Goal: Information Seeking & Learning: Learn about a topic

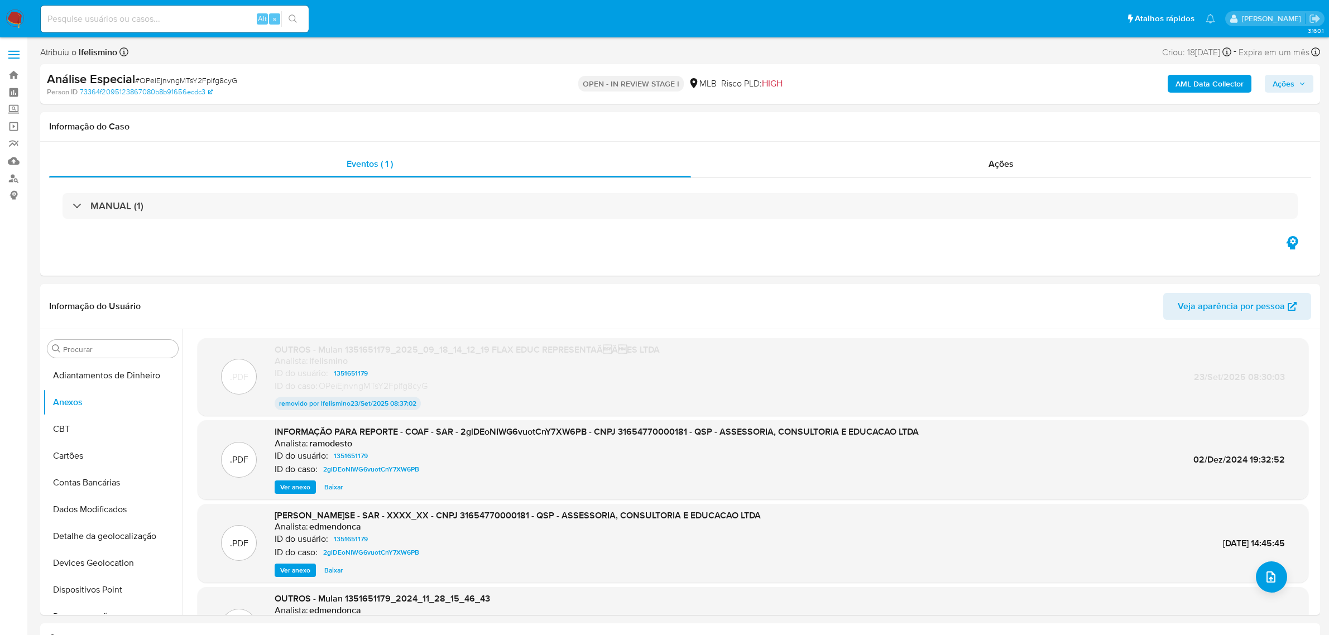
select select "10"
click at [1276, 571] on button "upload-file" at bounding box center [1271, 577] width 31 height 31
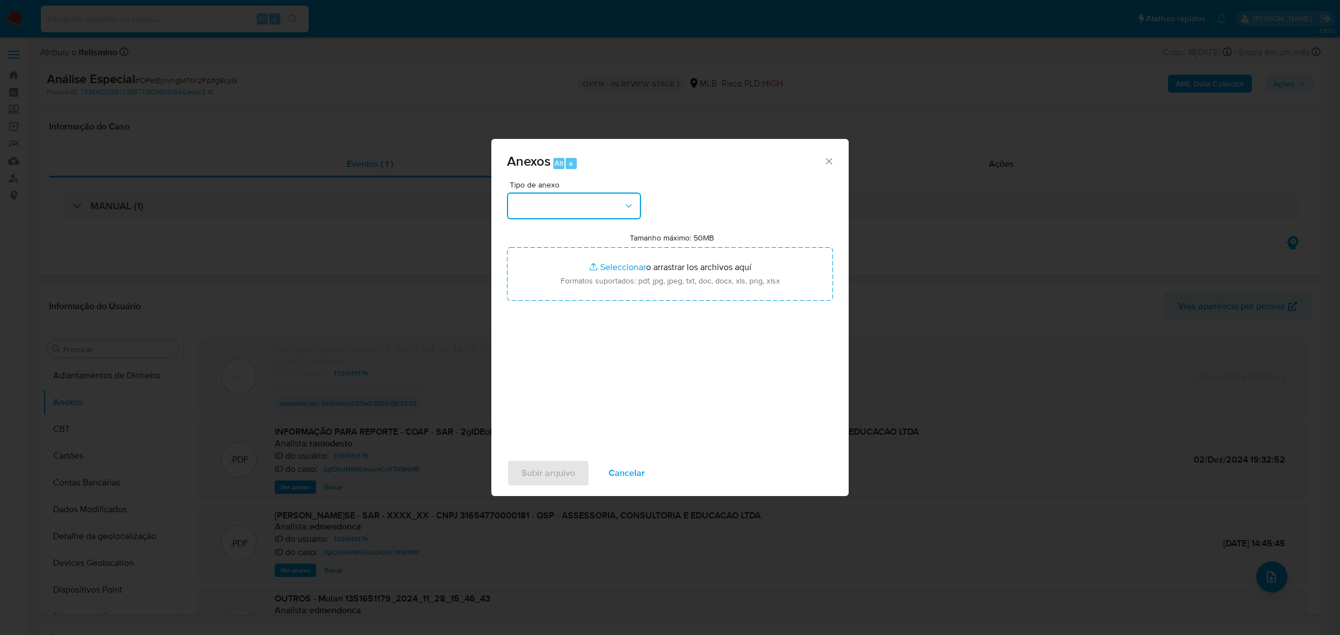
drag, startPoint x: 556, startPoint y: 204, endPoint x: 565, endPoint y: 219, distance: 17.5
click at [556, 204] on button "button" at bounding box center [574, 206] width 134 height 27
click at [551, 278] on div "OUTROS" at bounding box center [571, 273] width 114 height 27
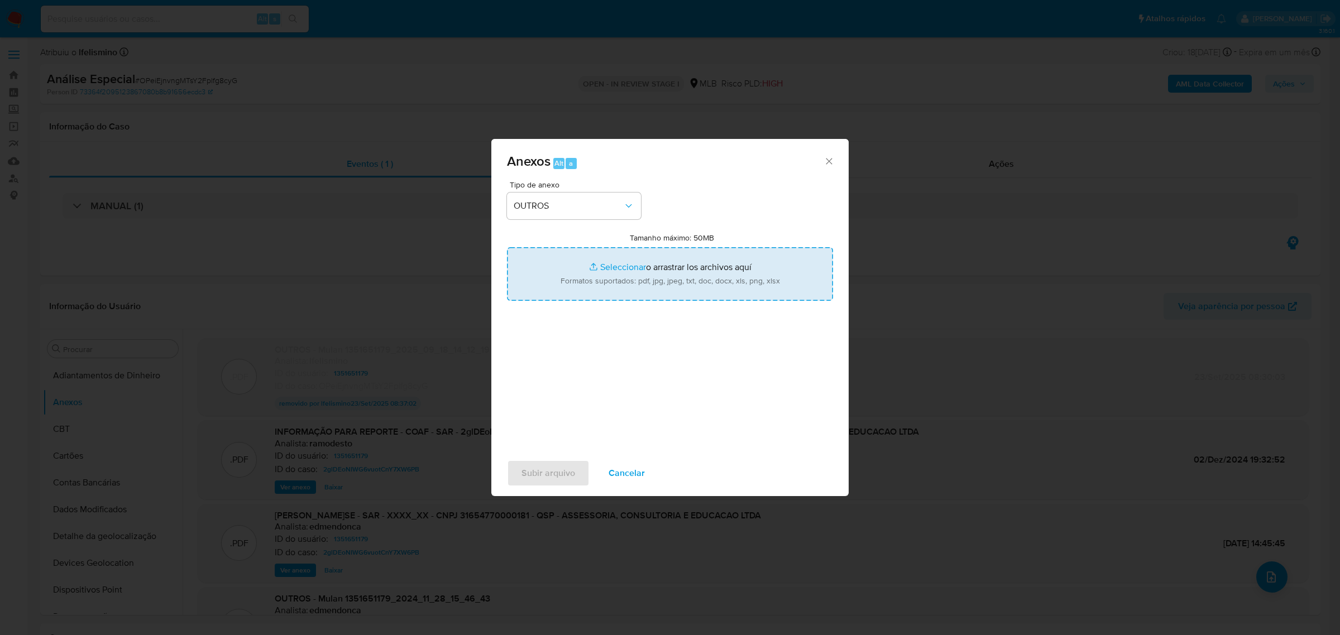
type input "C:\fakepath\Mulan 1351651179_2025_09_18_14_12_19 QSP - ASSESSORIA, CONSULTORIA …"
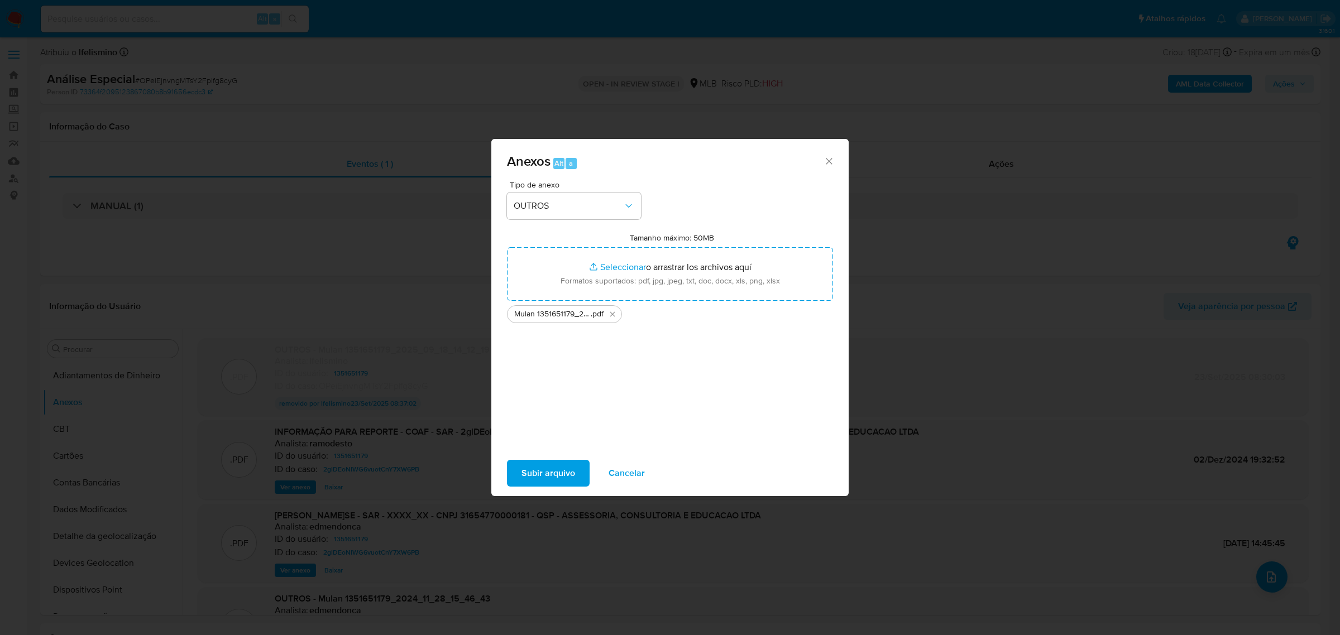
click at [578, 479] on button "Subir arquivo" at bounding box center [548, 473] width 83 height 27
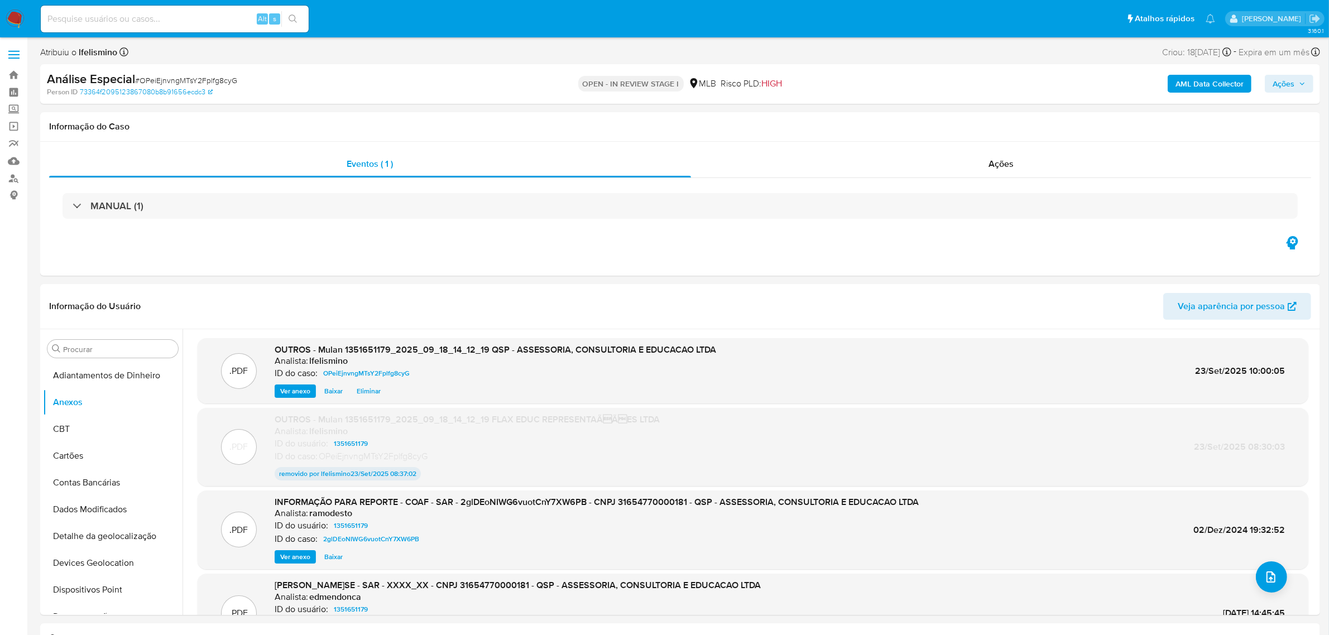
click at [1209, 76] on b "AML Data Collector" at bounding box center [1210, 84] width 68 height 18
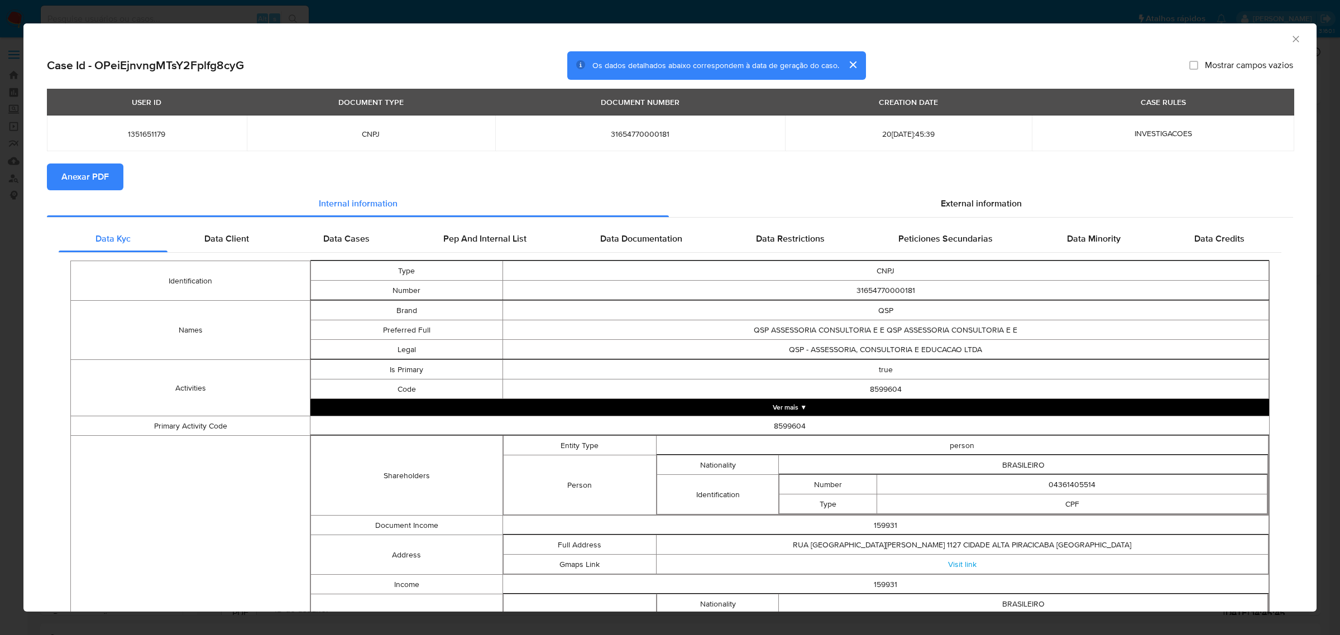
click at [93, 173] on span "Anexar PDF" at bounding box center [84, 177] width 47 height 25
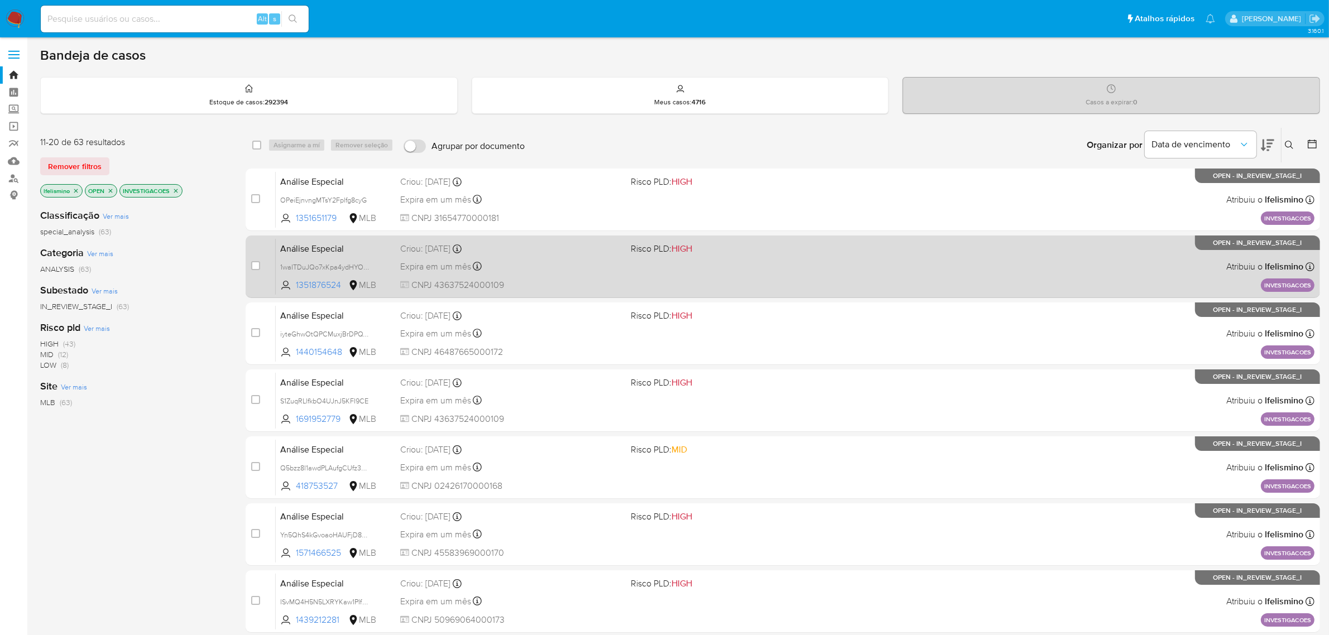
click at [757, 272] on div "Análise Especial 1waITDuJQo7xKpa4ydHYOx6P 1351876524 MLB Risco PLD: HIGH Criou:…" at bounding box center [795, 266] width 1039 height 56
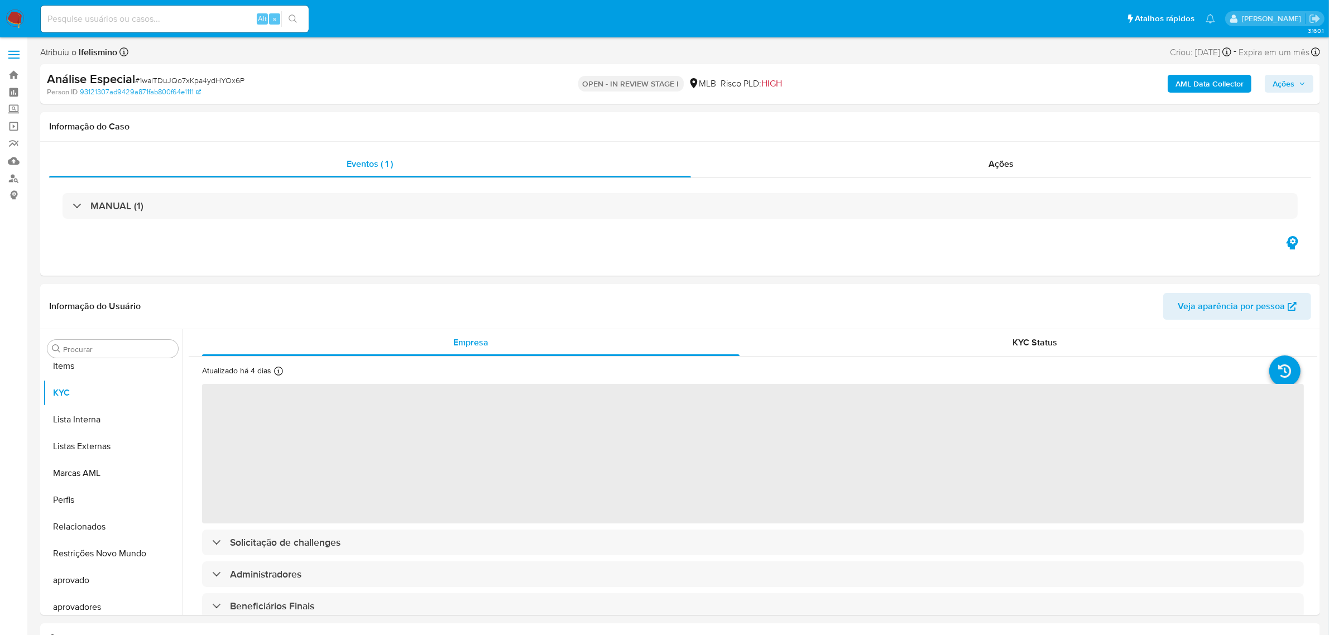
scroll to position [578, 0]
select select "10"
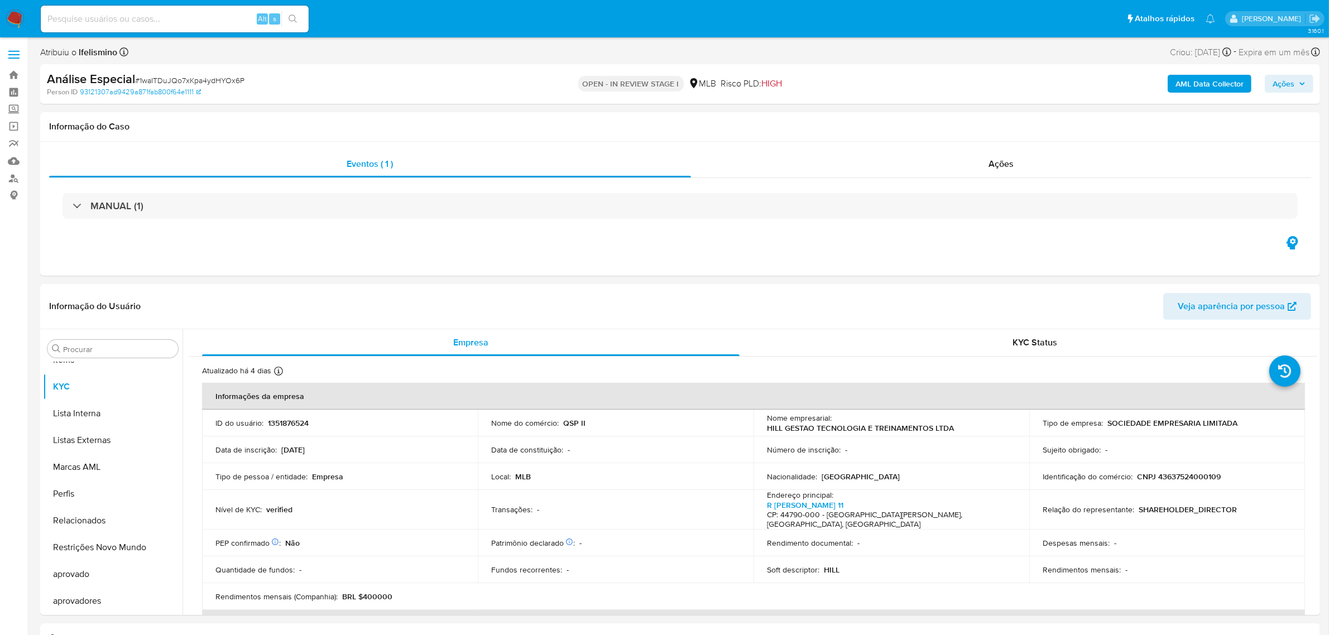
click at [157, 82] on span "# 1waITDuJQo7xKpa4ydHYOx6P" at bounding box center [189, 80] width 109 height 11
copy span "1waITDuJQo7xKpa4ydHYOx6P"
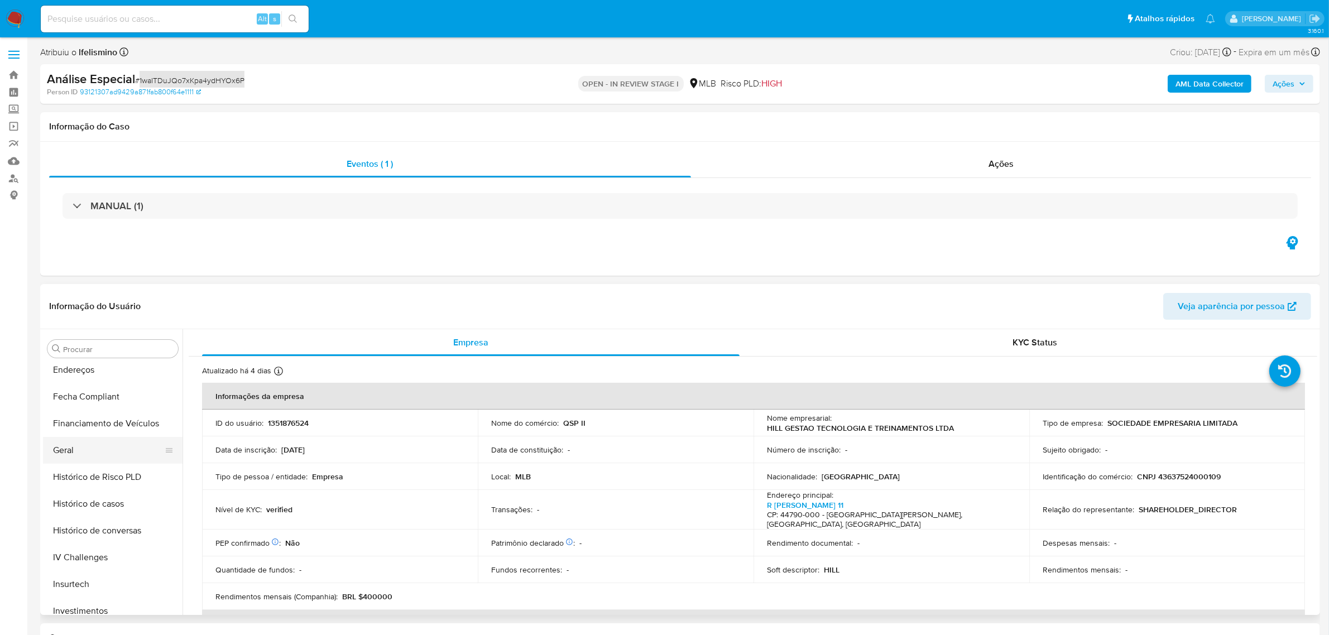
scroll to position [299, 0]
click at [107, 456] on button "Geral" at bounding box center [108, 451] width 131 height 27
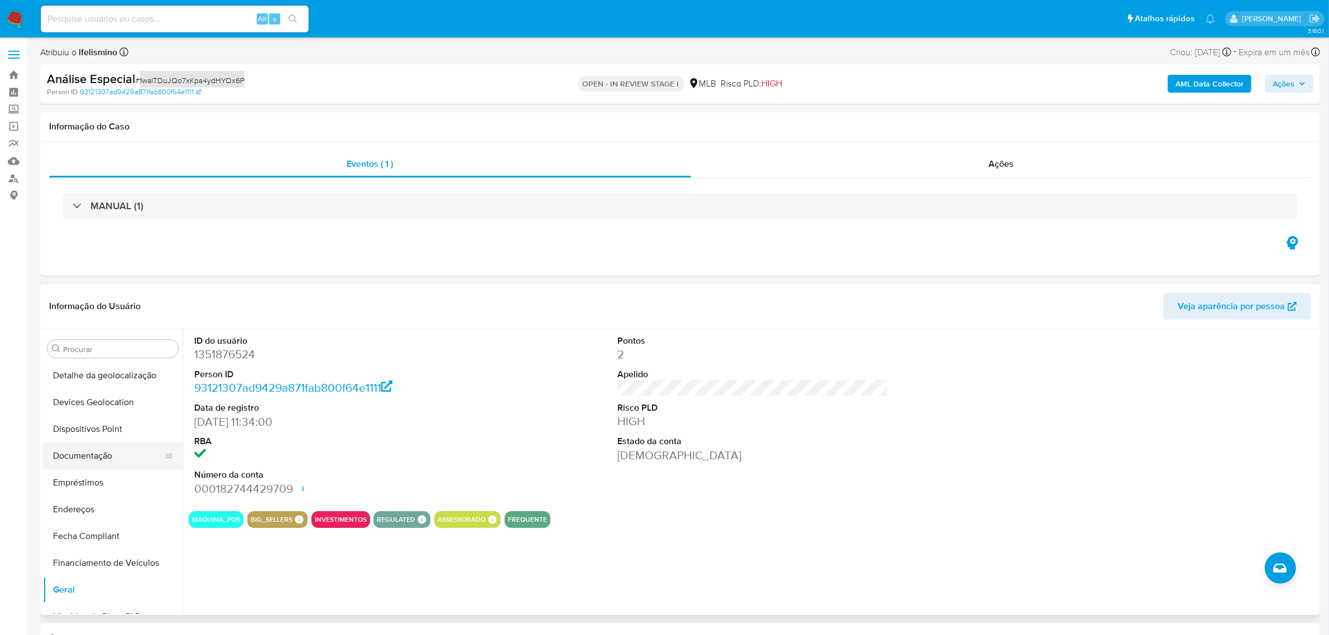
scroll to position [160, 0]
drag, startPoint x: 118, startPoint y: 483, endPoint x: 123, endPoint y: 478, distance: 6.7
click at [118, 483] on button "Empréstimos" at bounding box center [108, 484] width 131 height 27
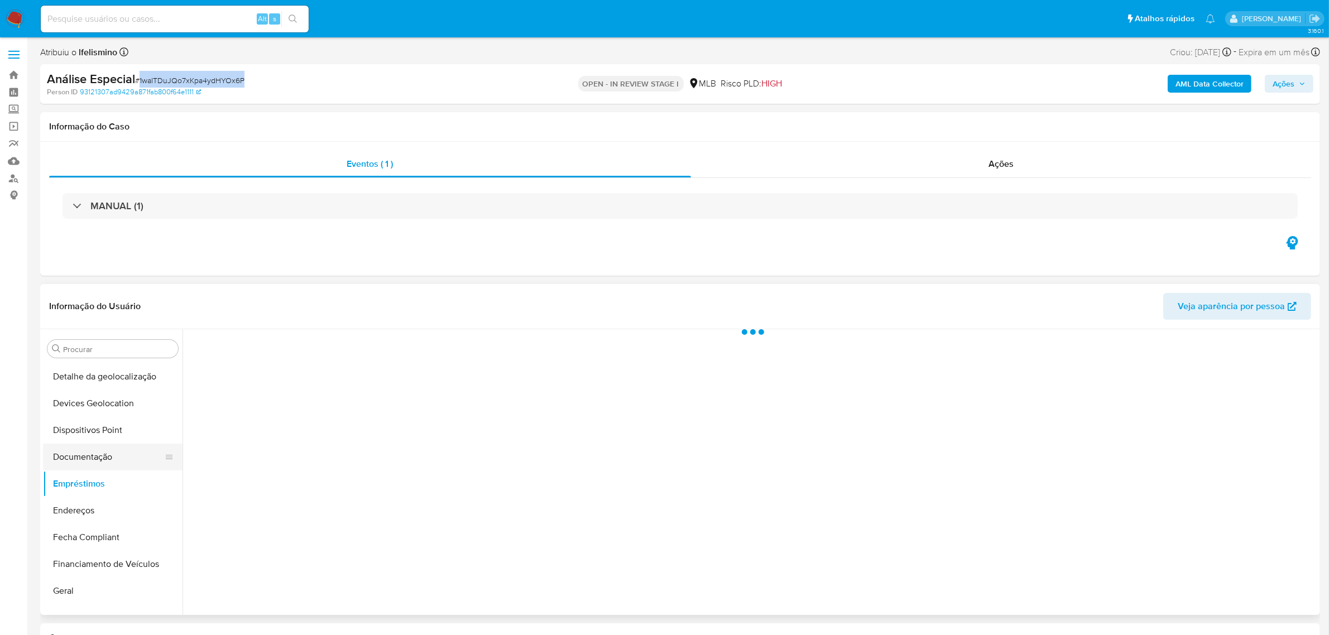
click at [131, 459] on button "Documentação" at bounding box center [108, 457] width 131 height 27
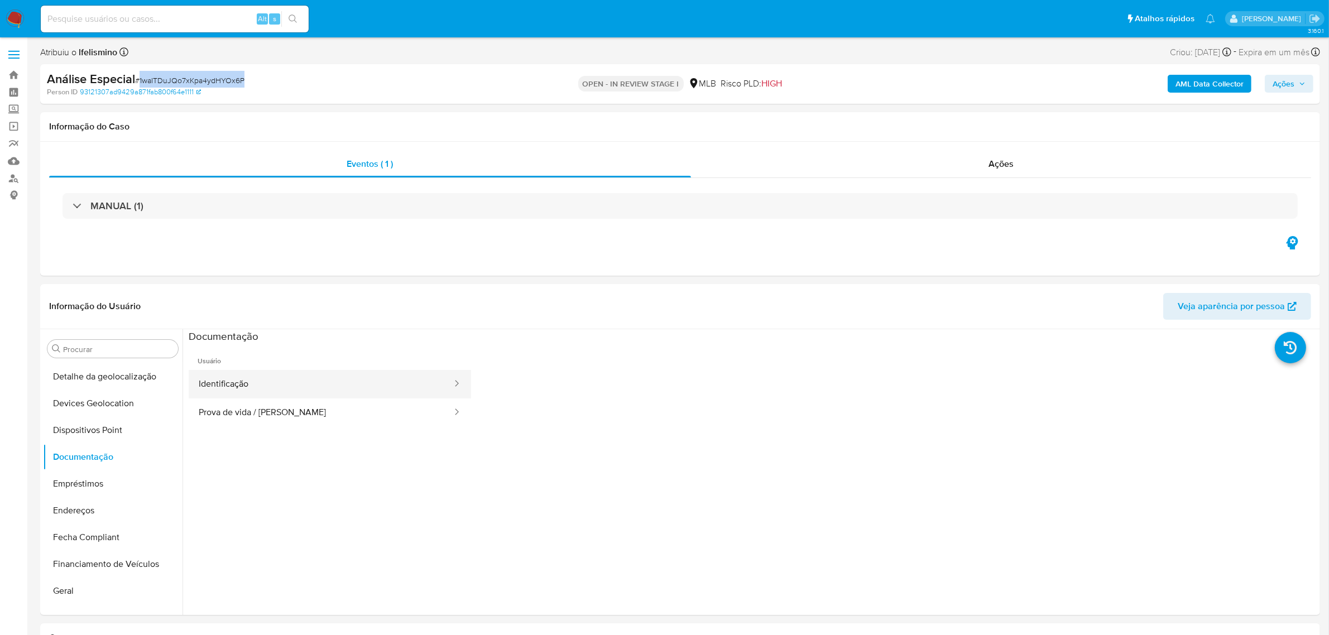
click at [271, 376] on button "Identificação" at bounding box center [321, 384] width 265 height 28
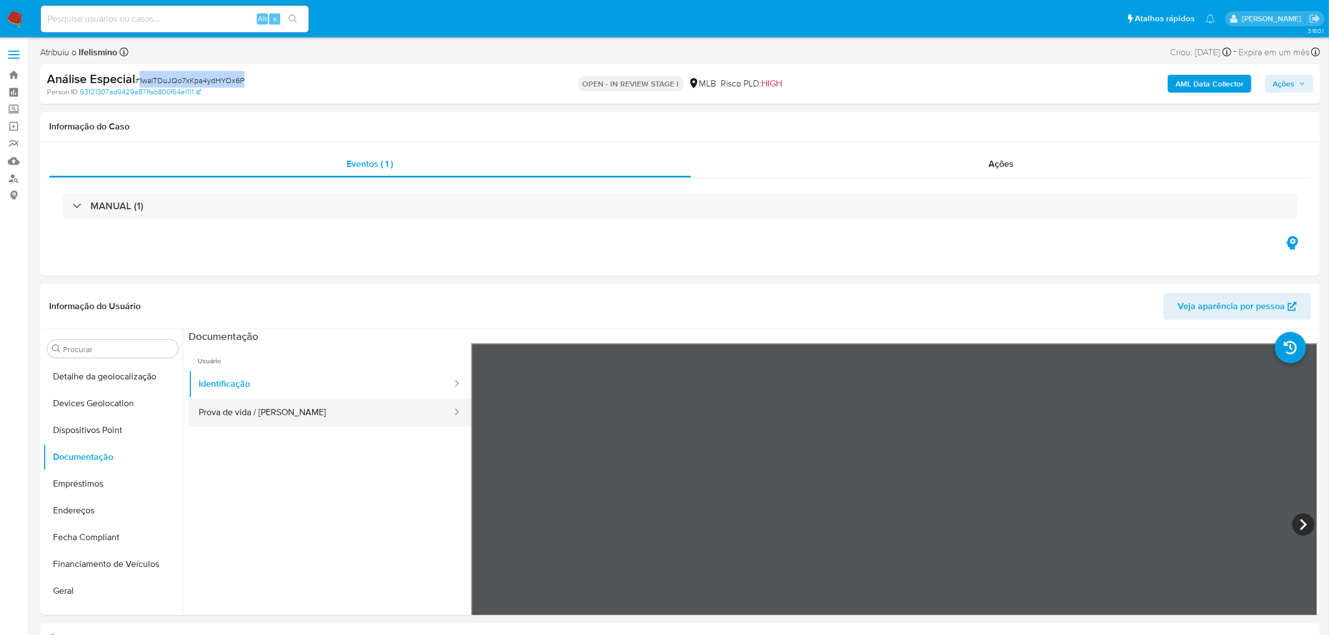
click at [218, 423] on button "Prova de vida / [PERSON_NAME]" at bounding box center [321, 413] width 265 height 28
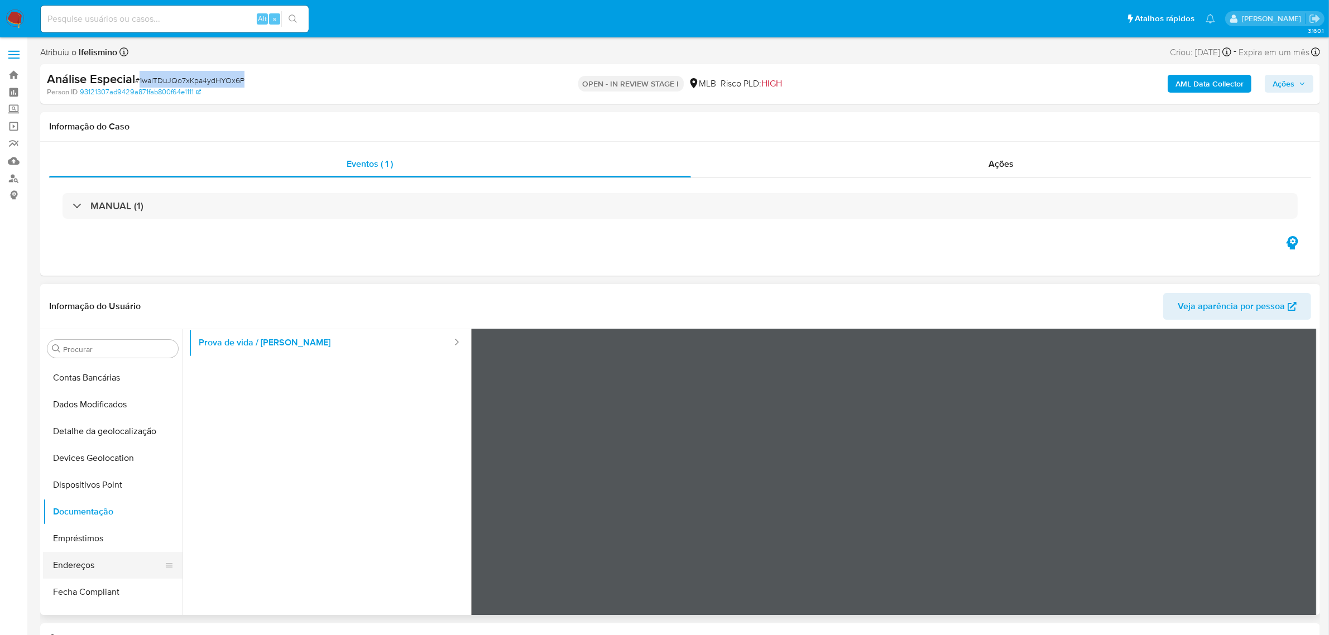
scroll to position [90, 0]
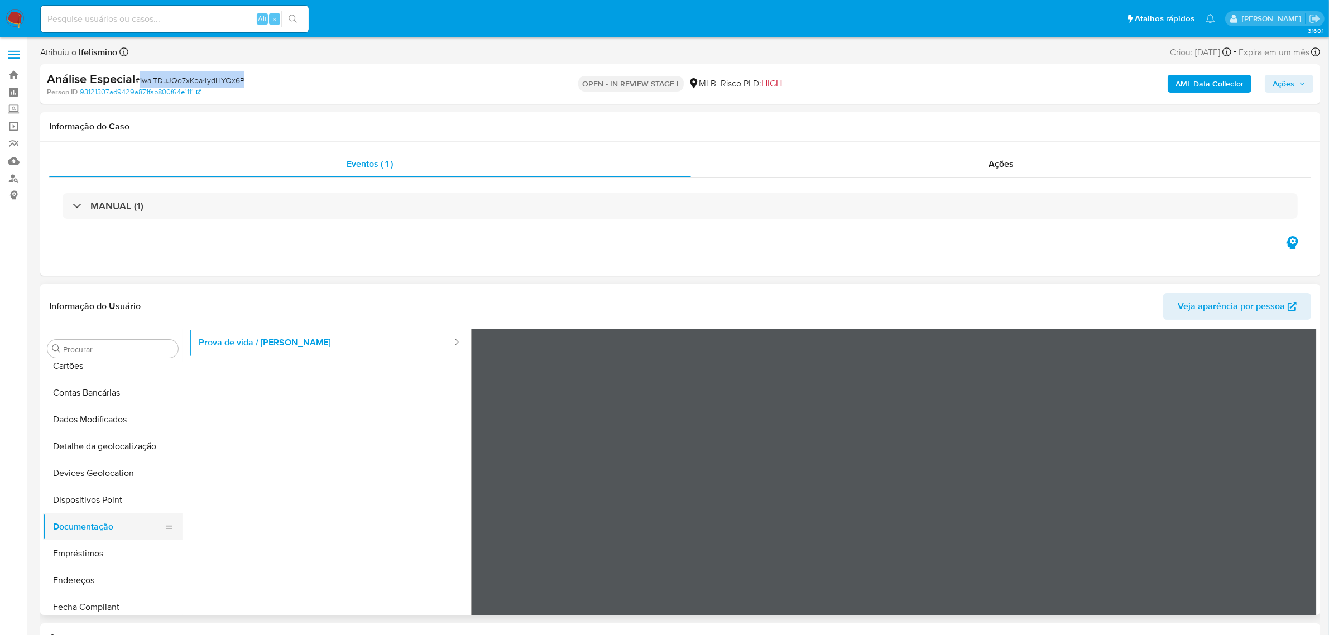
click at [102, 526] on button "Documentação" at bounding box center [108, 527] width 131 height 27
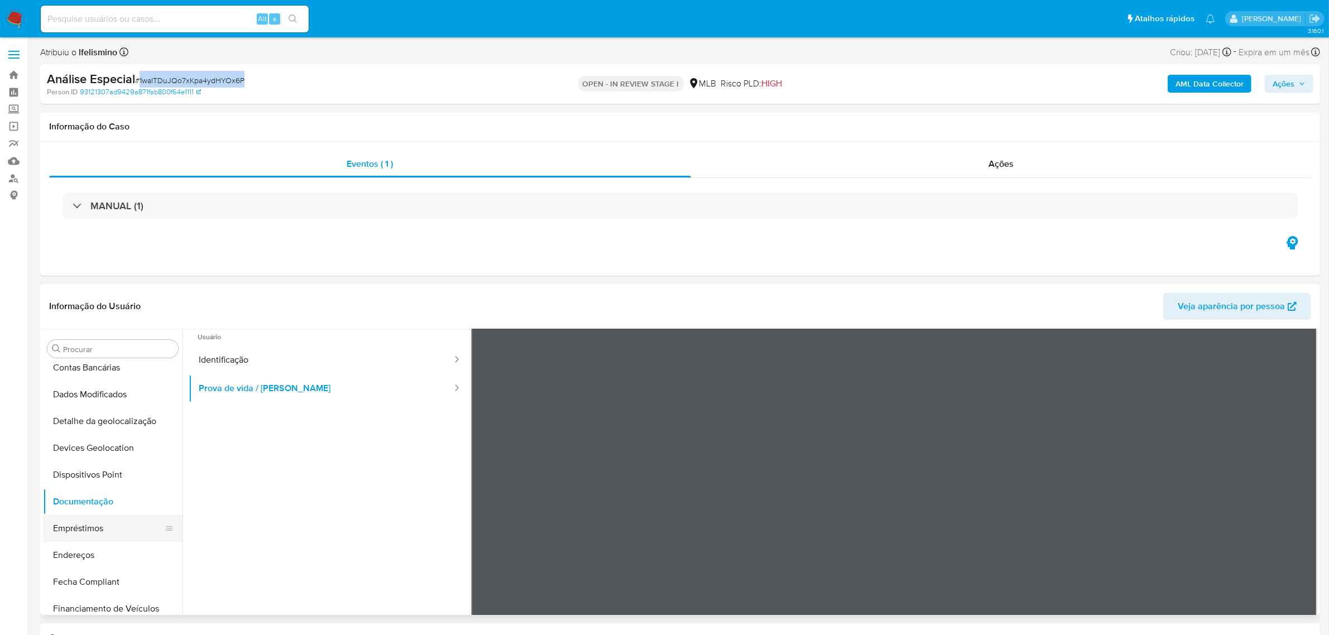
scroll to position [160, 0]
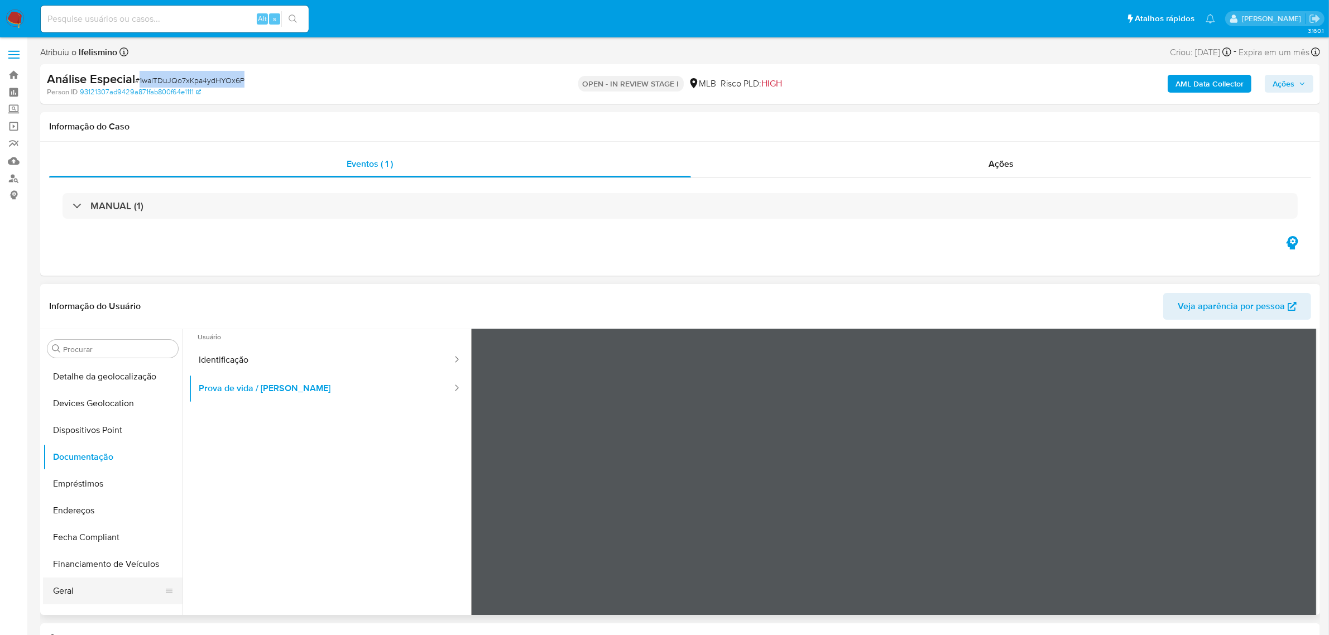
click at [60, 587] on button "Geral" at bounding box center [108, 591] width 131 height 27
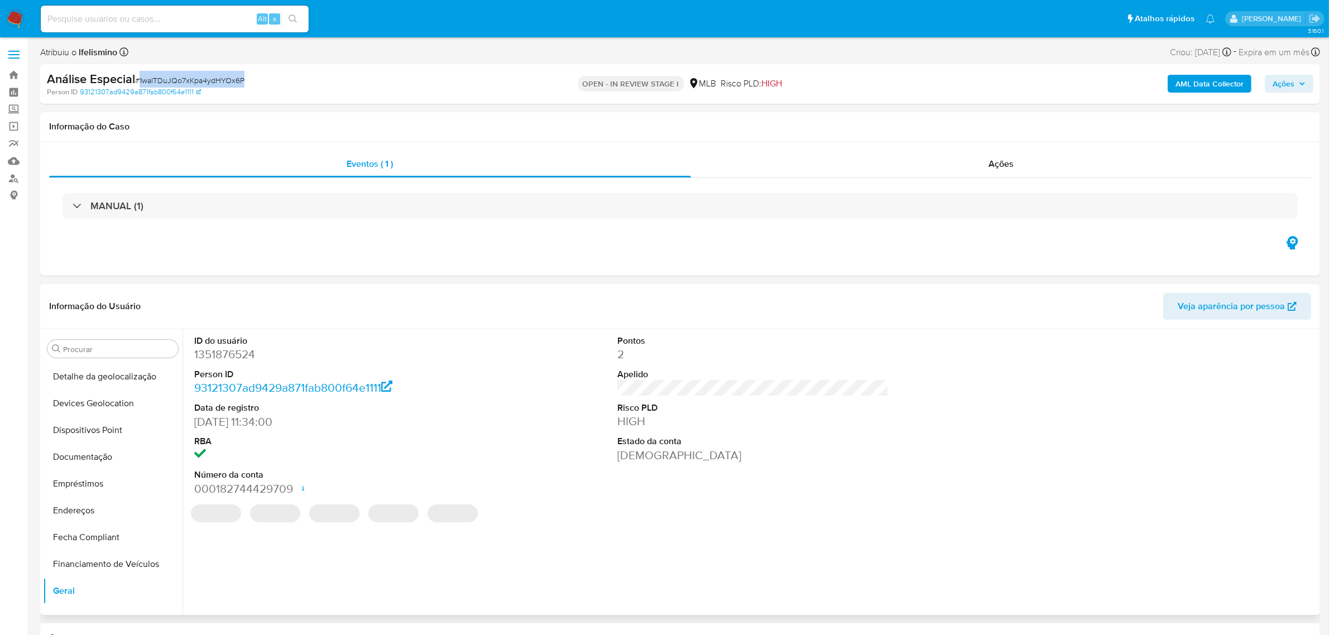
click at [227, 357] on dd "1351876524" at bounding box center [329, 355] width 271 height 16
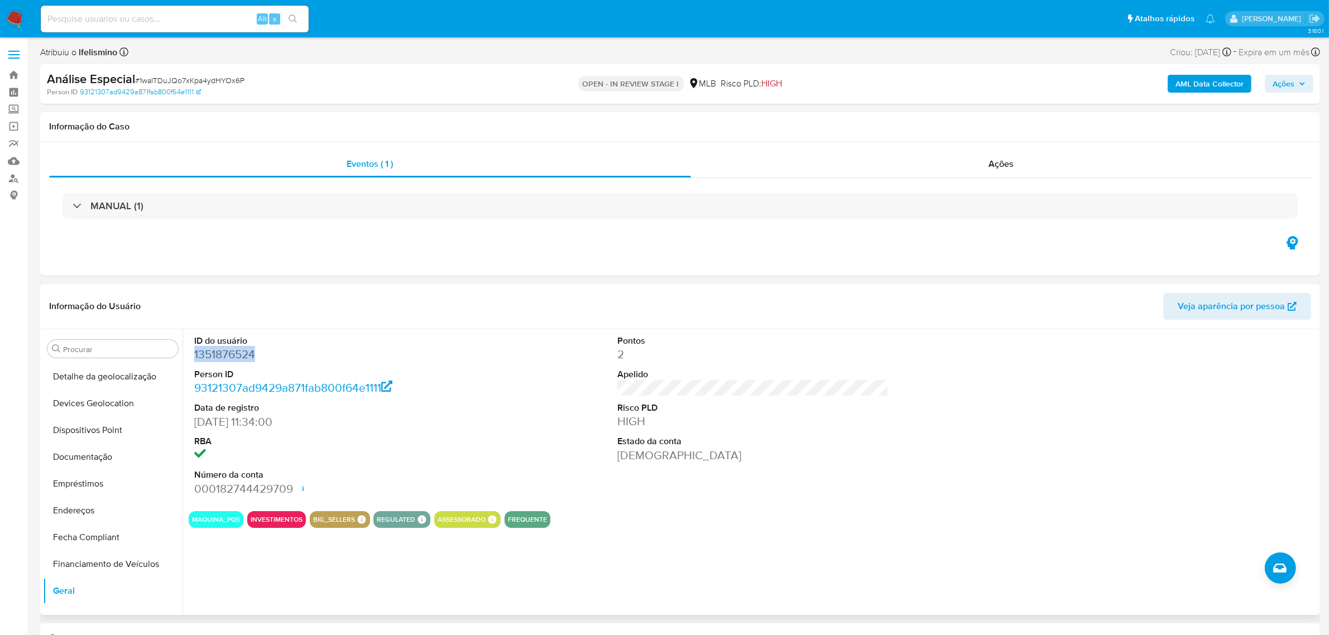
copy dd "1351876524"
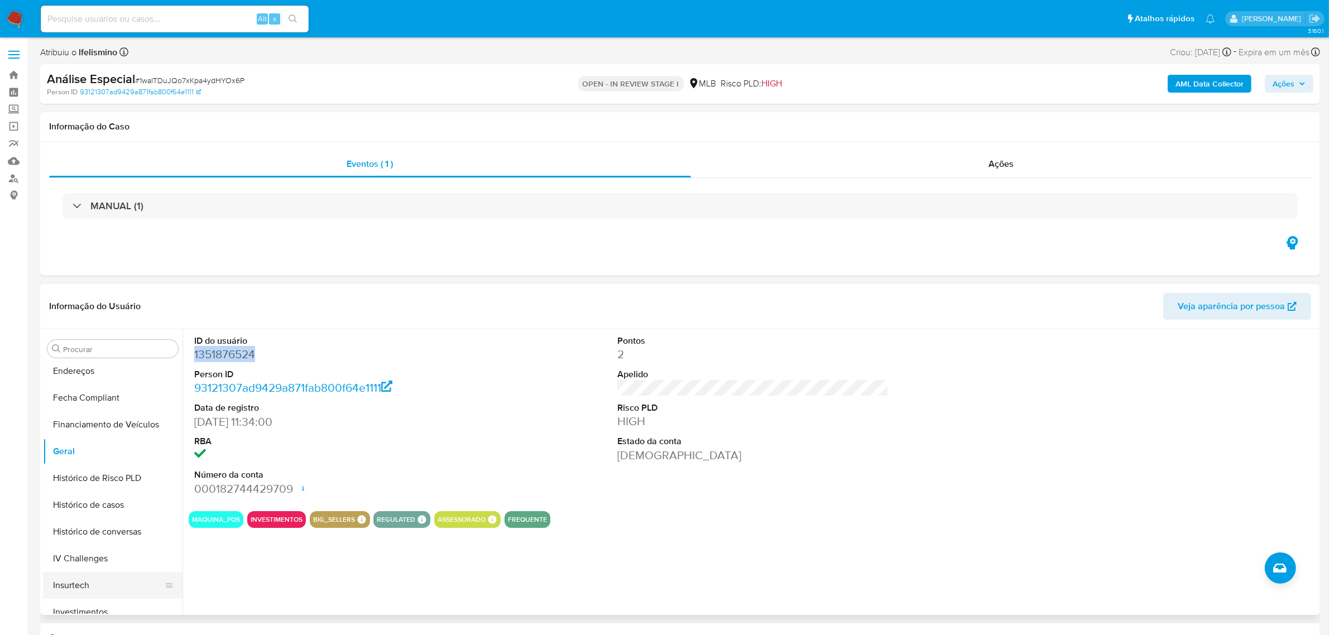
scroll to position [439, 0]
click at [91, 511] on button "Items" at bounding box center [108, 499] width 131 height 27
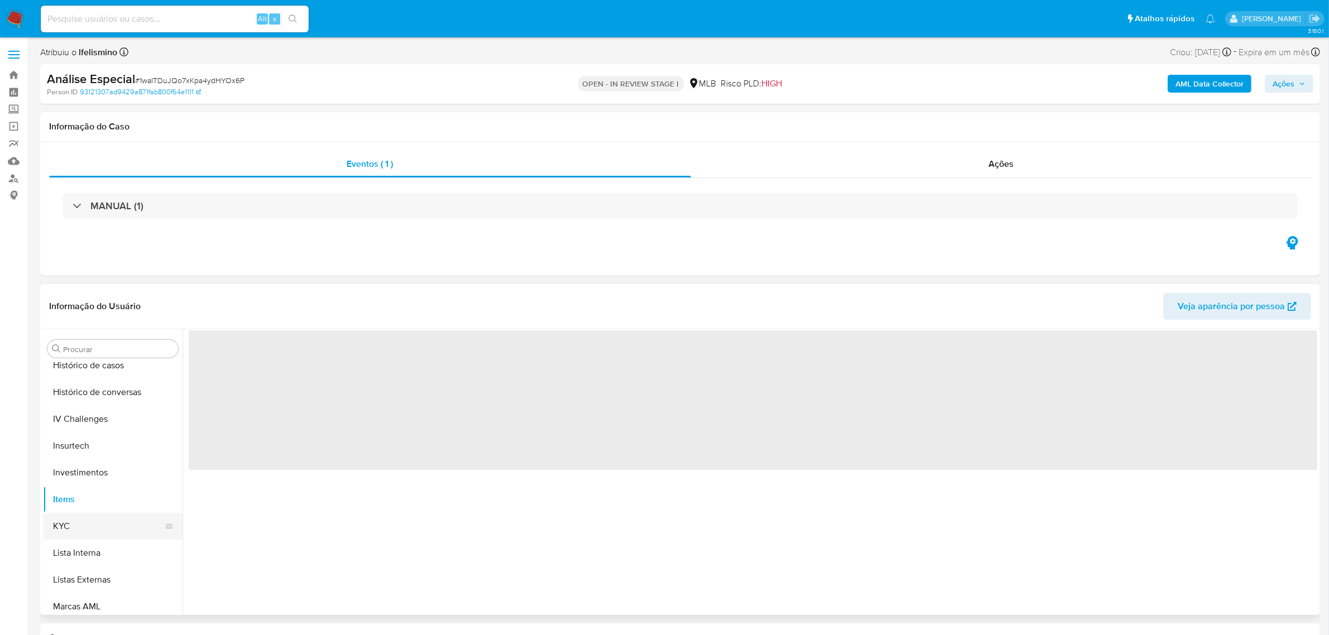
click at [82, 514] on button "KYC" at bounding box center [108, 526] width 131 height 27
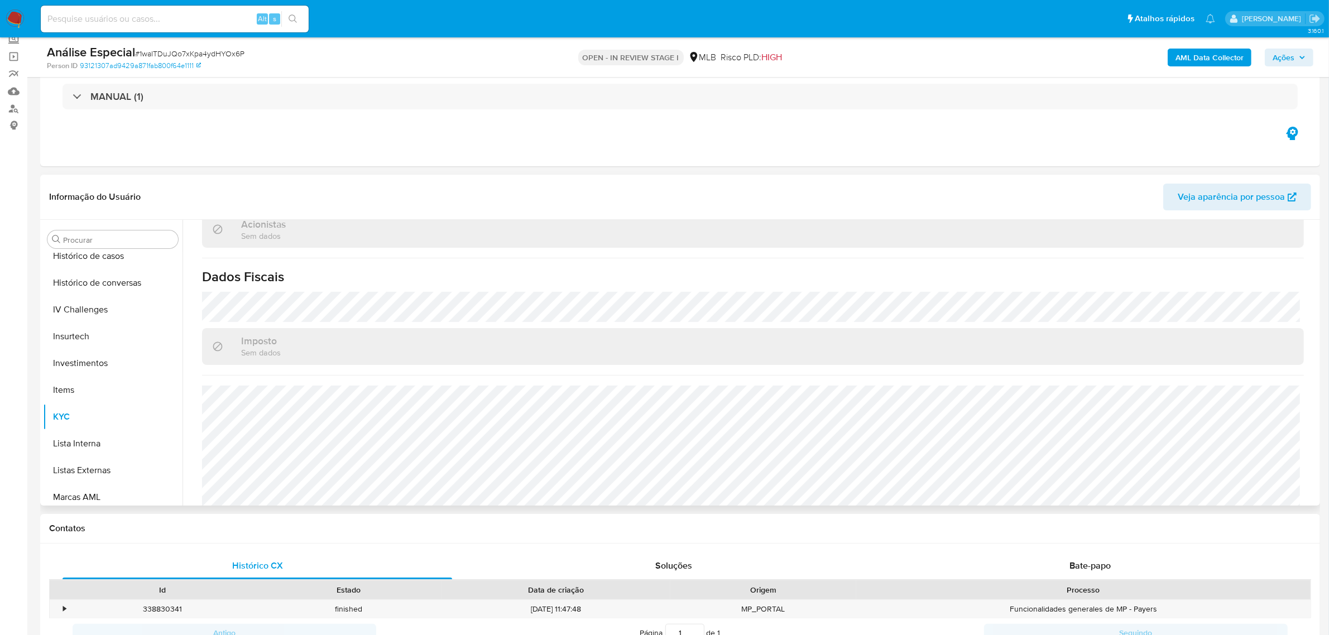
scroll to position [578, 0]
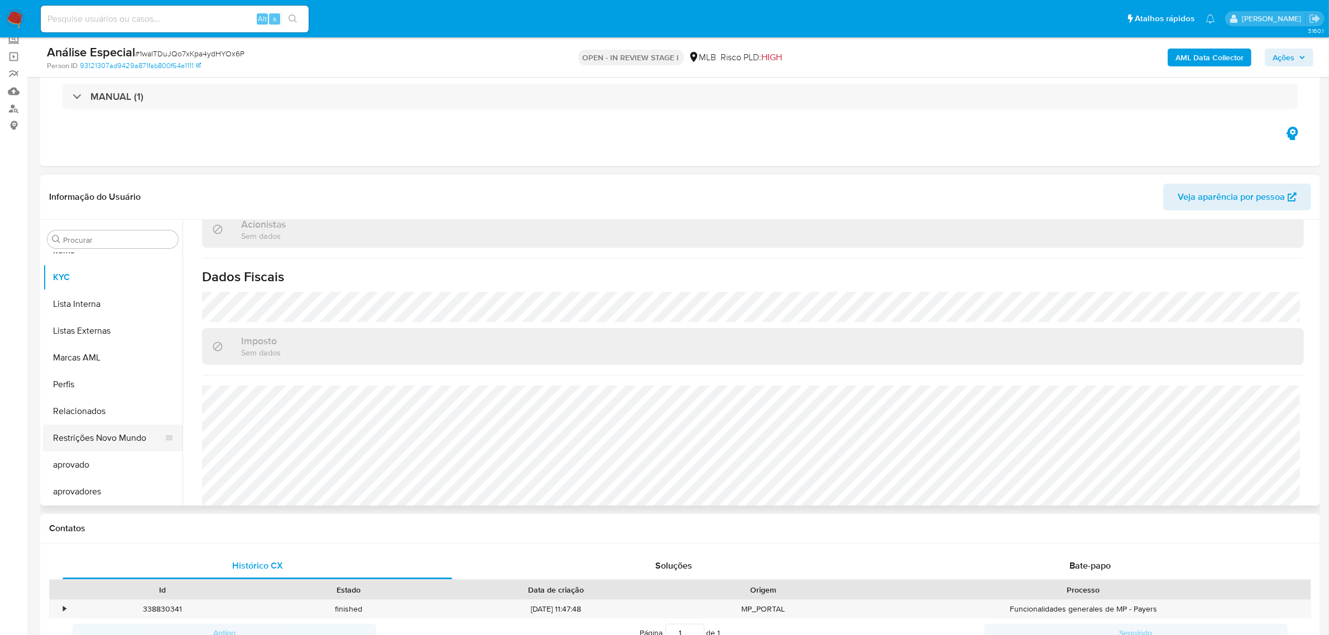
click at [155, 444] on button "Restrições Novo Mundo" at bounding box center [108, 438] width 131 height 27
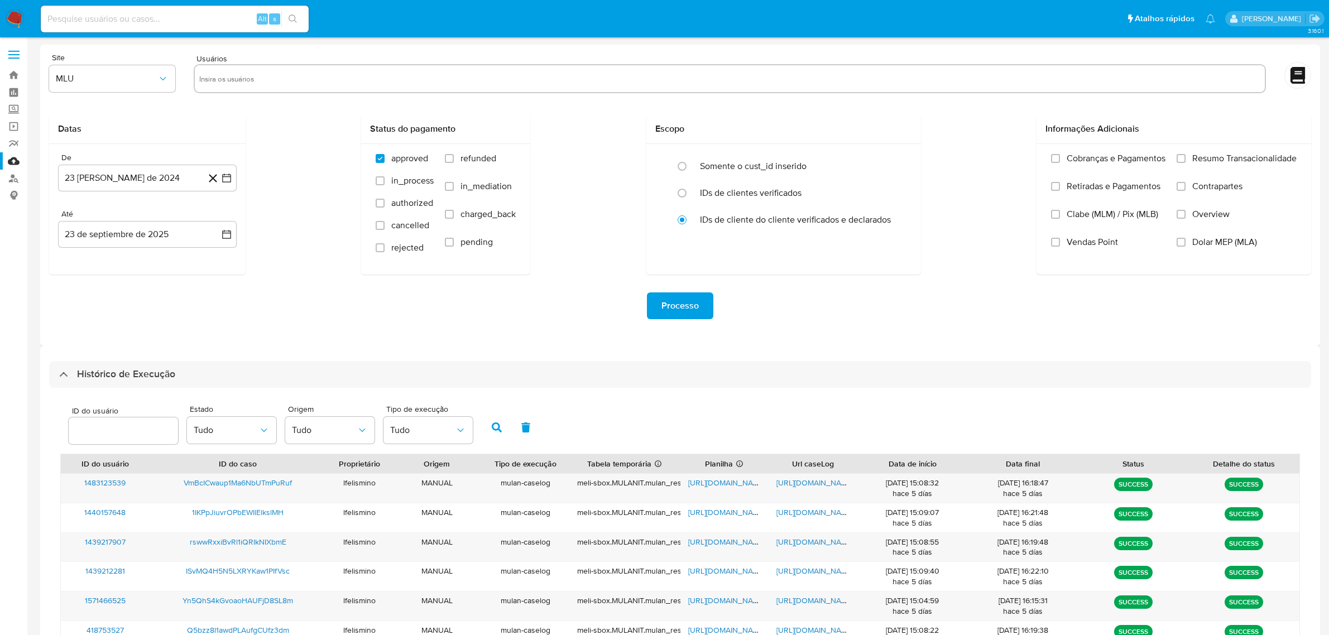
select select "20"
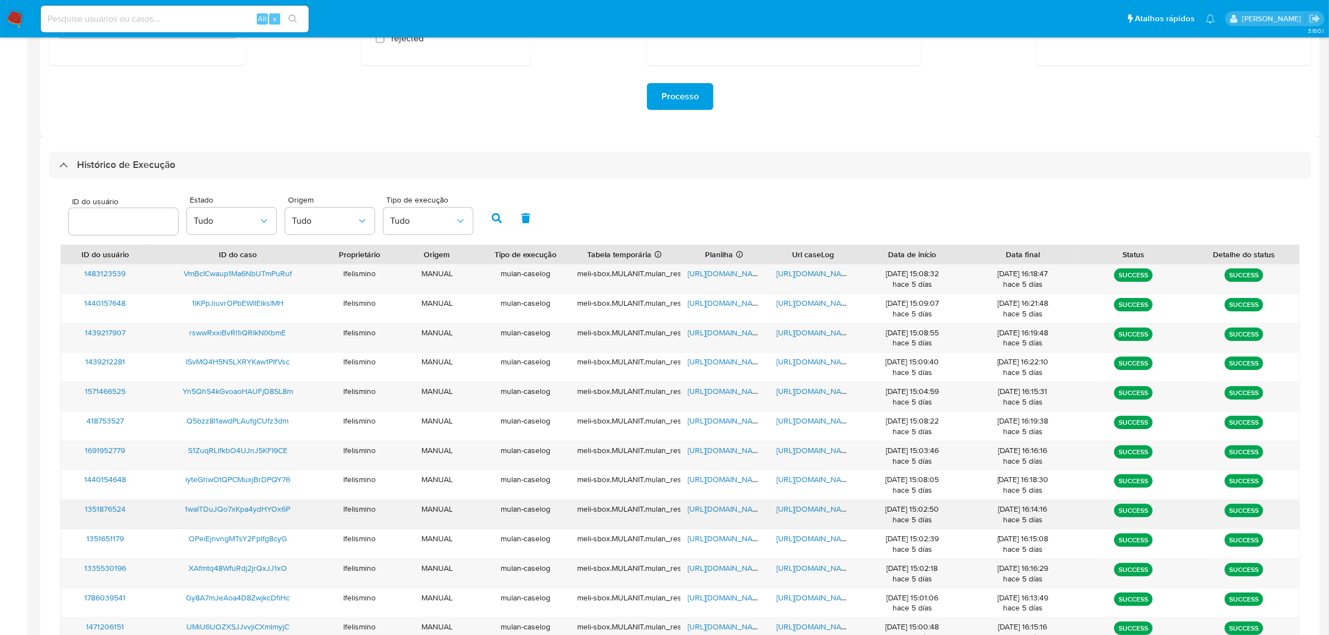
click at [805, 510] on span "https://docs.google.com/document/d/1qemH4eYigQQBoHIyEyYVz1AqDem2Gl3l2JK3XfmPCgY…" at bounding box center [815, 509] width 77 height 11
click at [713, 510] on span "https://docs.google.com/spreadsheets/d/1aH7F7ftjqCe9J-ShpFrdRsY3sKwjefKb6-xaeft…" at bounding box center [726, 509] width 77 height 11
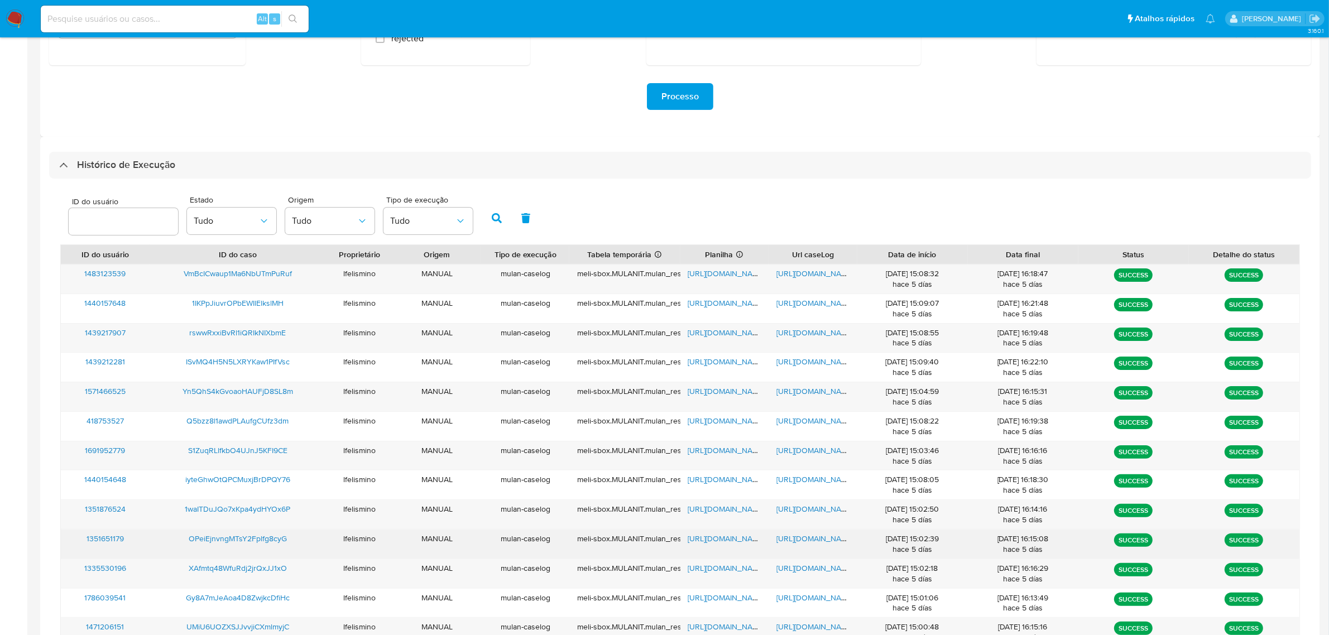
click at [817, 545] on div "https://docs.google.com/document/d/1l62MGTBsriwg5B7x5GJ_hmNWeYjLQXTU0bNgrDFgHkc…" at bounding box center [813, 544] width 89 height 29
click at [826, 543] on span "https://docs.google.com/document/d/1l62MGTBsriwg5B7x5GJ_hmNWeYjLQXTU0bNgrDFgHkc…" at bounding box center [815, 538] width 77 height 11
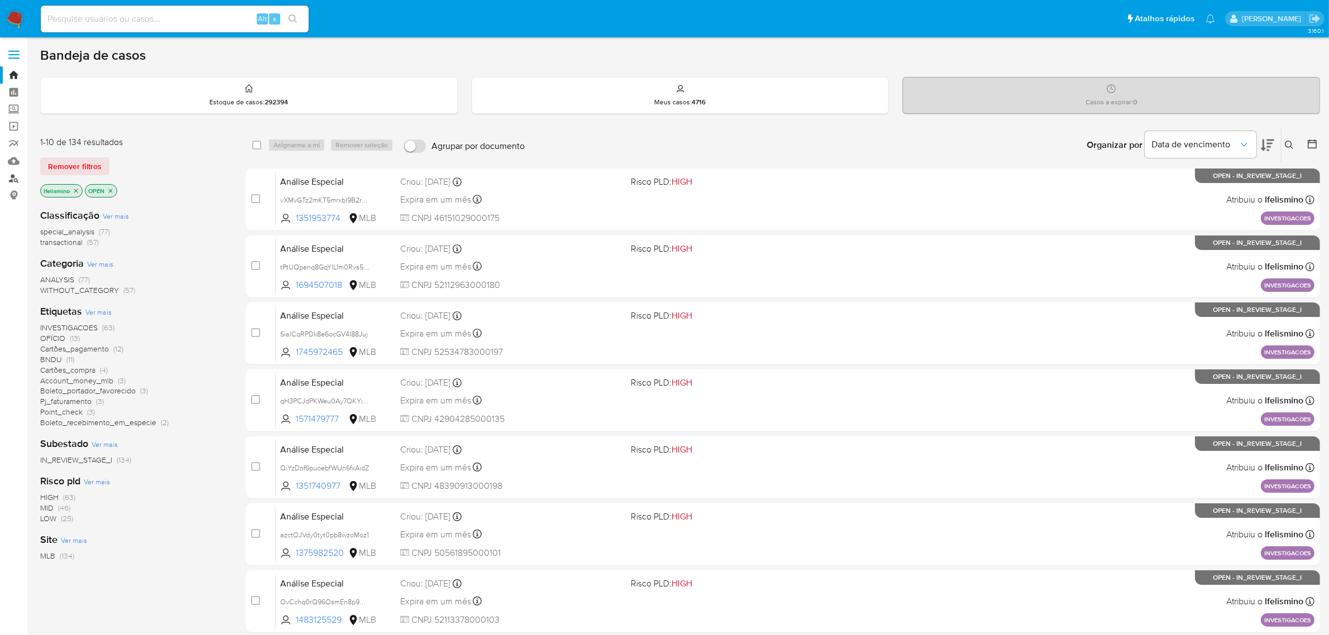
click at [17, 176] on link "Localizador de pessoas" at bounding box center [66, 178] width 133 height 17
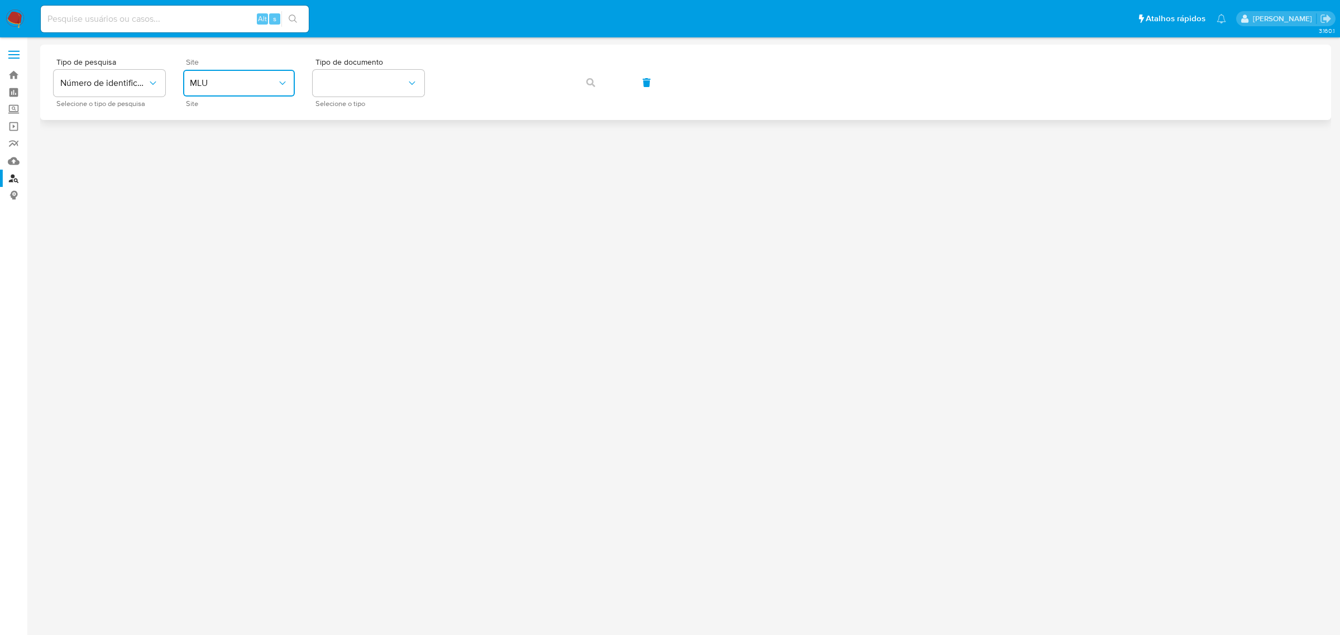
click at [243, 90] on button "MLU" at bounding box center [239, 83] width 112 height 27
click at [256, 166] on div "MLB" at bounding box center [236, 167] width 92 height 27
click at [401, 92] on button "identificationType" at bounding box center [369, 83] width 112 height 27
click at [386, 157] on div "CPF CPF" at bounding box center [365, 157] width 92 height 38
click at [604, 87] on button "button" at bounding box center [591, 82] width 38 height 27
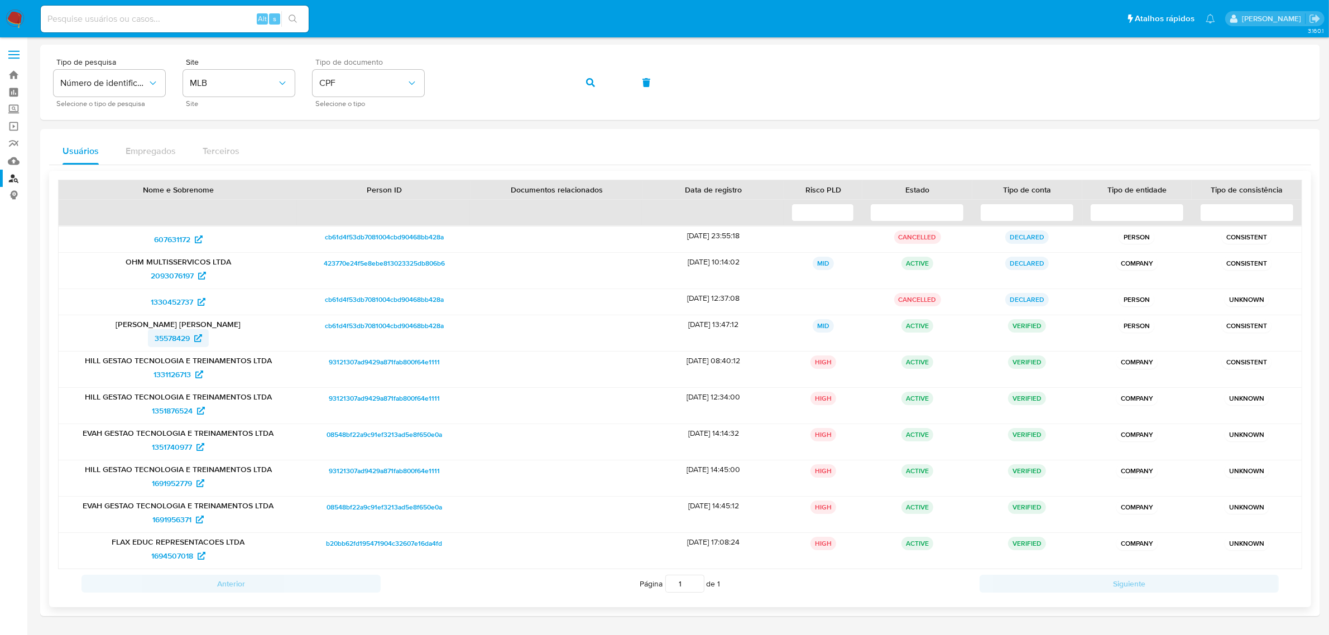
click at [188, 338] on span "35578429" at bounding box center [172, 338] width 35 height 18
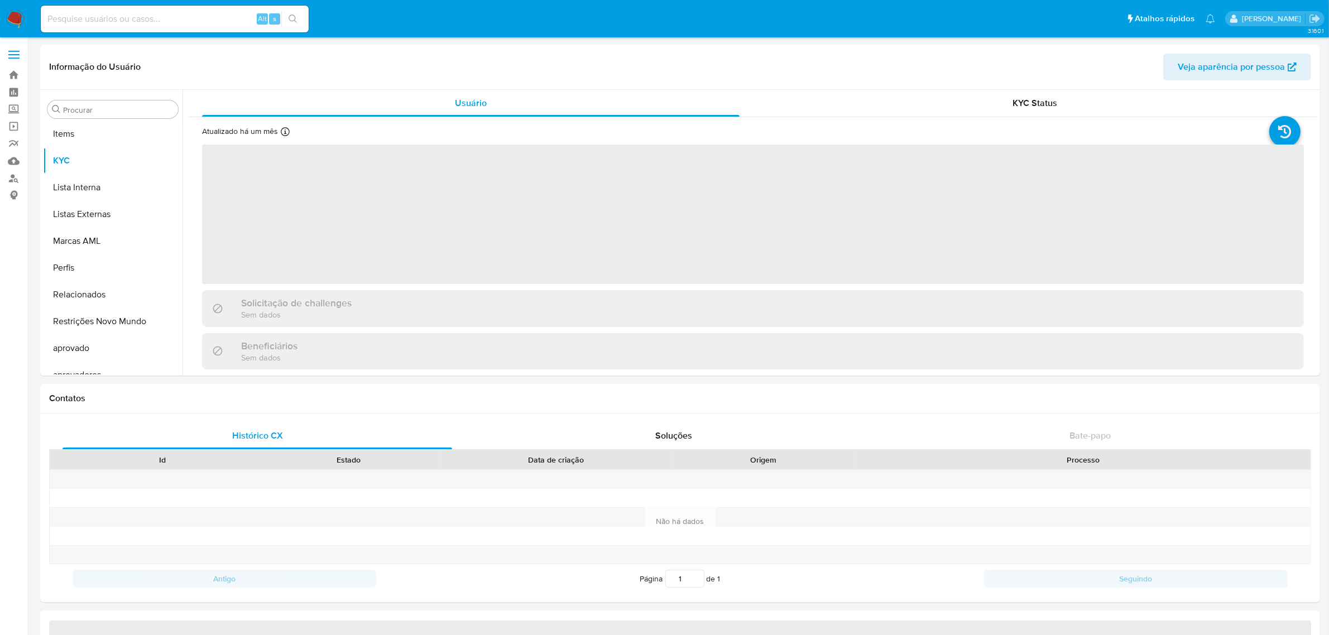
scroll to position [578, 0]
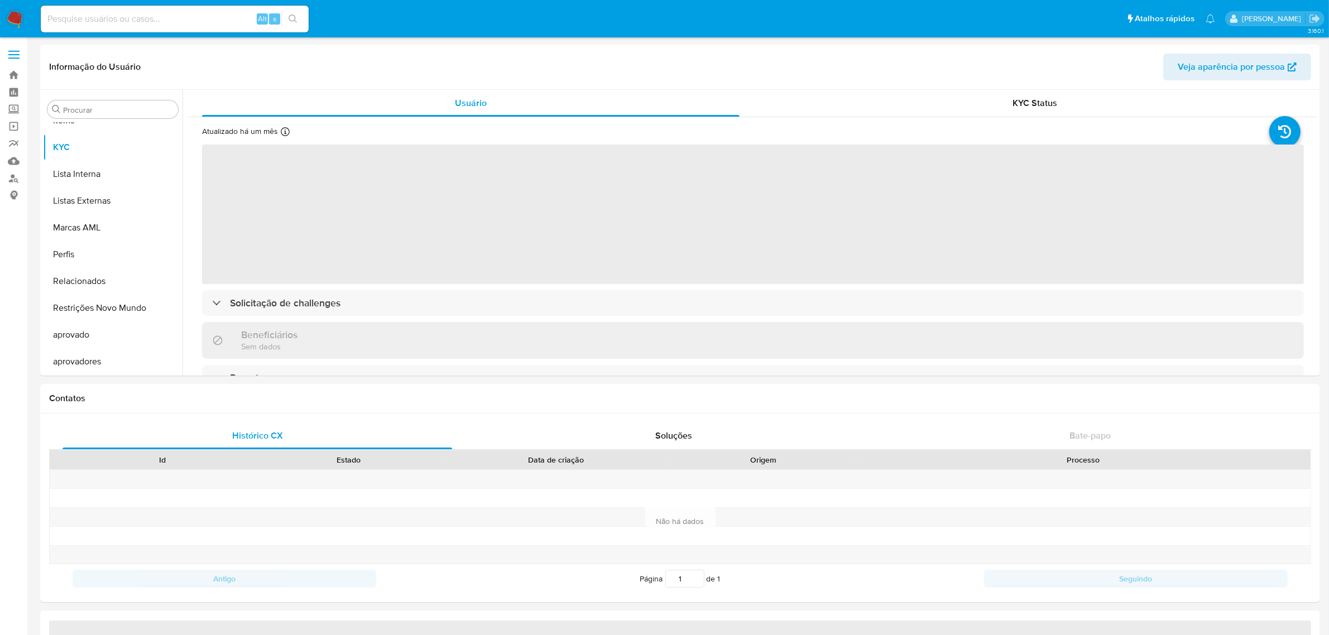
select select "10"
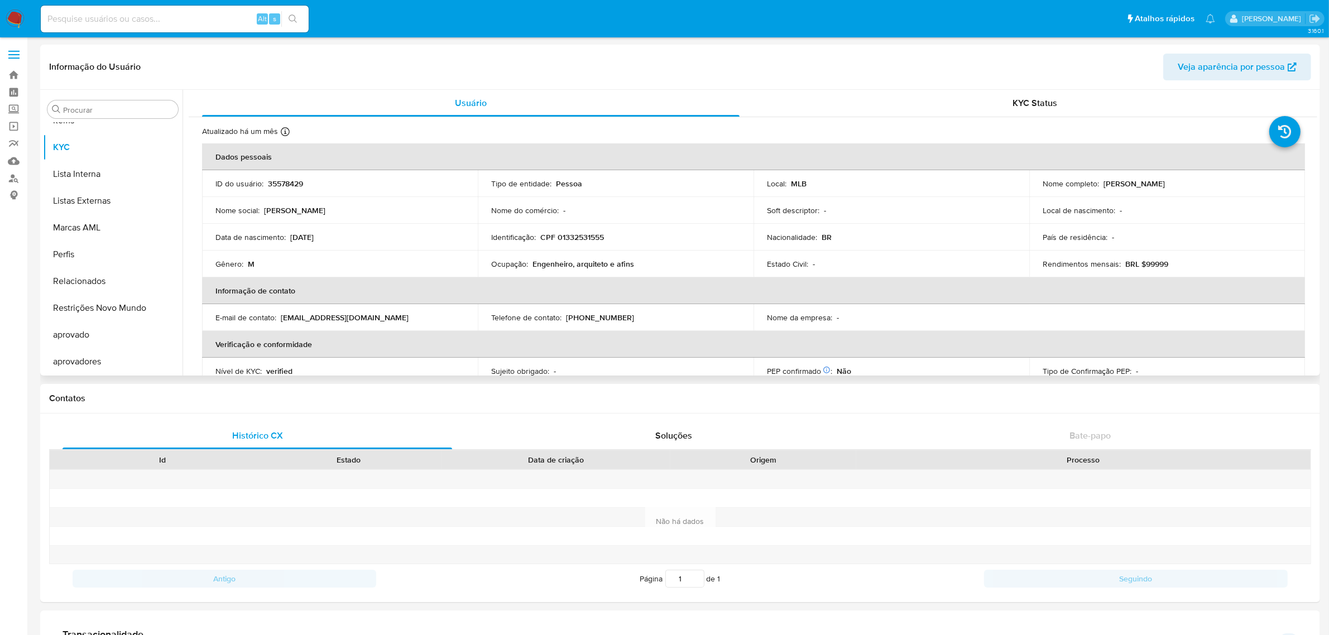
click at [595, 236] on p "CPF 01332531555" at bounding box center [572, 237] width 64 height 10
copy p "01332531555"
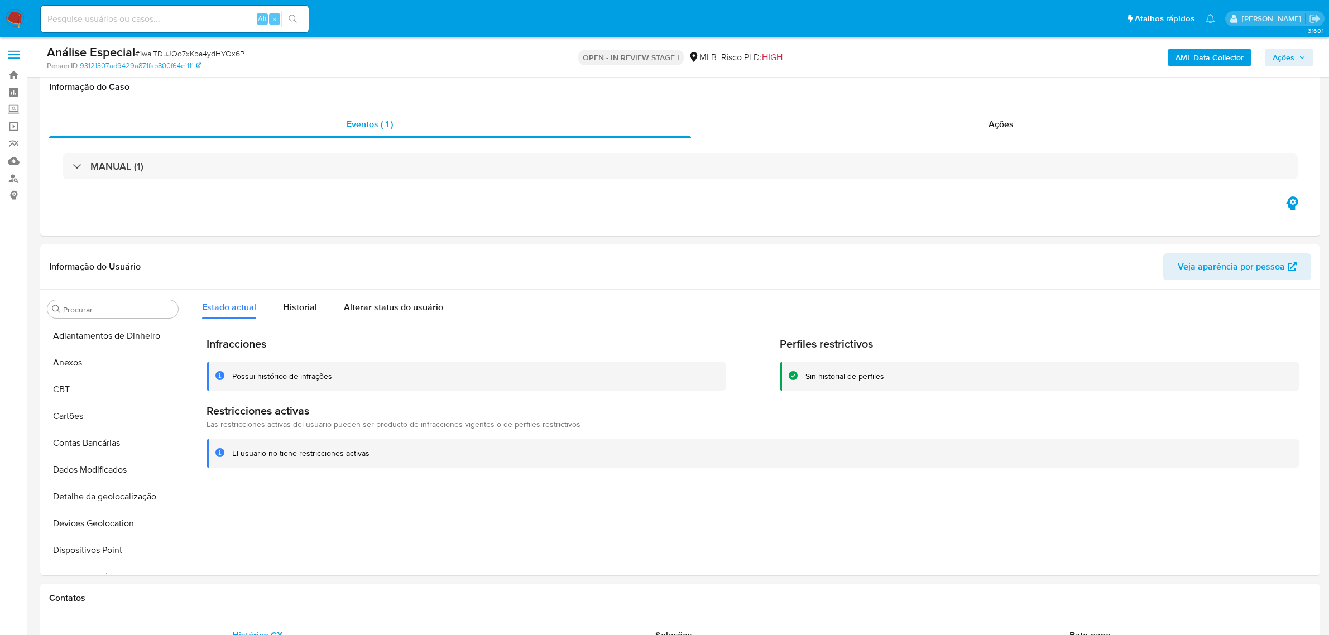
select select "10"
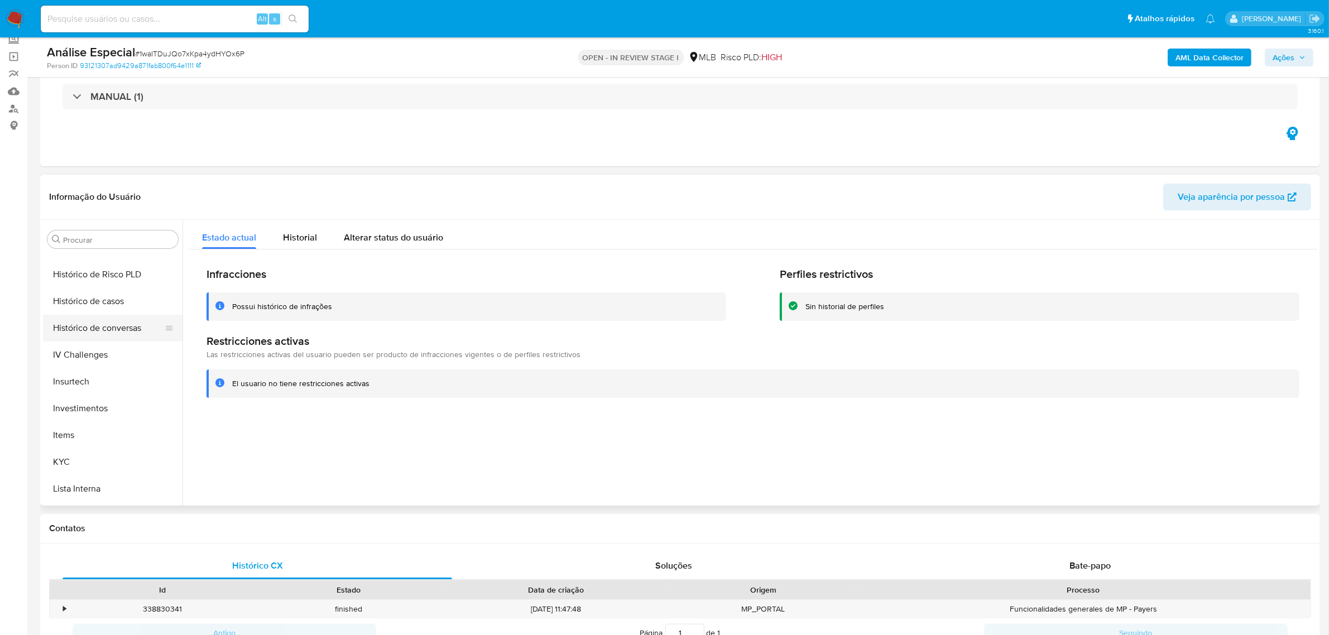
scroll to position [369, 0]
click at [123, 267] on button "Geral" at bounding box center [108, 272] width 131 height 27
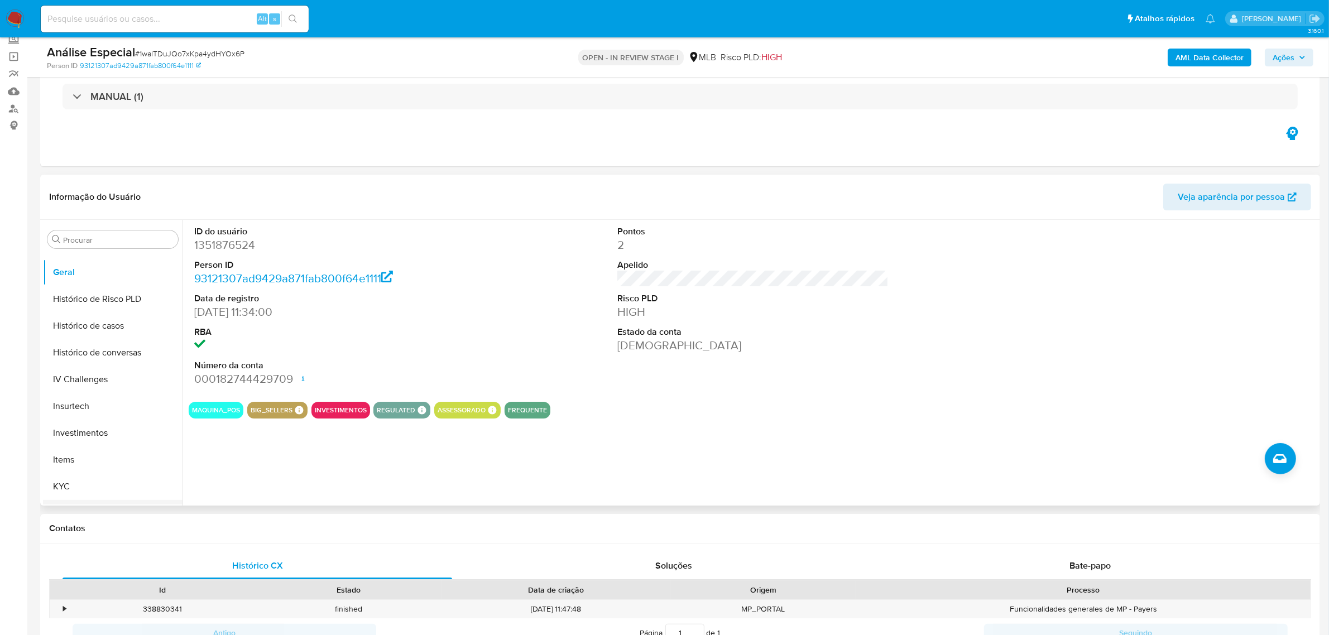
drag, startPoint x: 103, startPoint y: 492, endPoint x: 106, endPoint y: 500, distance: 7.8
click at [103, 494] on button "KYC" at bounding box center [113, 486] width 140 height 27
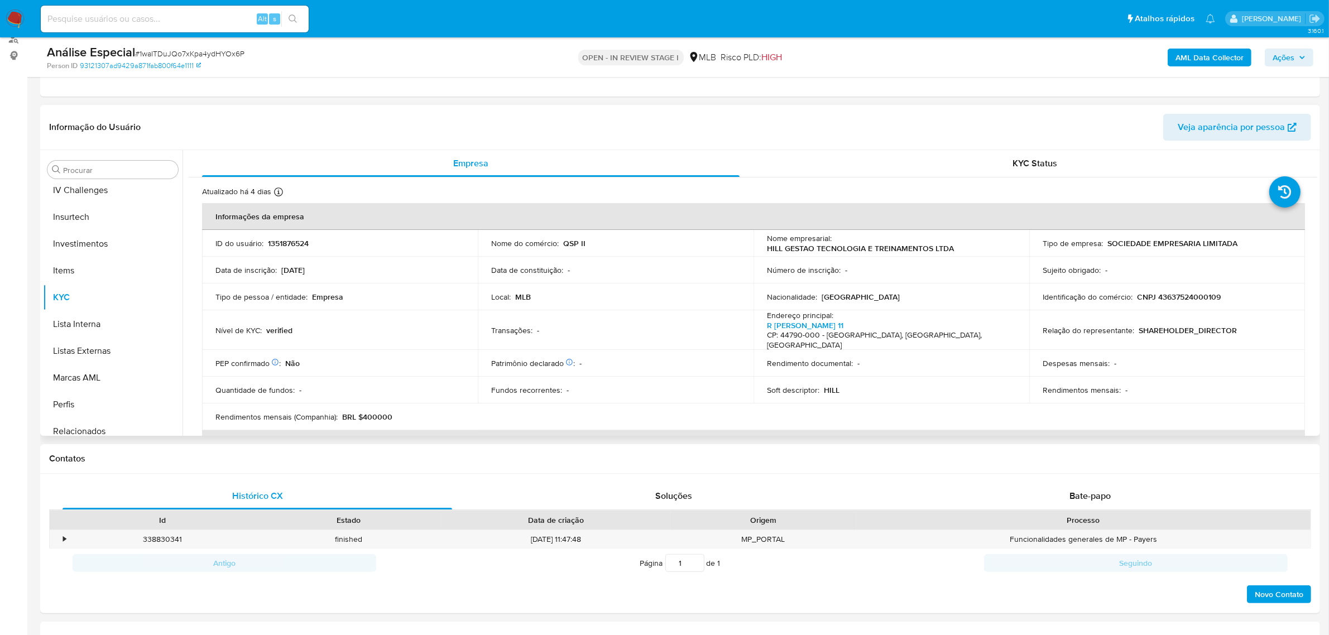
scroll to position [578, 0]
drag, startPoint x: 140, startPoint y: 369, endPoint x: 95, endPoint y: 370, distance: 44.7
click at [140, 368] on button "Restrições Novo Mundo" at bounding box center [108, 368] width 131 height 27
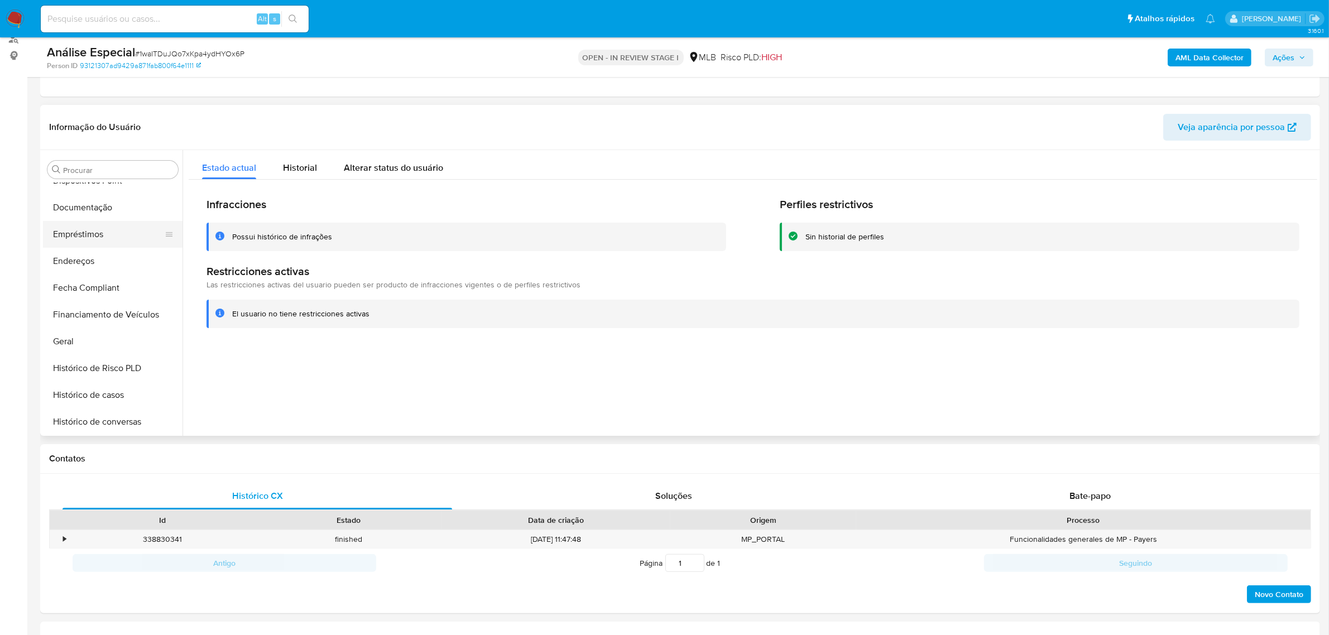
scroll to position [229, 0]
click at [112, 207] on button "Documentação" at bounding box center [108, 208] width 131 height 27
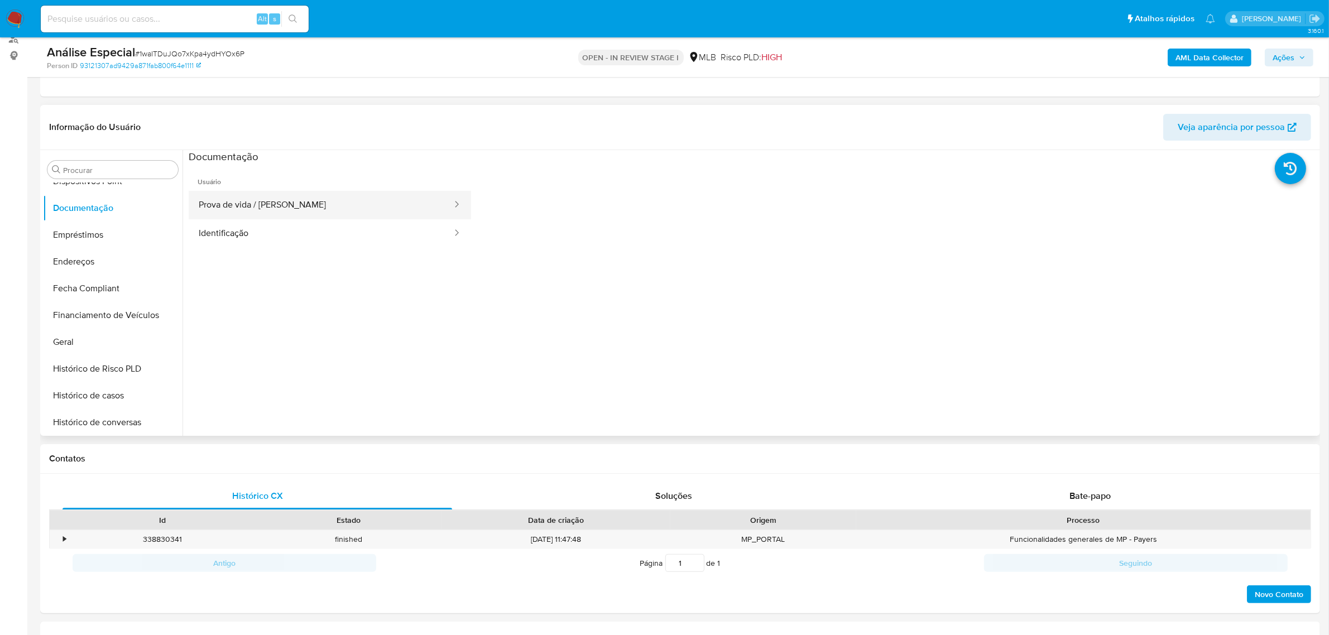
click at [210, 205] on button "Prova de vida / [PERSON_NAME]" at bounding box center [321, 205] width 265 height 28
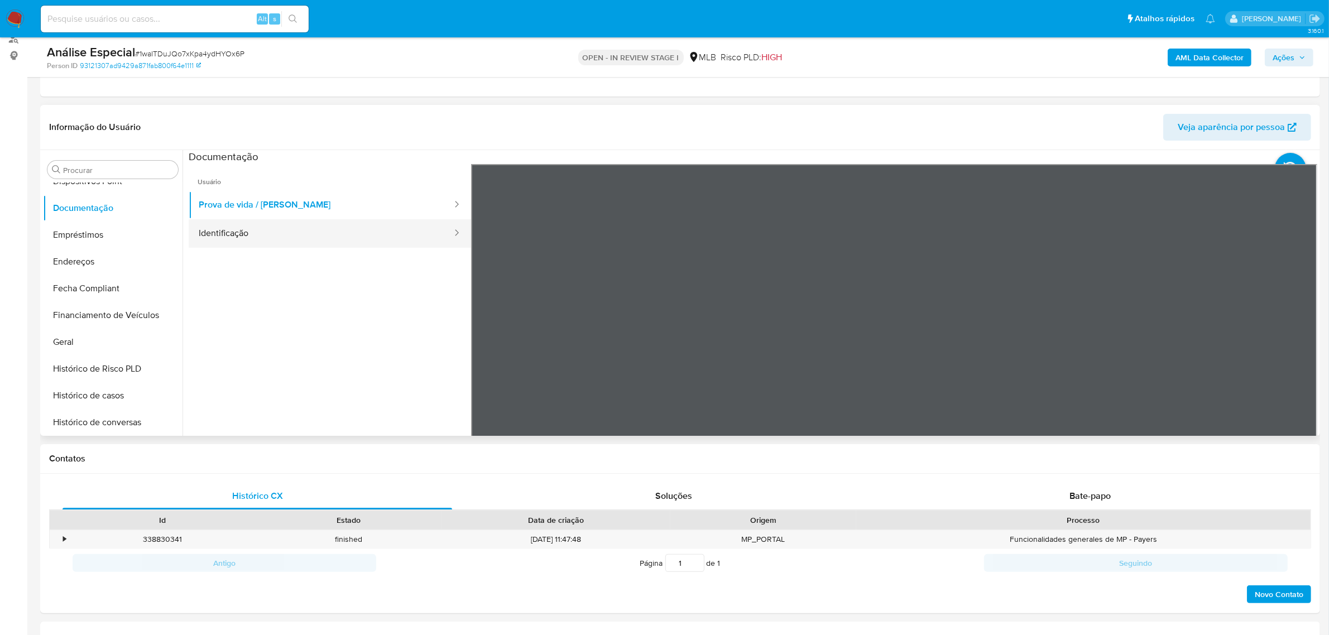
click at [316, 238] on button "Identificação" at bounding box center [321, 233] width 265 height 28
click at [98, 266] on button "Endereços" at bounding box center [108, 261] width 131 height 27
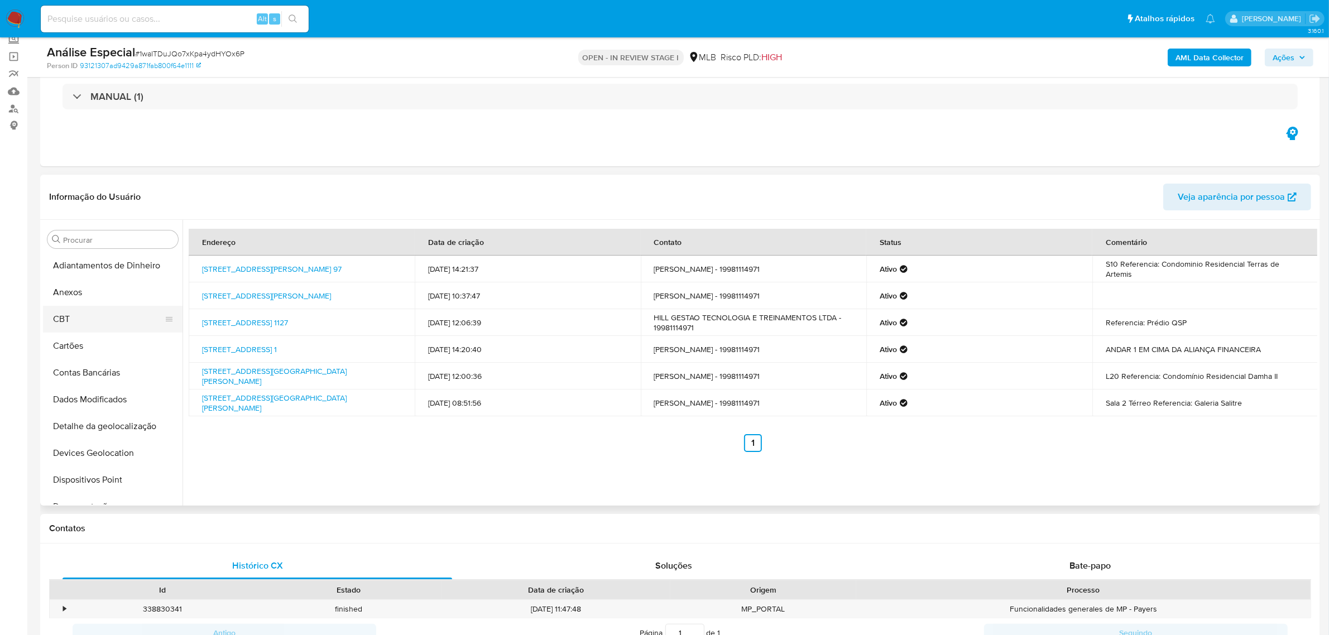
scroll to position [0, 0]
click at [130, 480] on button "Dispositivos Point" at bounding box center [108, 480] width 131 height 27
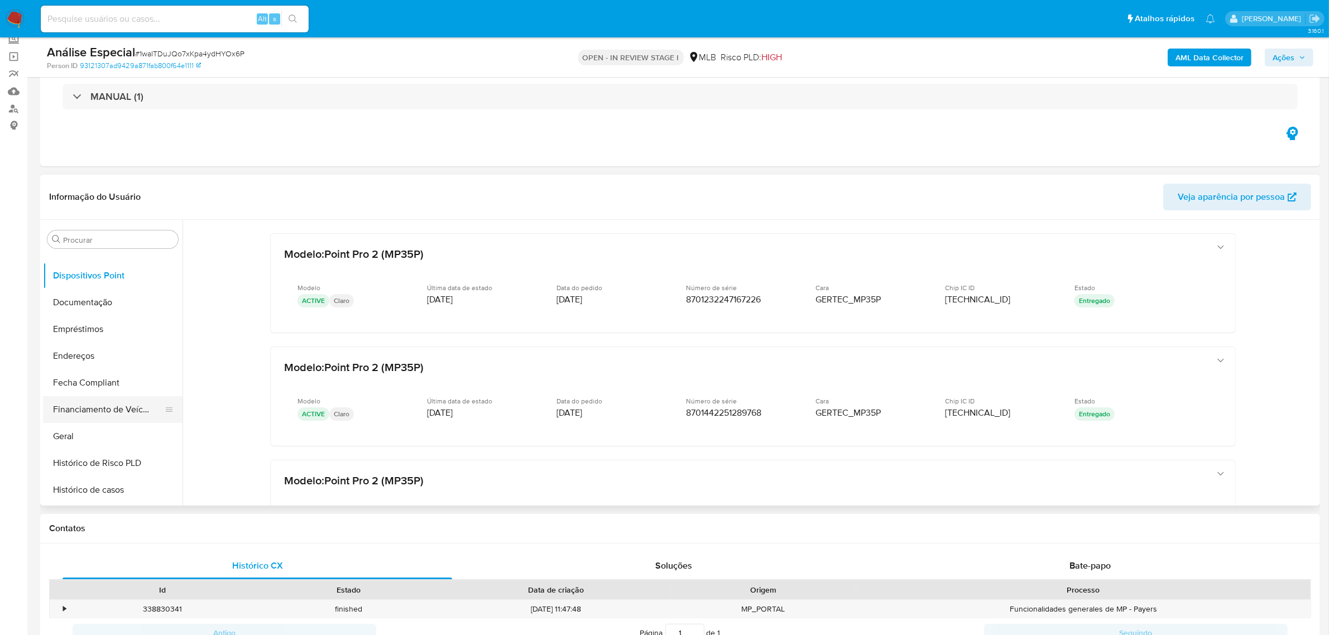
scroll to position [209, 0]
click at [107, 430] on button "Geral" at bounding box center [108, 432] width 131 height 27
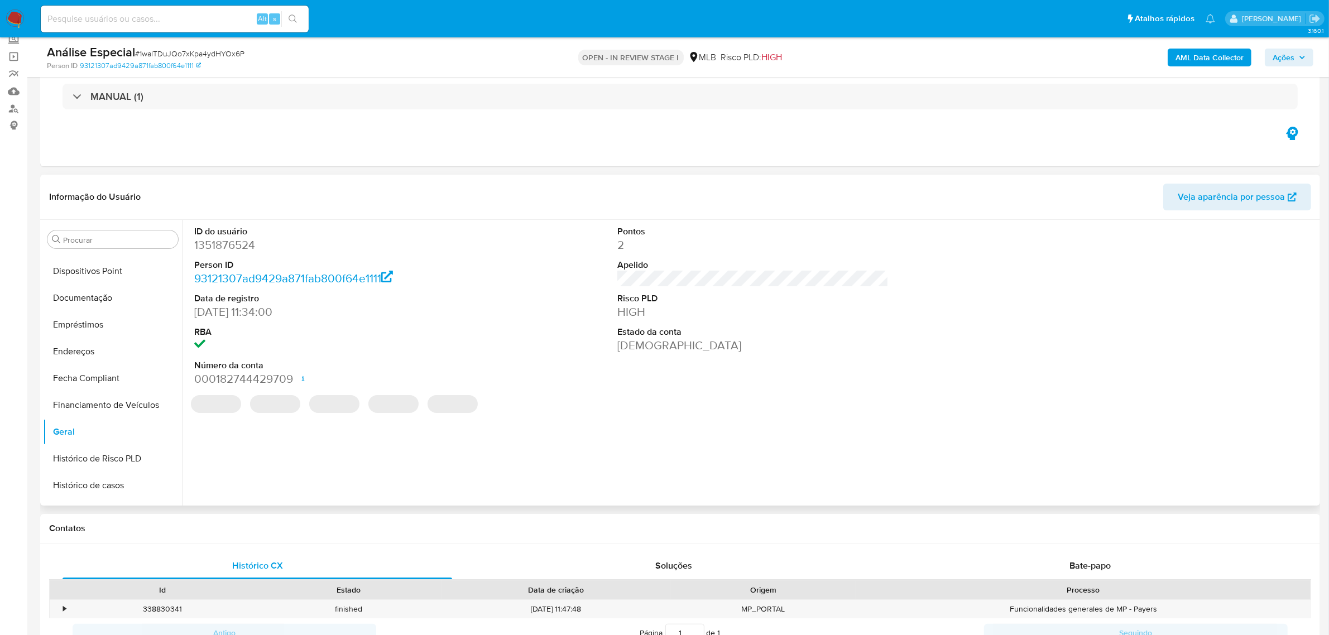
click at [241, 249] on dd "1351876524" at bounding box center [329, 245] width 271 height 16
click at [241, 248] on dd "1351876524" at bounding box center [329, 245] width 271 height 16
copy dd "1351876524"
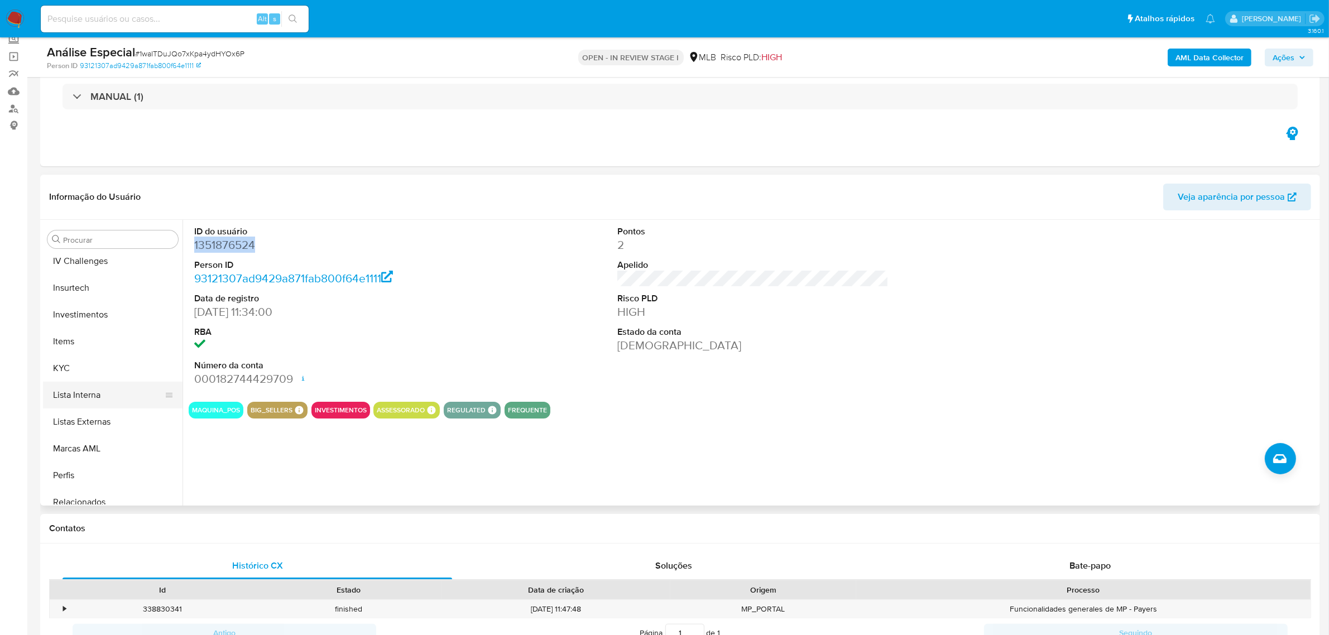
scroll to position [489, 0]
click at [85, 394] on button "Lista Interna" at bounding box center [108, 394] width 131 height 27
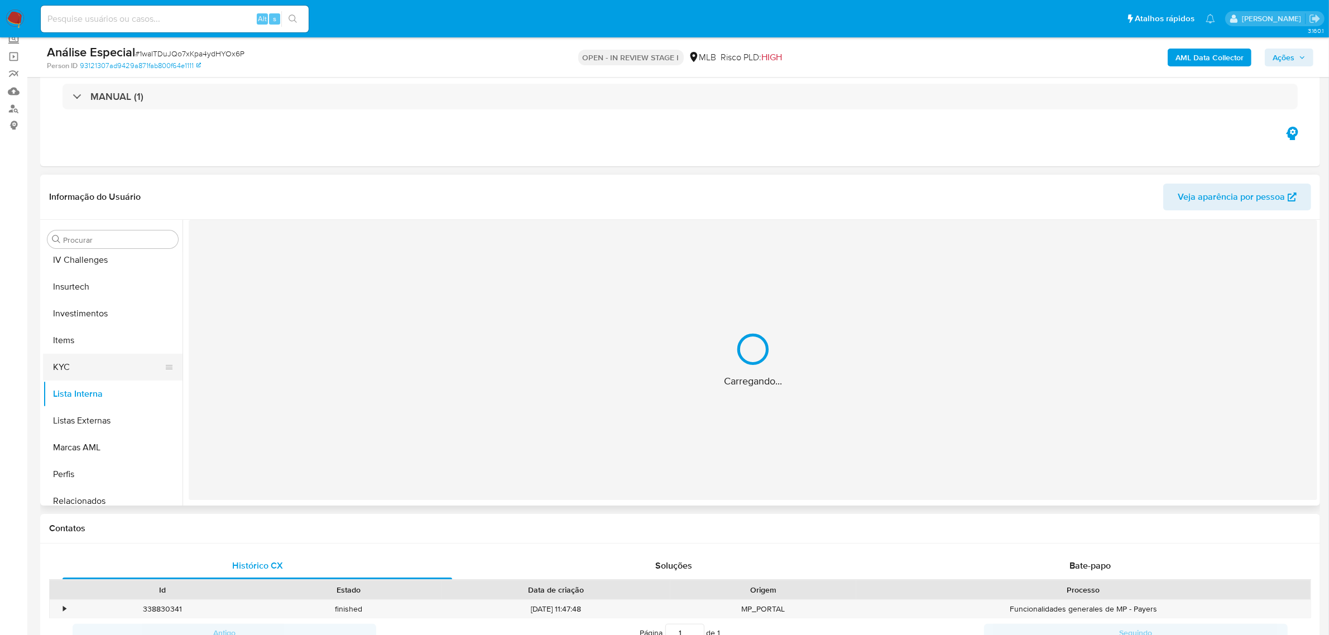
click at [82, 366] on button "KYC" at bounding box center [108, 367] width 131 height 27
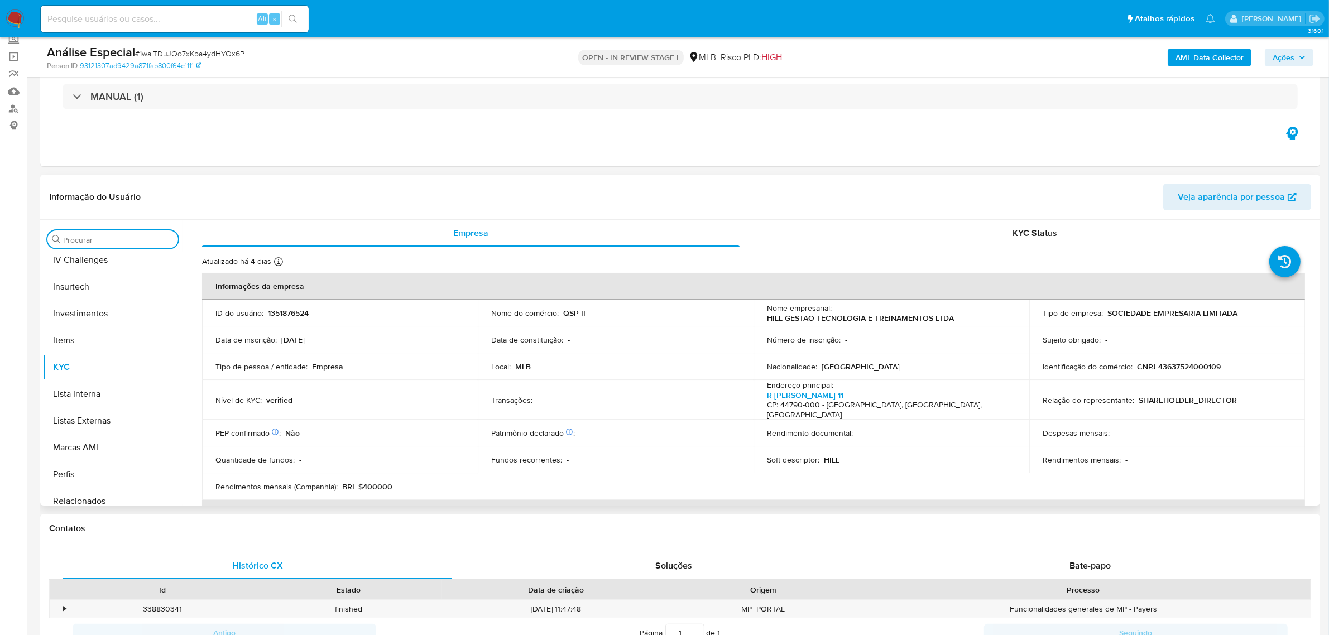
click at [113, 236] on input "Procurar" at bounding box center [118, 240] width 111 height 10
type input "cas"
click at [98, 257] on button "Histórico de casos" at bounding box center [108, 266] width 131 height 27
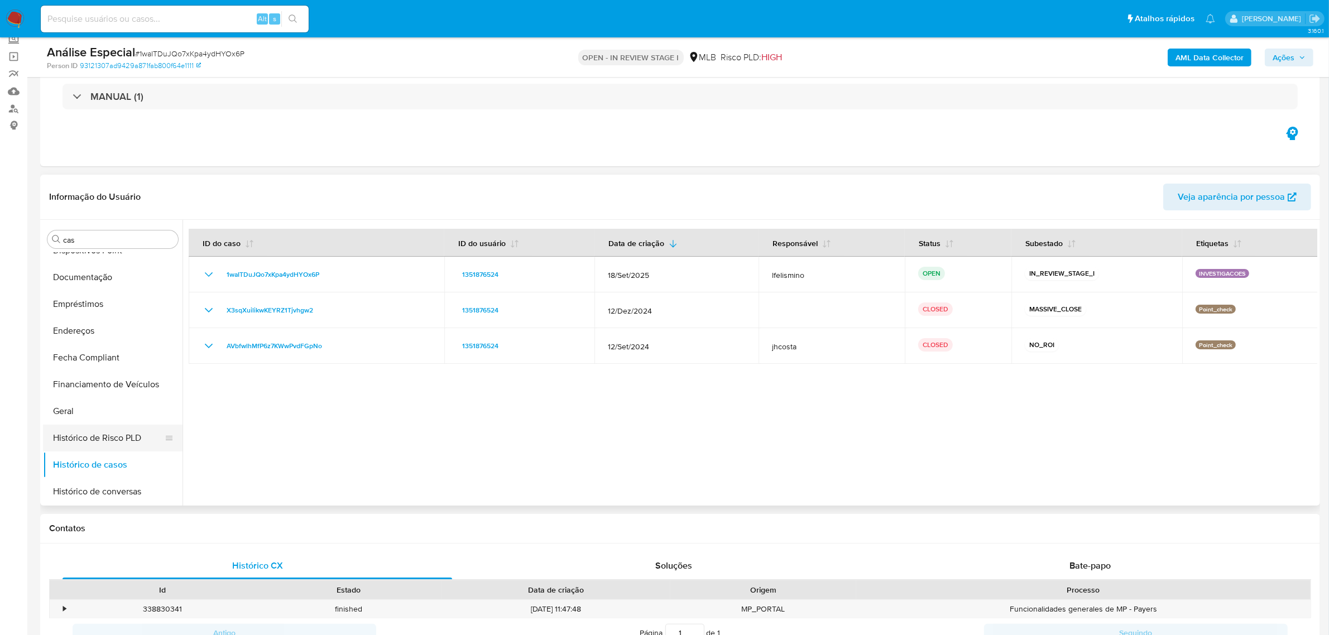
scroll to position [279, 0]
click at [73, 363] on button "Geral" at bounding box center [108, 362] width 131 height 27
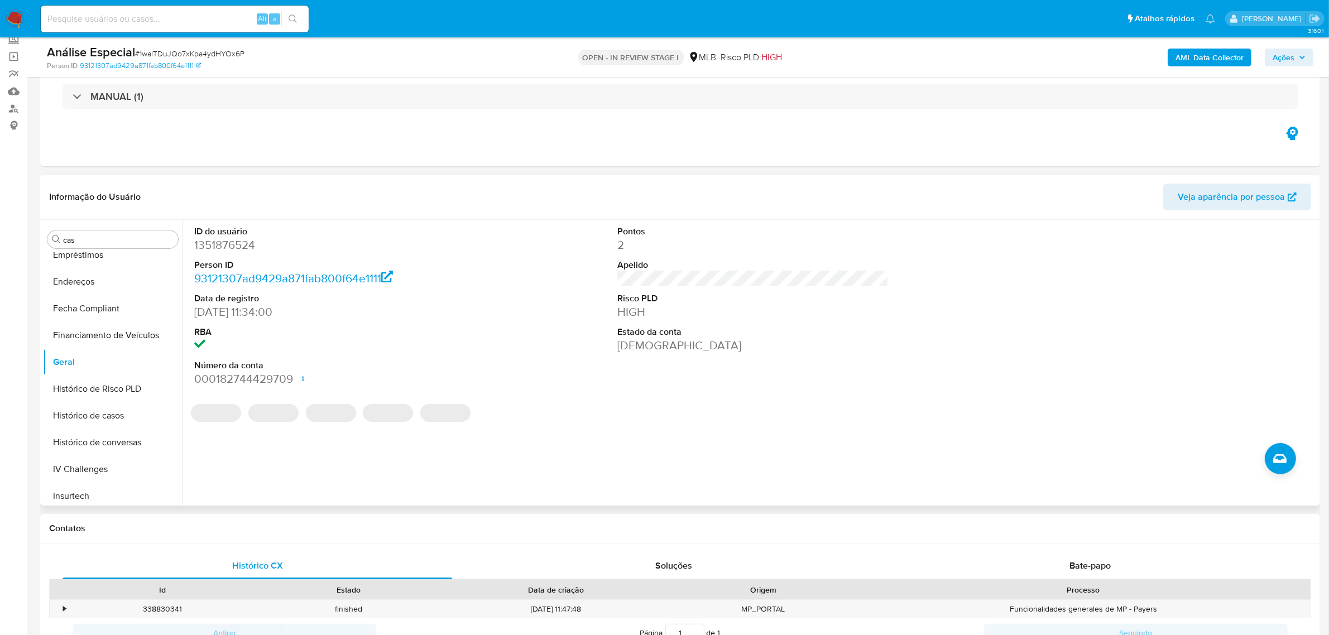
click at [224, 243] on dd "1351876524" at bounding box center [329, 245] width 271 height 16
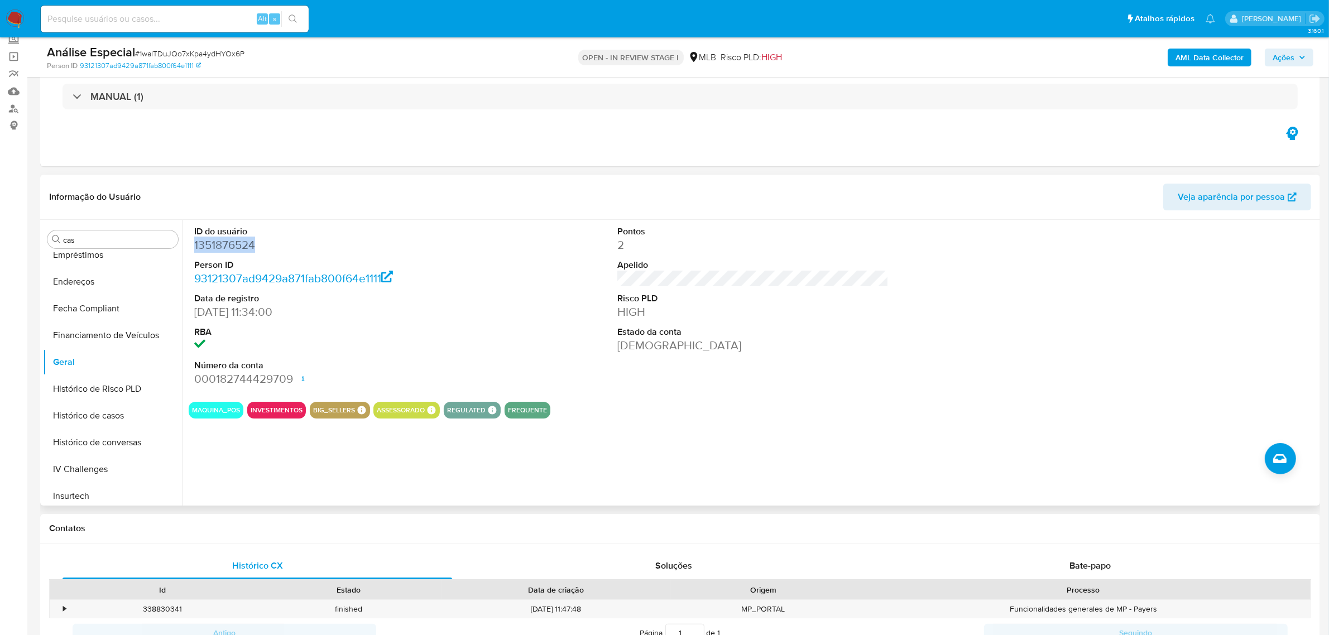
copy dd "1351876524"
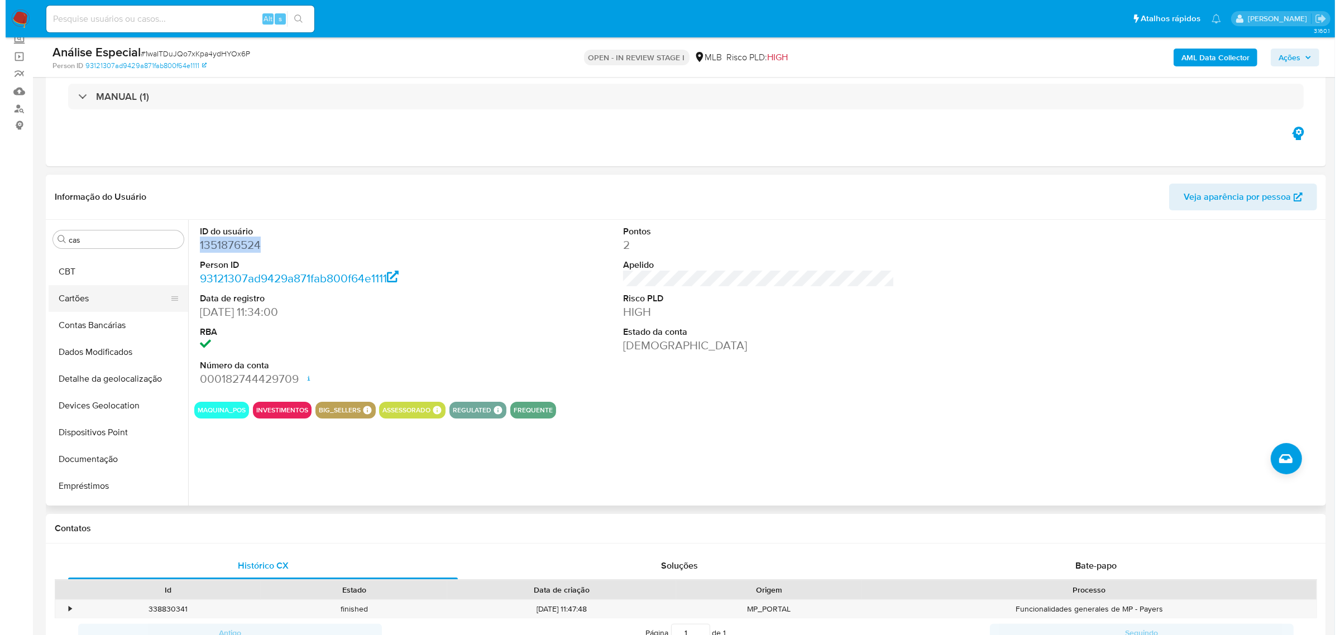
scroll to position [0, 0]
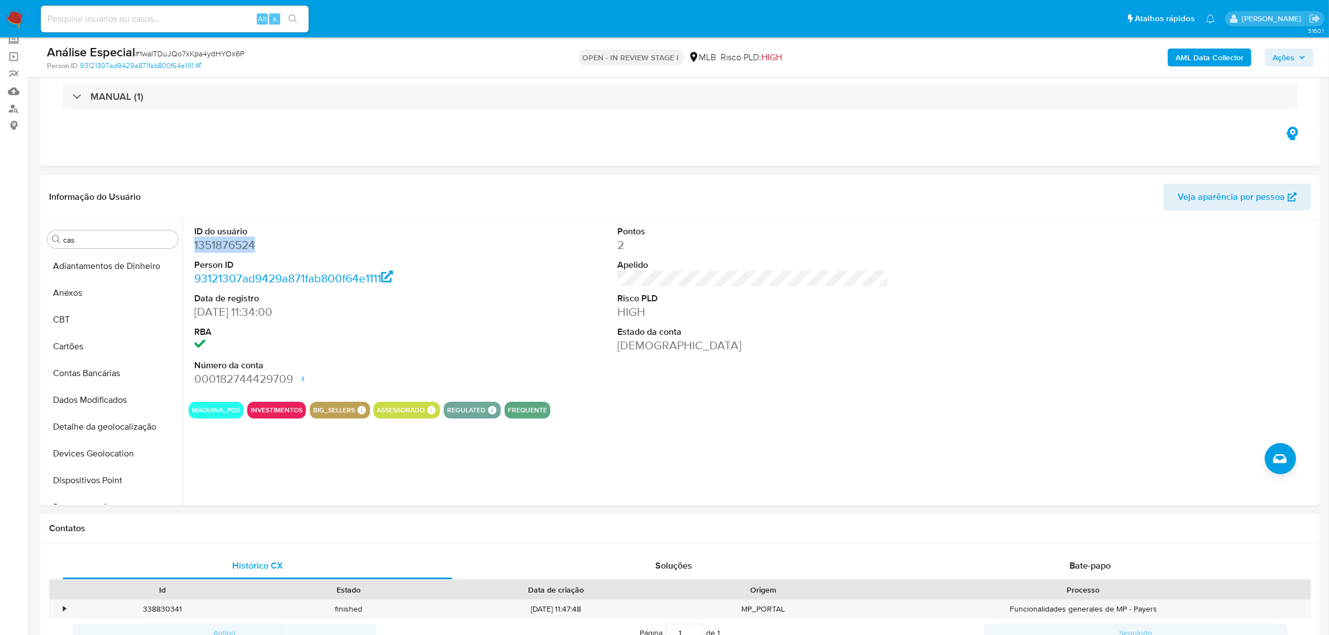
drag, startPoint x: 93, startPoint y: 294, endPoint x: 31, endPoint y: 294, distance: 62.5
click at [93, 294] on button "Anexos" at bounding box center [113, 293] width 140 height 27
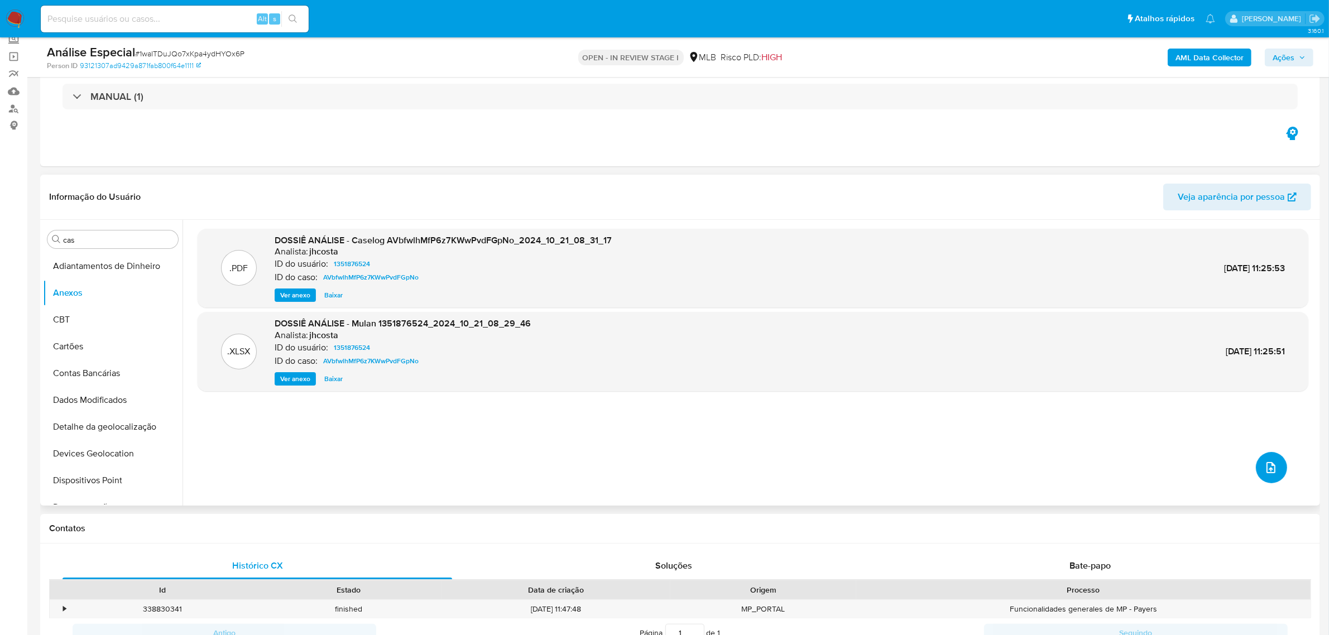
click at [1274, 468] on button "upload-file" at bounding box center [1271, 467] width 31 height 31
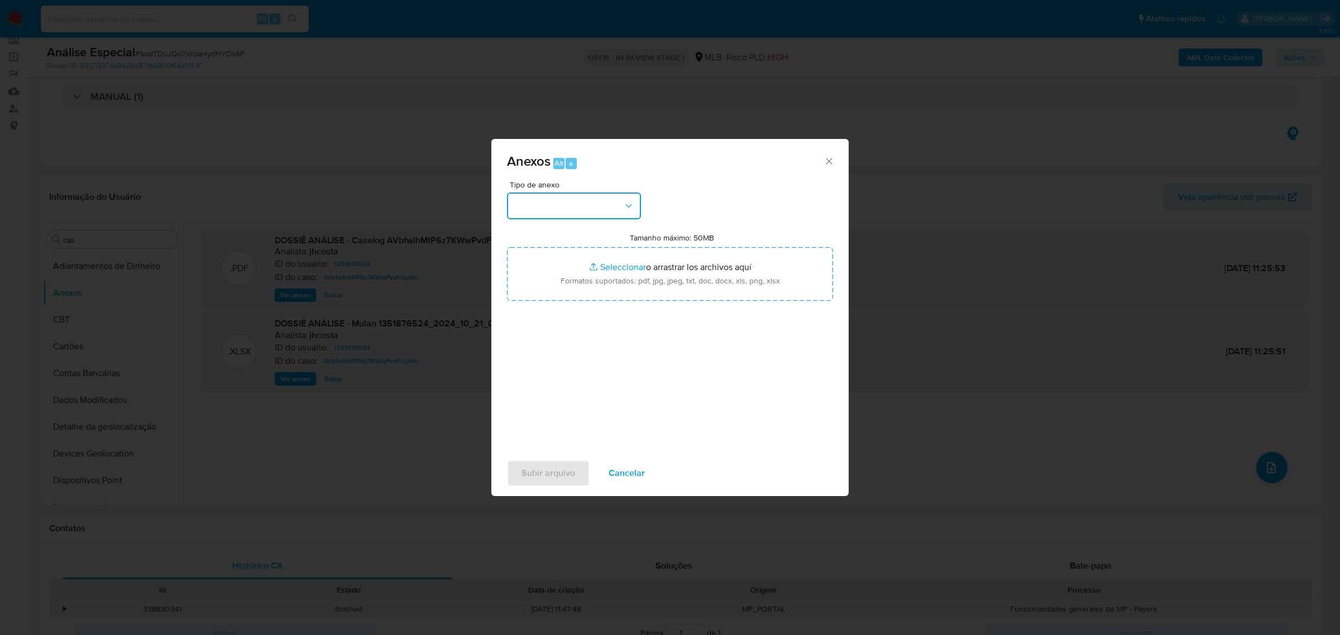
click at [583, 216] on button "button" at bounding box center [574, 206] width 134 height 27
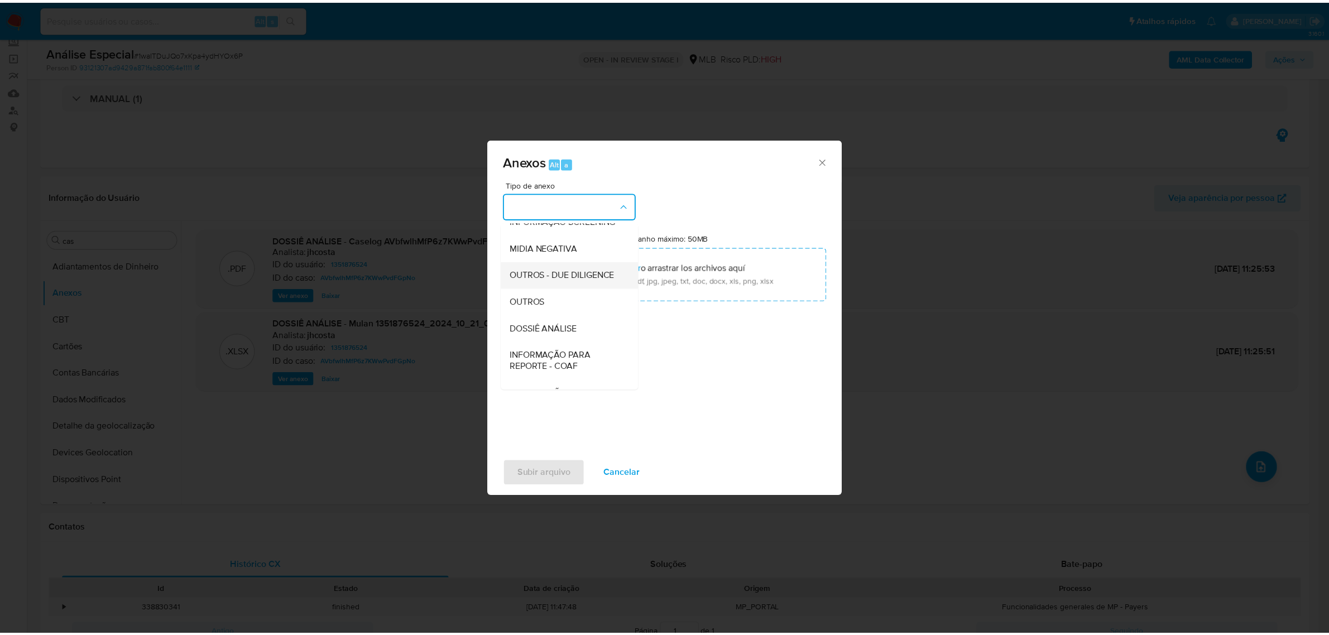
scroll to position [140, 0]
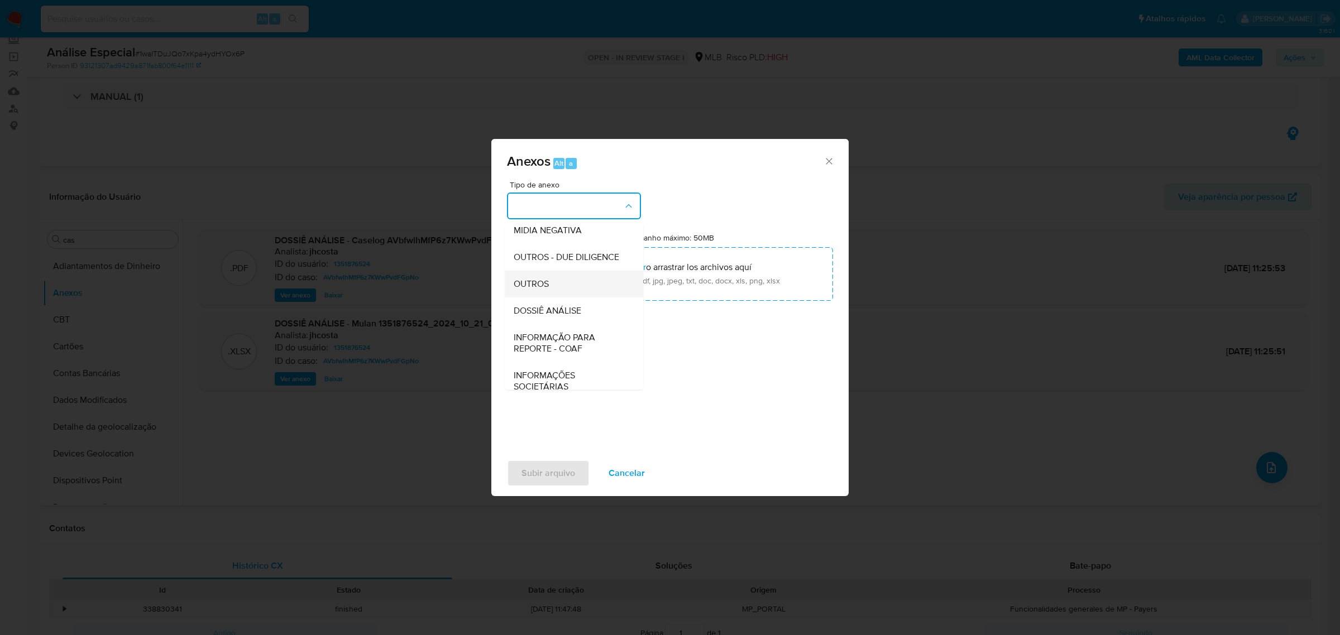
click at [569, 297] on div "OUTROS" at bounding box center [571, 283] width 114 height 27
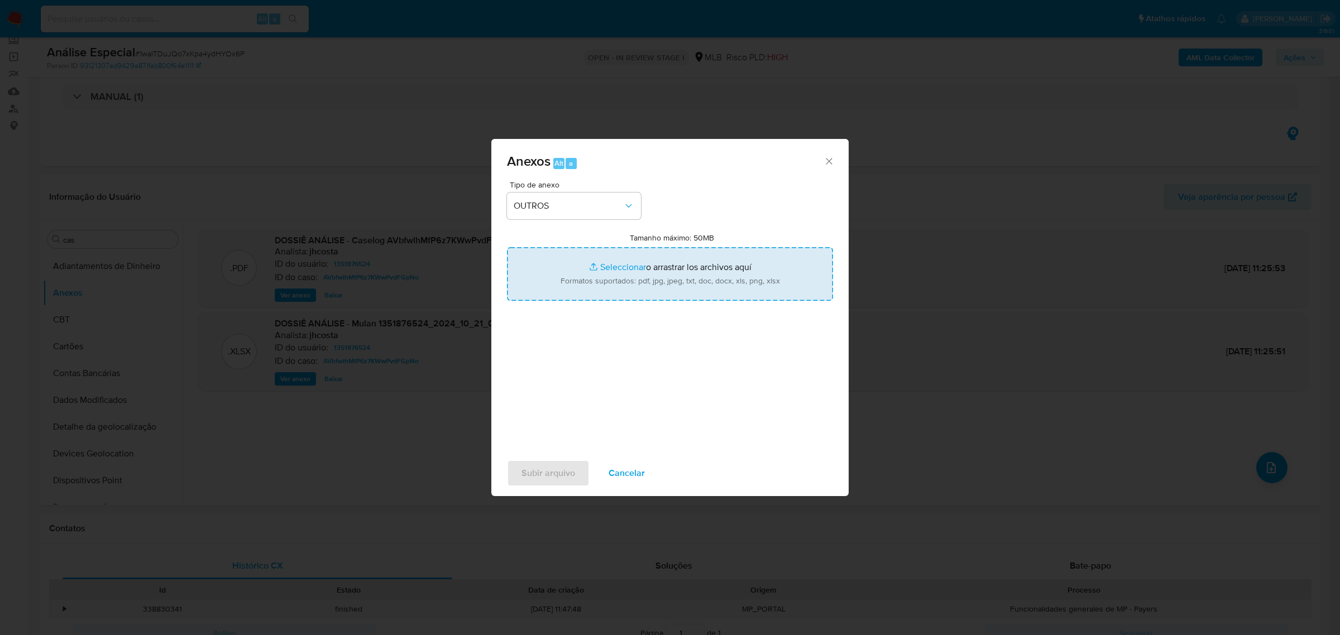
type input "C:\fakepath\Mulan 1351876524_2025_09_18_14_11_23 HILL GESTAO TECNOLOGIA E TREIN…"
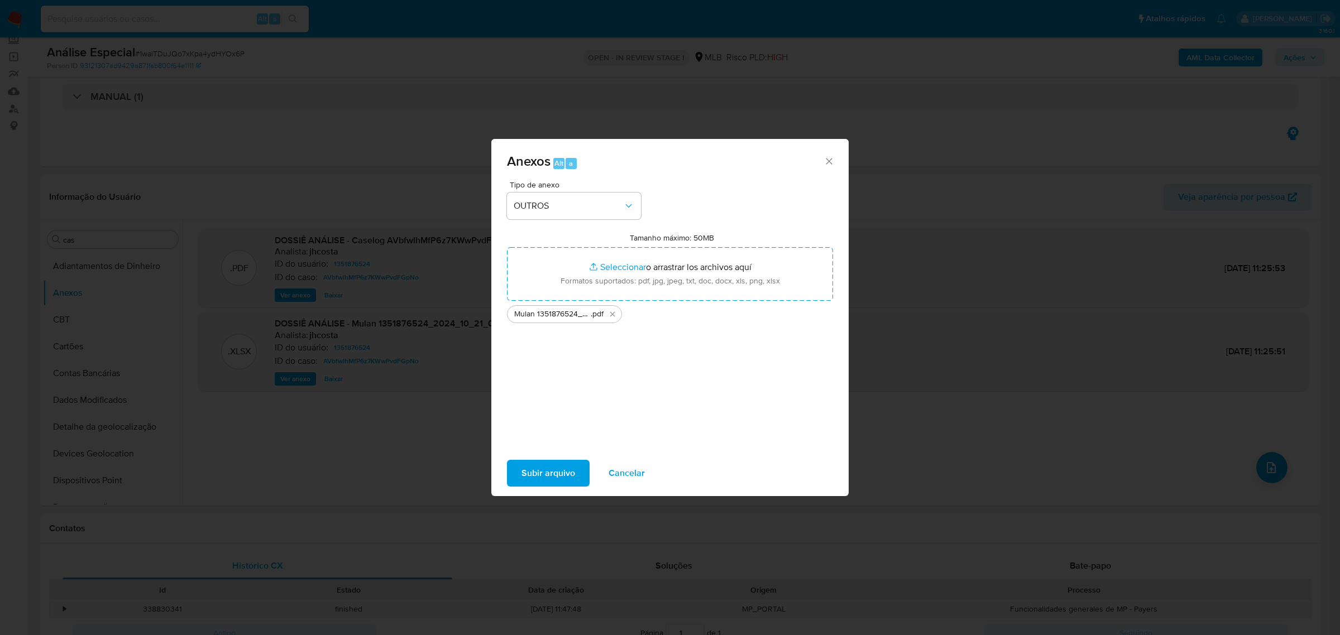
click at [547, 478] on span "Subir arquivo" at bounding box center [548, 473] width 54 height 25
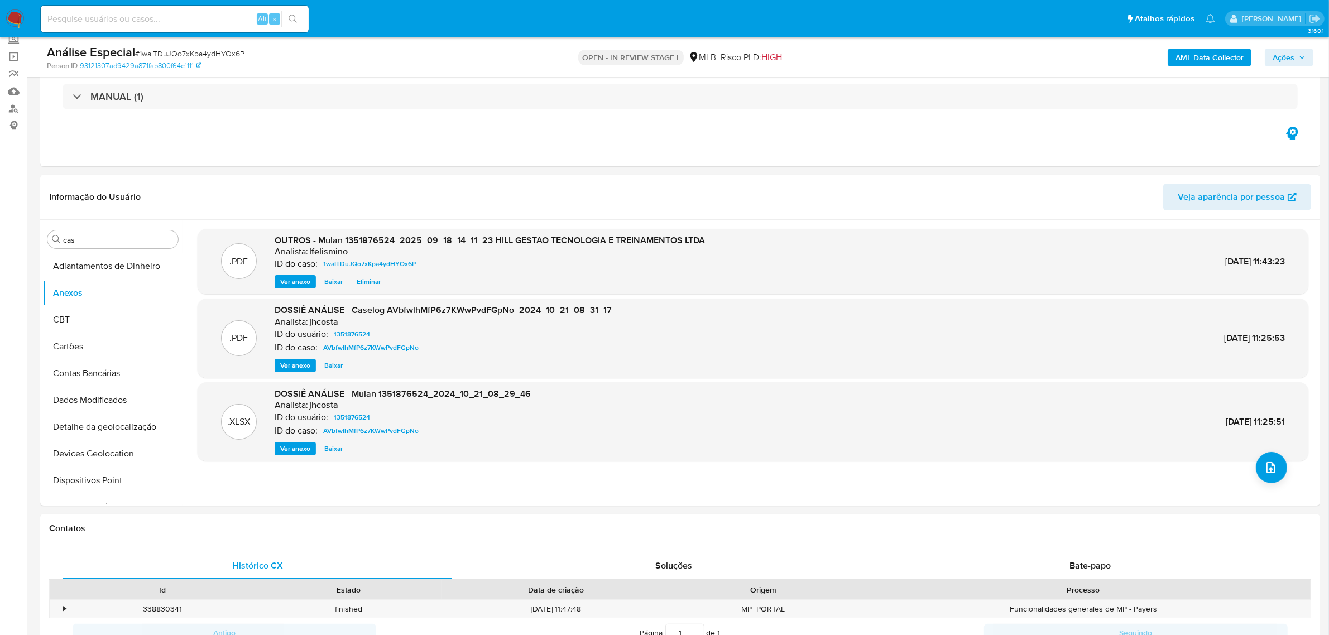
click at [1229, 58] on b "AML Data Collector" at bounding box center [1210, 58] width 68 height 18
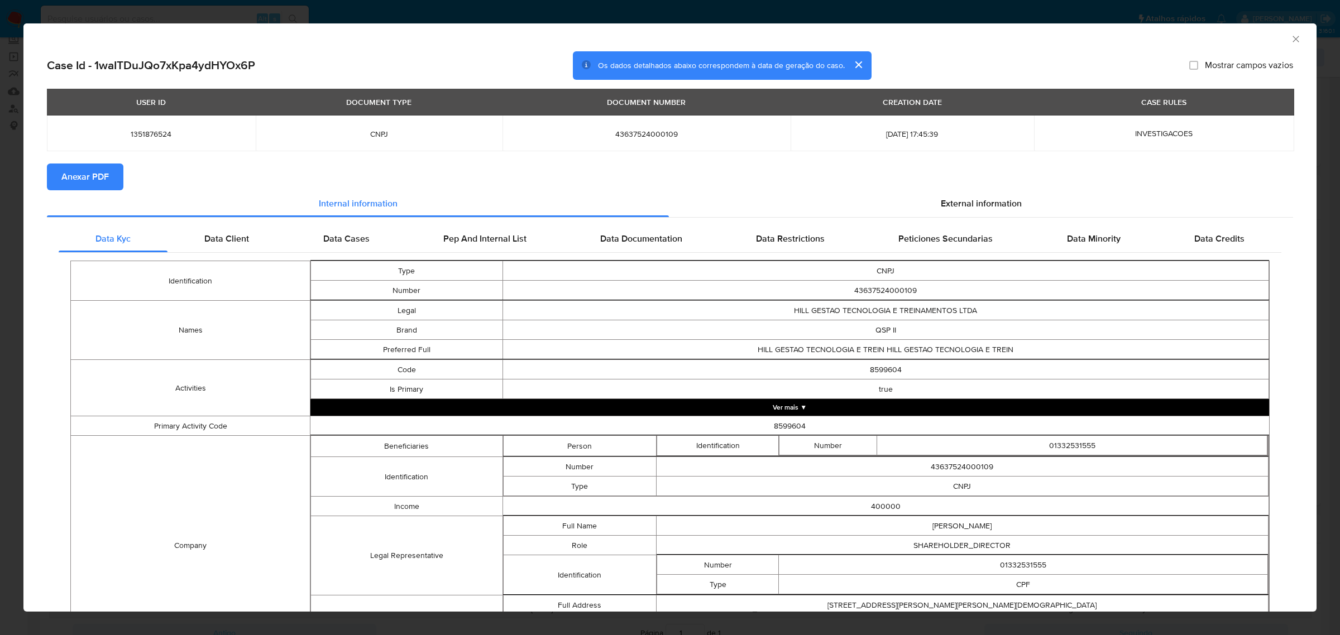
click at [119, 186] on button "Anexar PDF" at bounding box center [85, 177] width 76 height 27
click at [701, 6] on div "AML Data Collector Case Id - 1waITDuJQo7xKpa4ydHYOx6P Os dados detalhados abaix…" at bounding box center [670, 317] width 1340 height 635
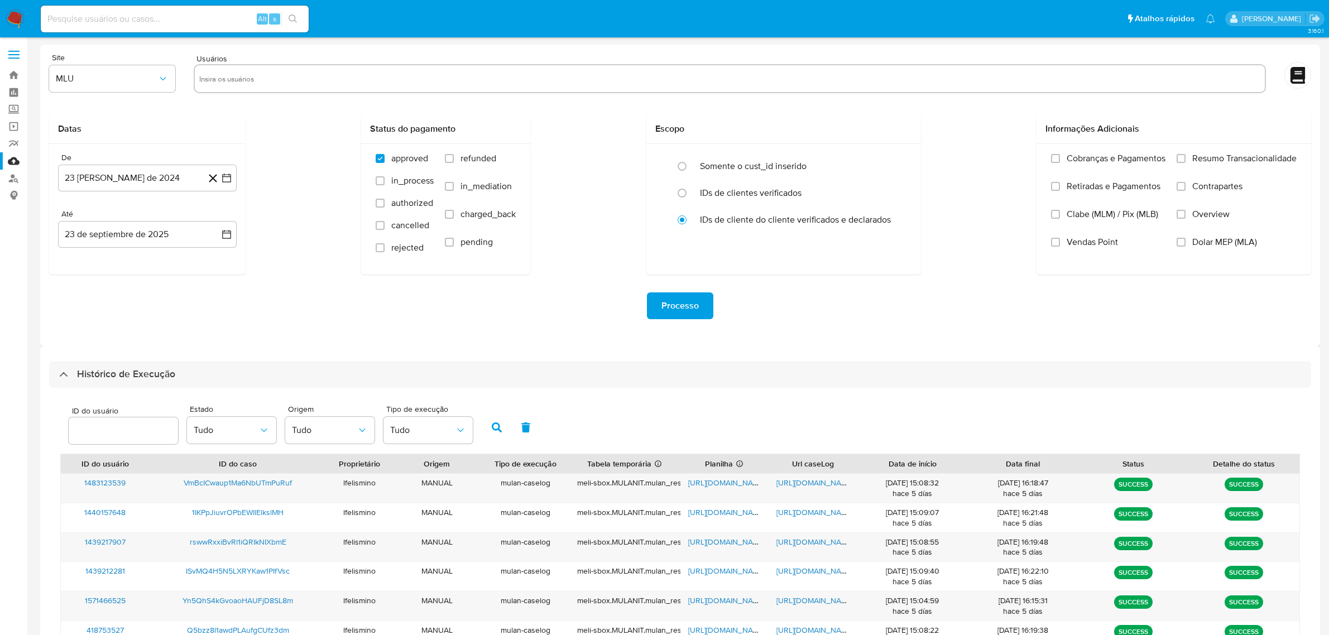
select select "20"
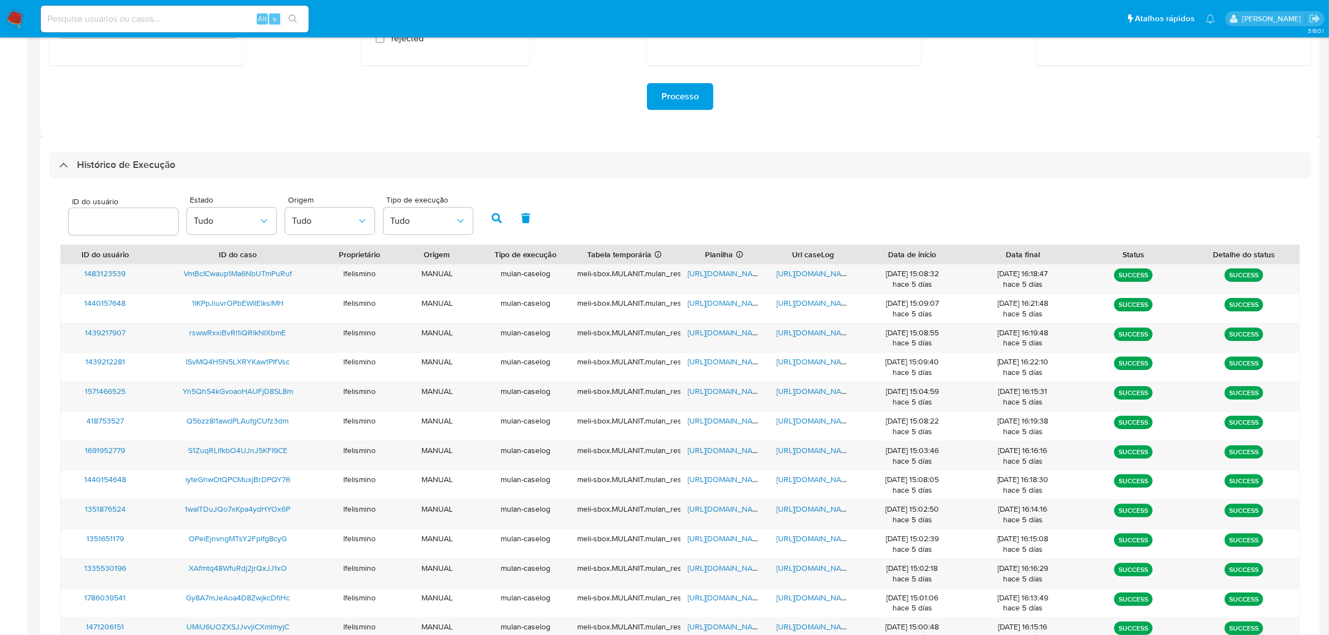
scroll to position [209, 0]
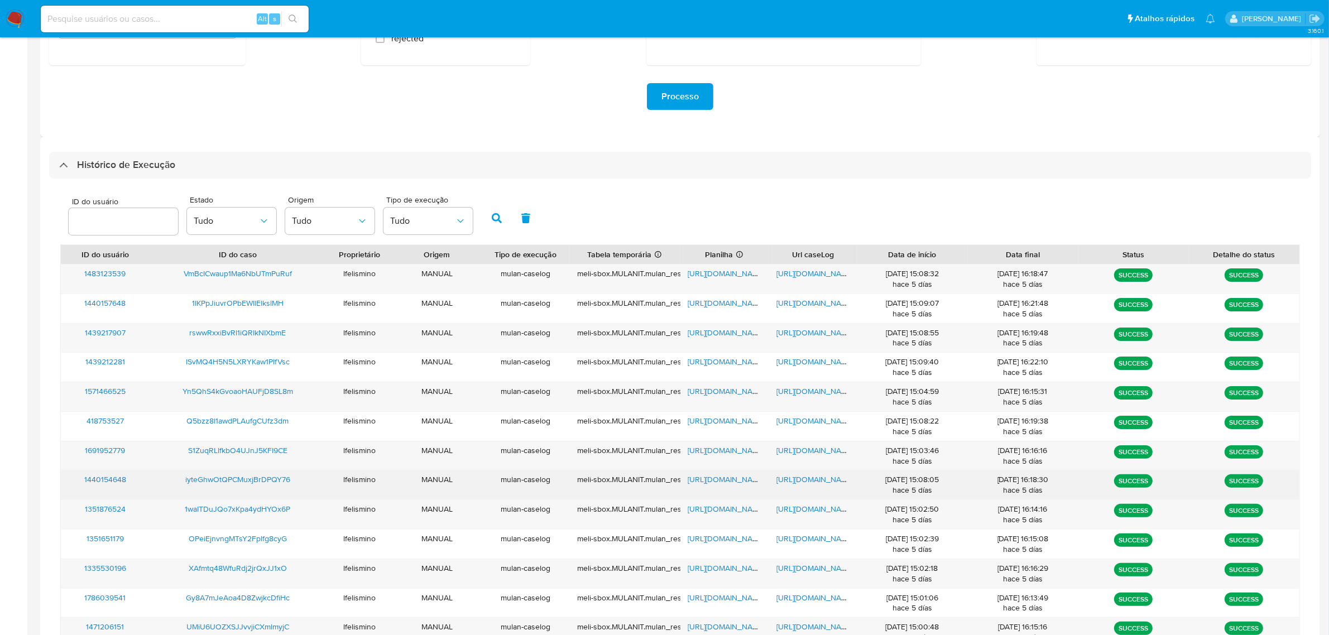
click at [783, 477] on span "https://docs.google.com/document/d/1LfArqDyp31hZC5t6frKCuEtsAo1l2P4-RJvMi0L1KMQ…" at bounding box center [815, 479] width 77 height 11
click at [726, 483] on span "https://docs.google.com/spreadsheets/d/1SMJV-I5GId3L7I_lC0danbqOz6hz8JO3P9DnXIG…" at bounding box center [726, 479] width 77 height 11
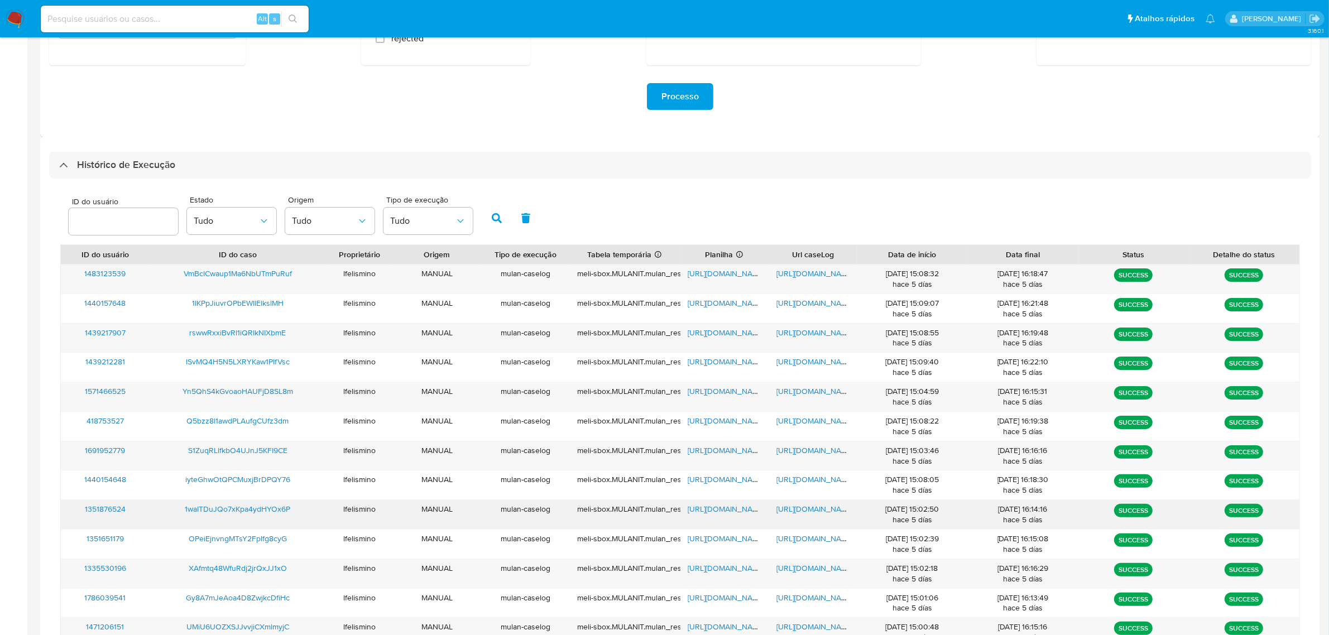
click at [821, 504] on span "https://docs.google.com/document/d/1qemH4eYigQQBoHIyEyYVz1AqDem2Gl3l2JK3XfmPCgY…" at bounding box center [815, 509] width 77 height 11
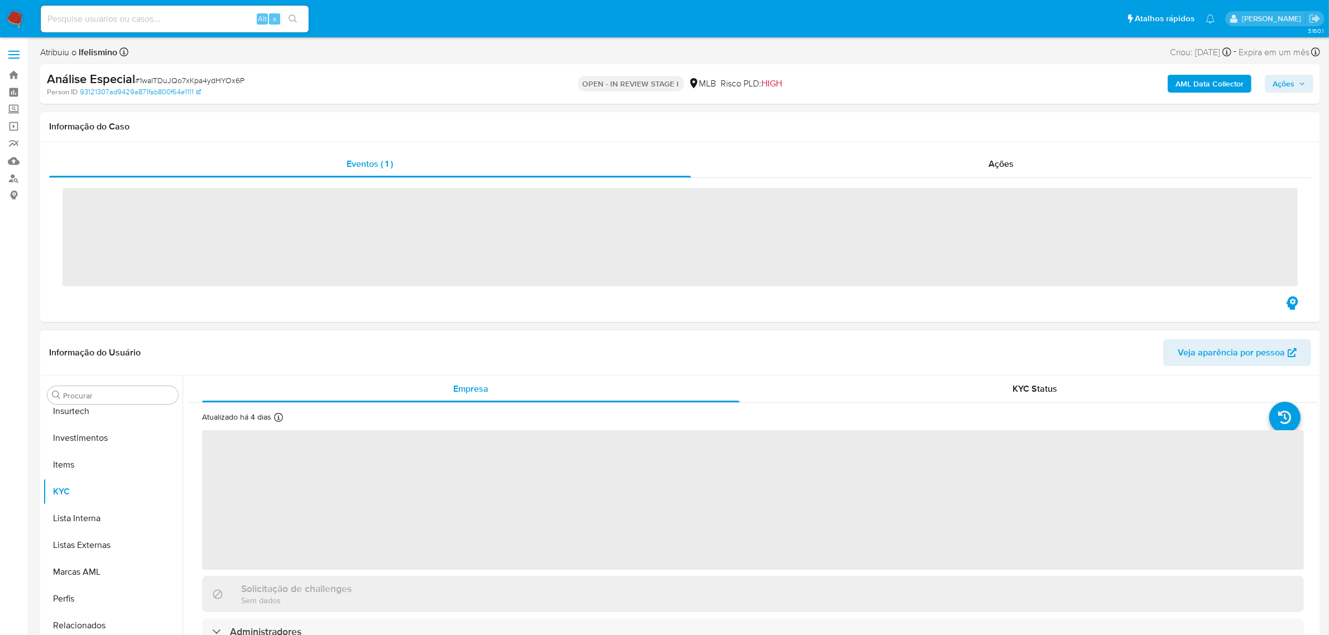
scroll to position [578, 0]
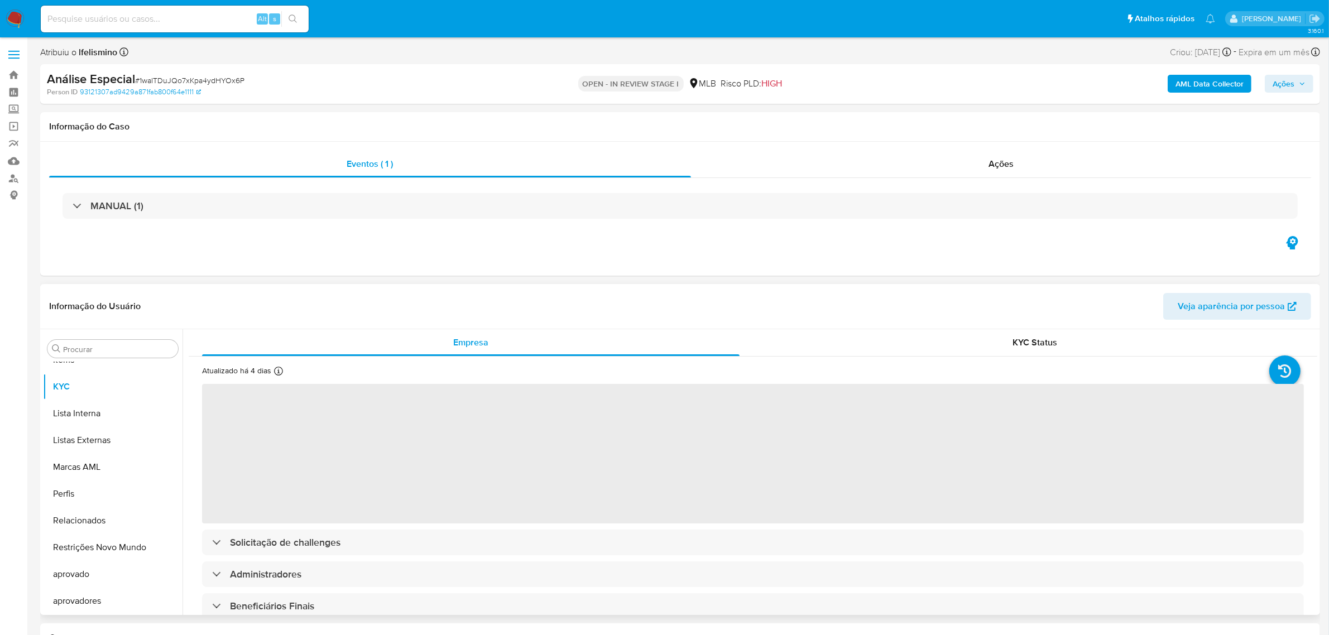
select select "10"
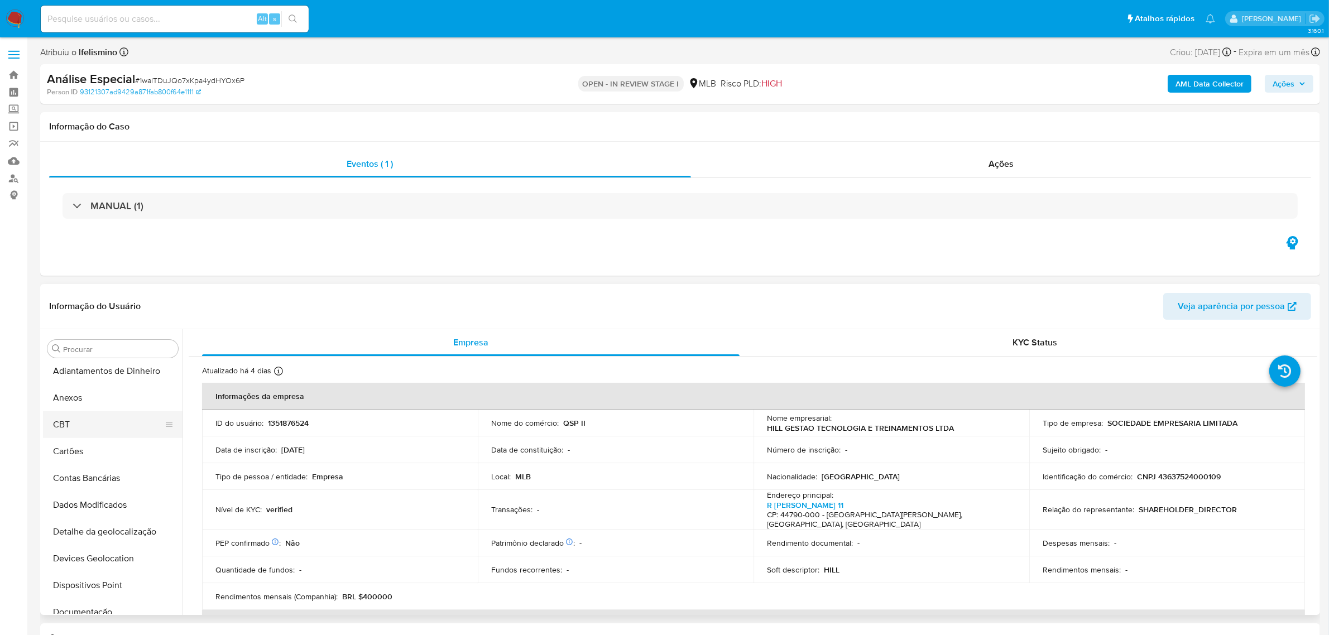
scroll to position [0, 0]
click at [92, 419] on button "CBT" at bounding box center [108, 429] width 131 height 27
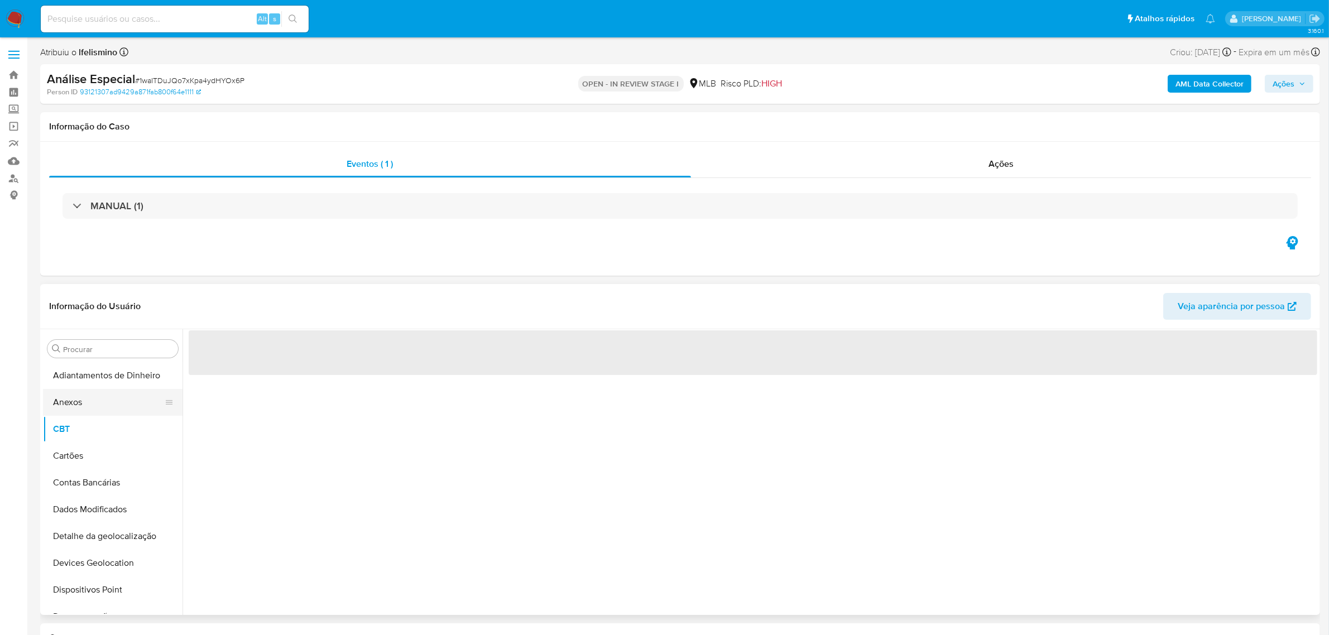
click at [102, 411] on button "Anexos" at bounding box center [108, 402] width 131 height 27
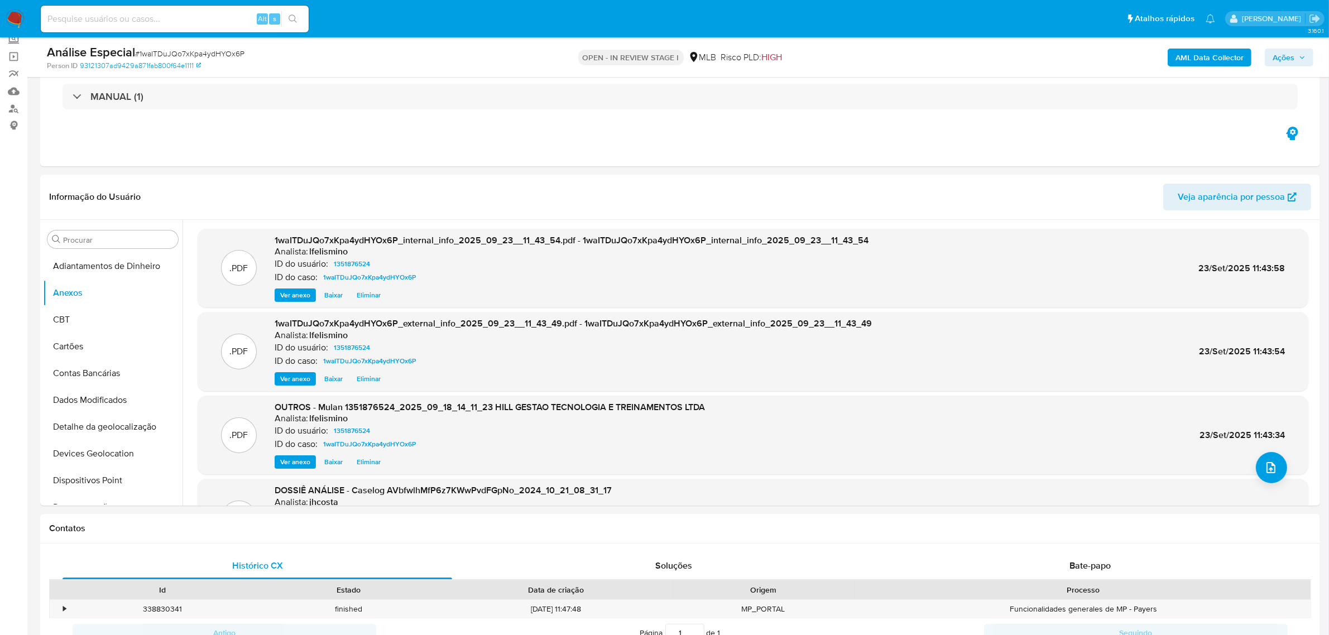
click at [207, 61] on div "Person ID 93121307ad9429a871fab800f64e1111" at bounding box center [256, 66] width 419 height 10
click at [218, 54] on span "# 1waITDuJQo7xKpa4ydHYOx6P" at bounding box center [189, 53] width 109 height 11
copy span "1waITDuJQo7xKpa4ydHYOx6P"
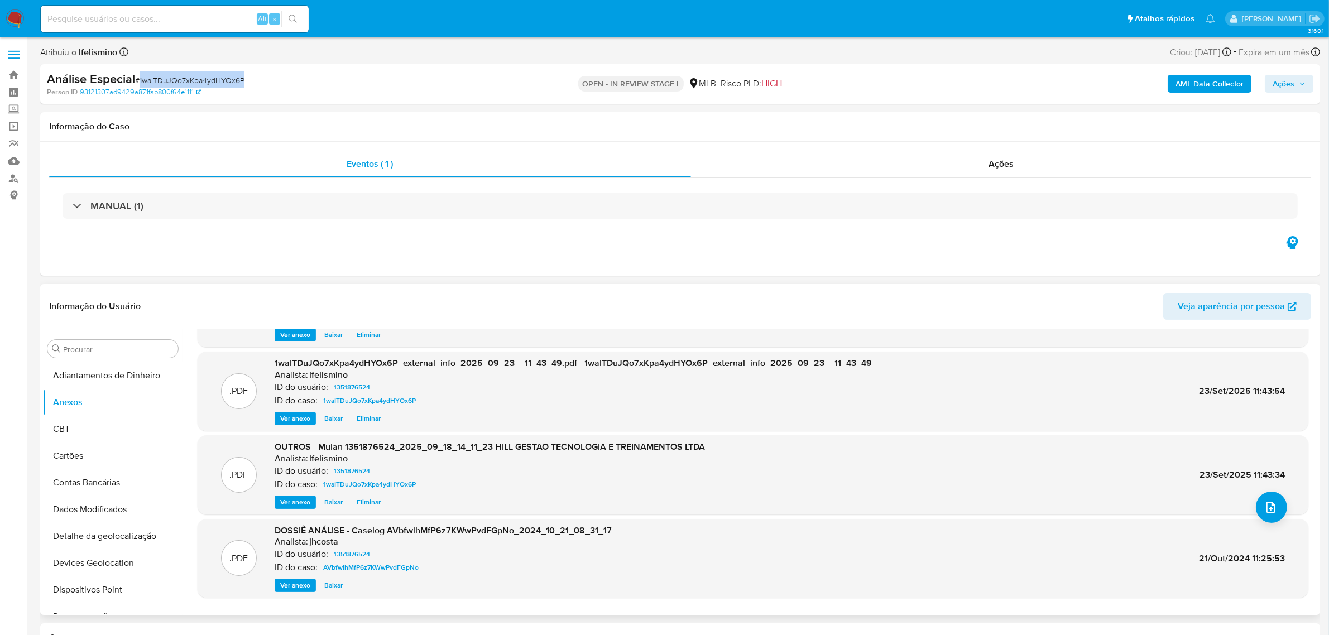
scroll to position [93, 0]
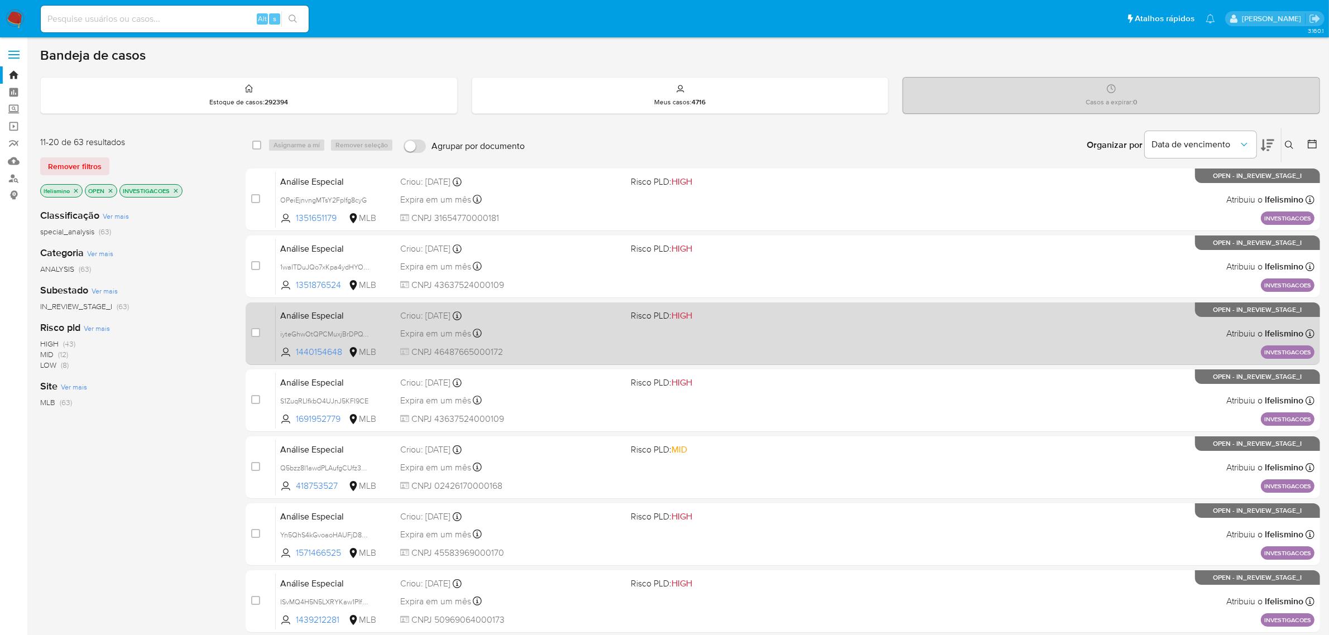
click at [544, 347] on span "CNPJ 46487665000172" at bounding box center [511, 352] width 222 height 12
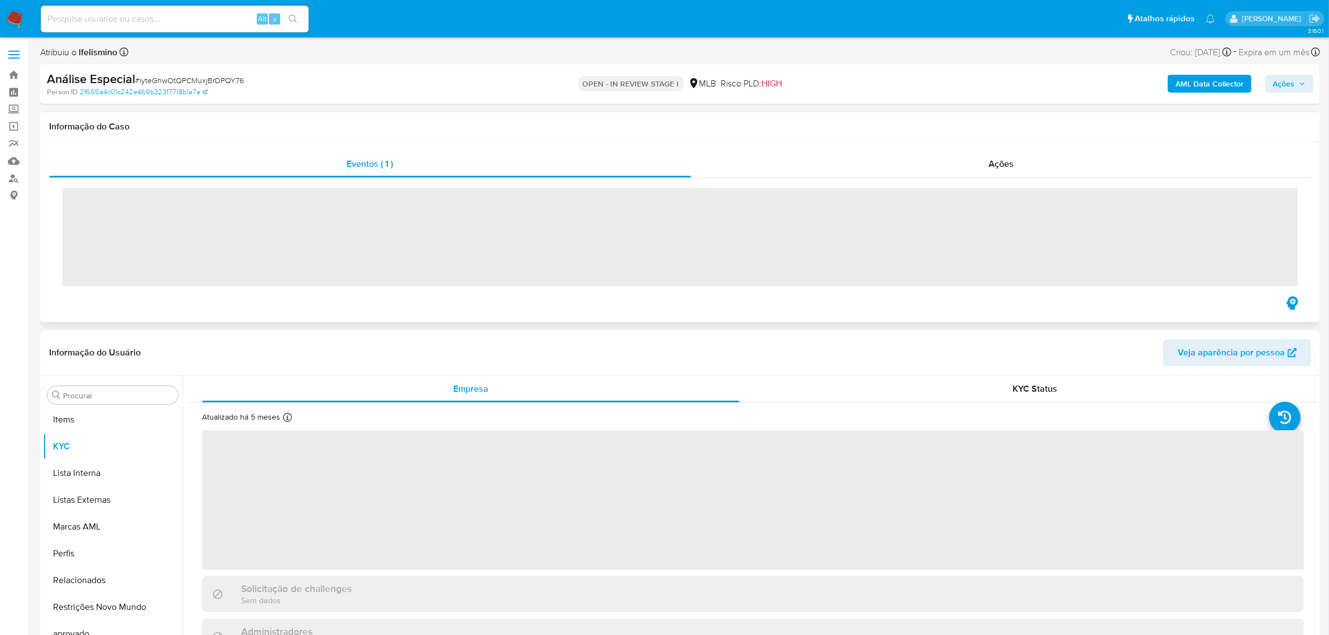
scroll to position [578, 0]
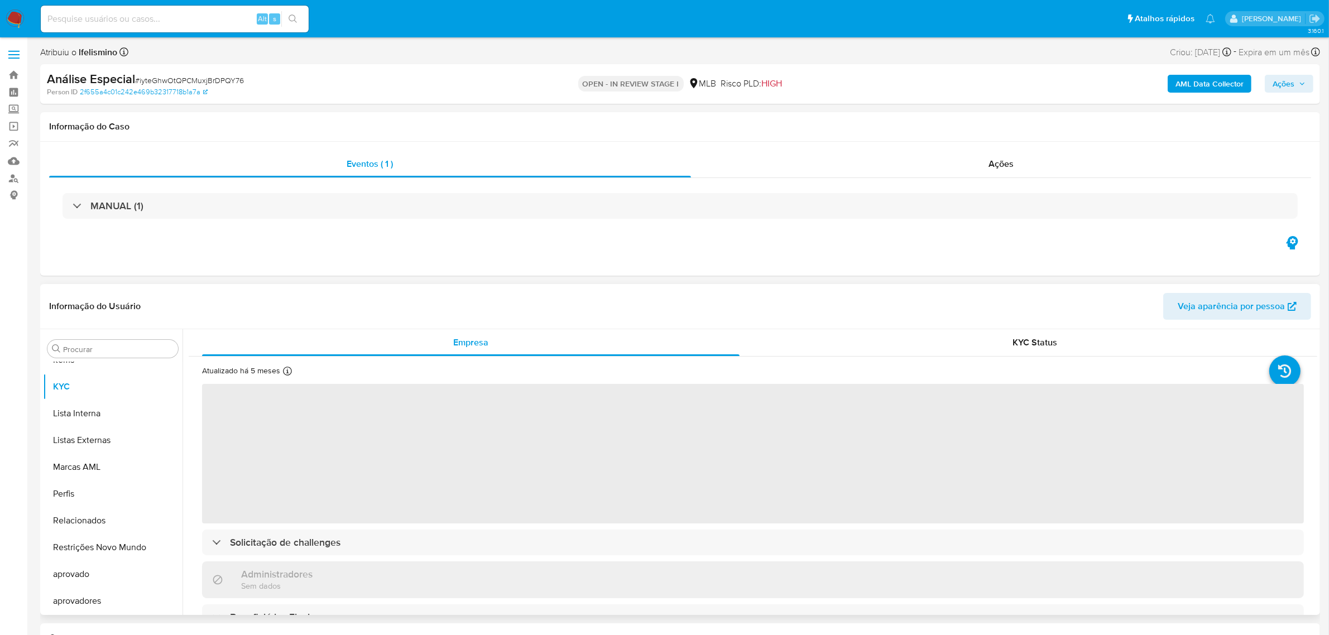
select select "10"
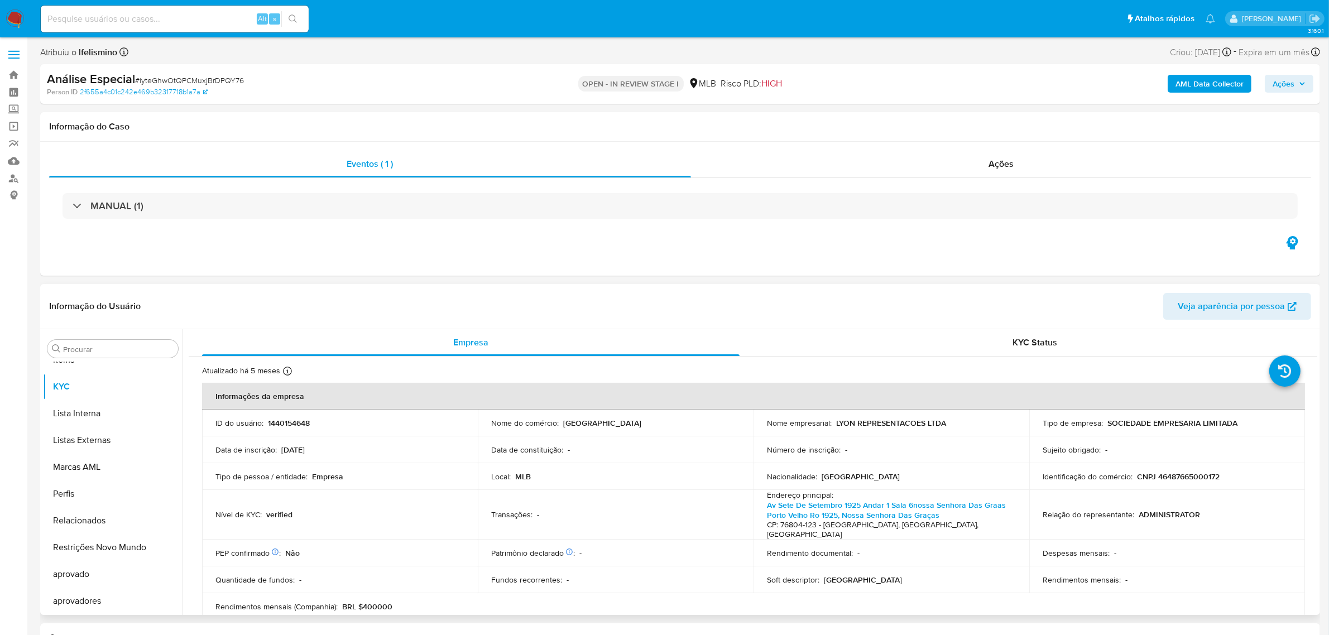
click at [196, 79] on span "# iyteGhwOtQPCMuxjBrDPQY76" at bounding box center [189, 80] width 109 height 11
copy span "iyteGhwOtQPCMuxjBrDPQY76"
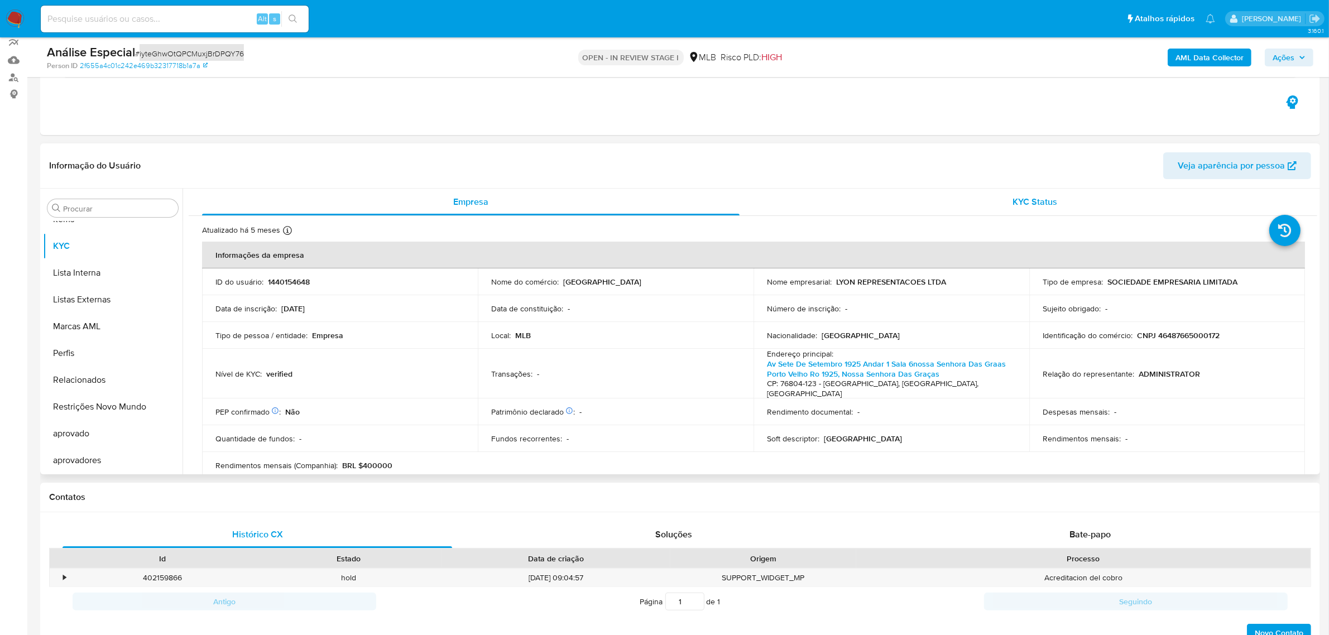
scroll to position [70, 0]
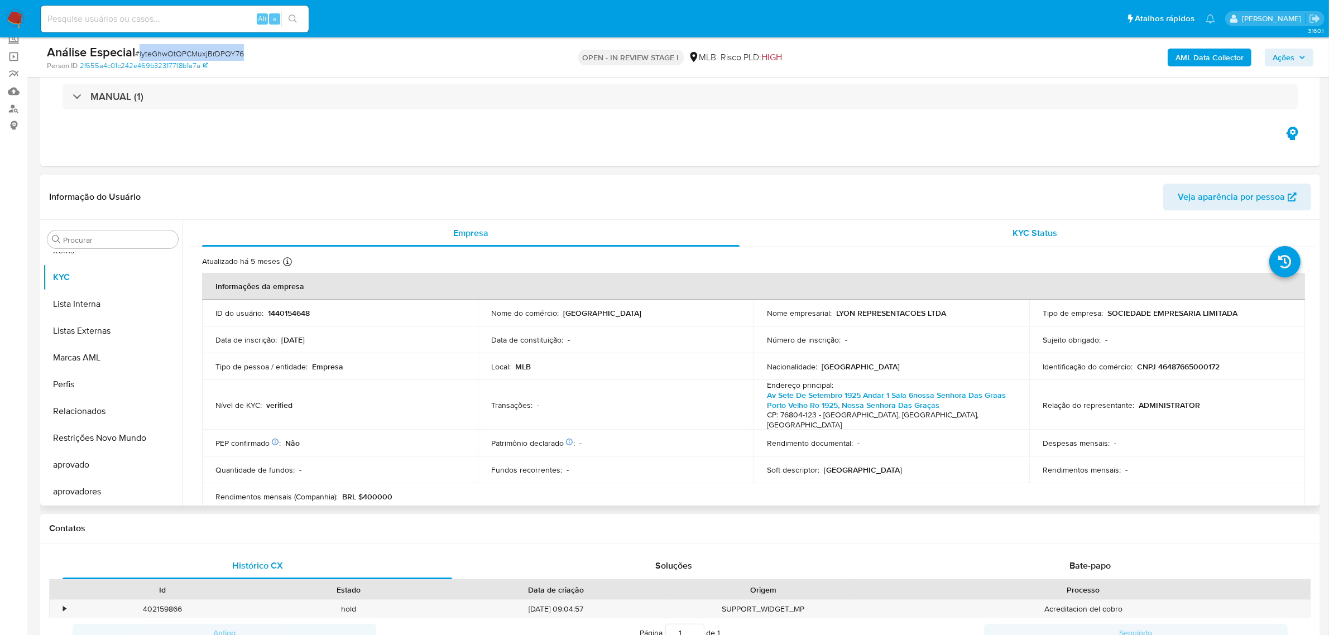
drag, startPoint x: 949, startPoint y: 228, endPoint x: 969, endPoint y: 242, distance: 24.0
click at [969, 242] on div "KYC Status" at bounding box center [1036, 233] width 538 height 27
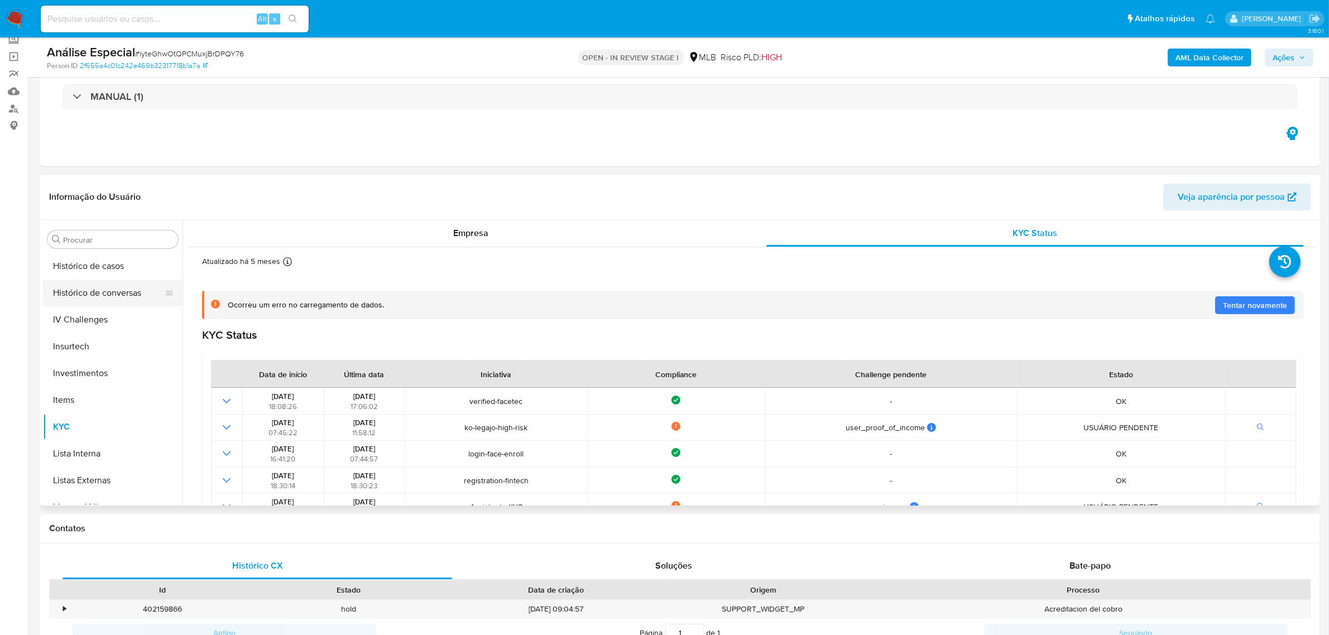
scroll to position [369, 0]
click at [91, 272] on button "Geral" at bounding box center [108, 272] width 131 height 27
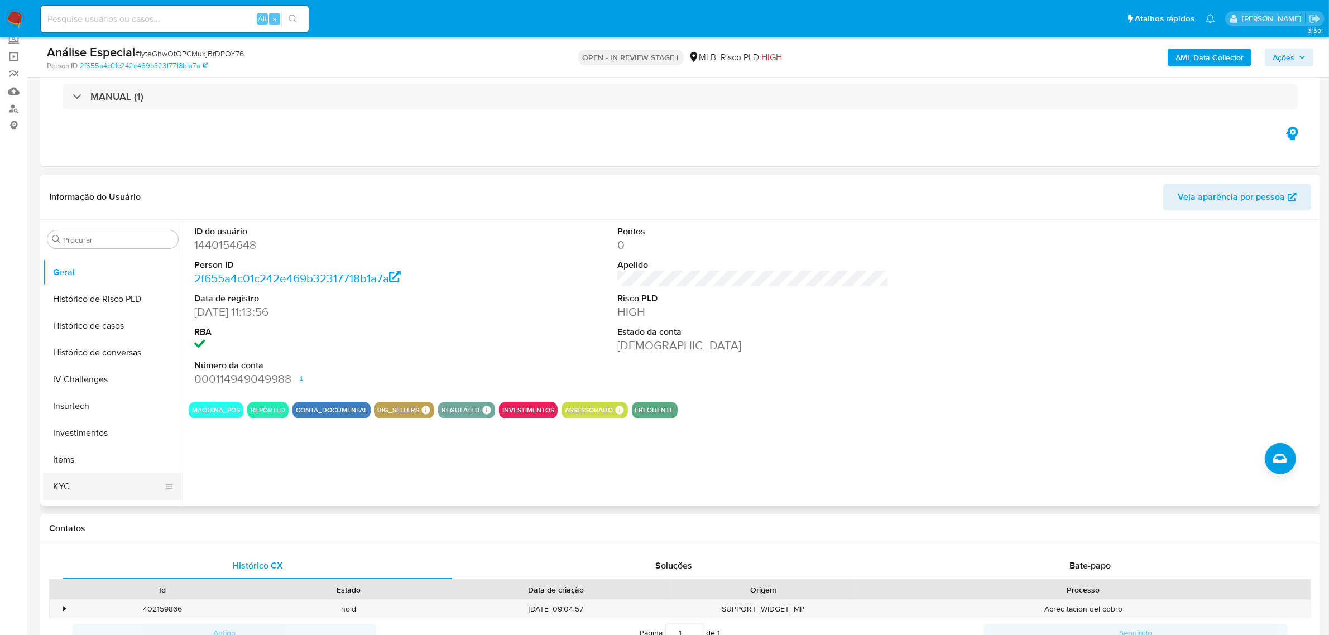
click at [67, 492] on button "KYC" at bounding box center [108, 486] width 131 height 27
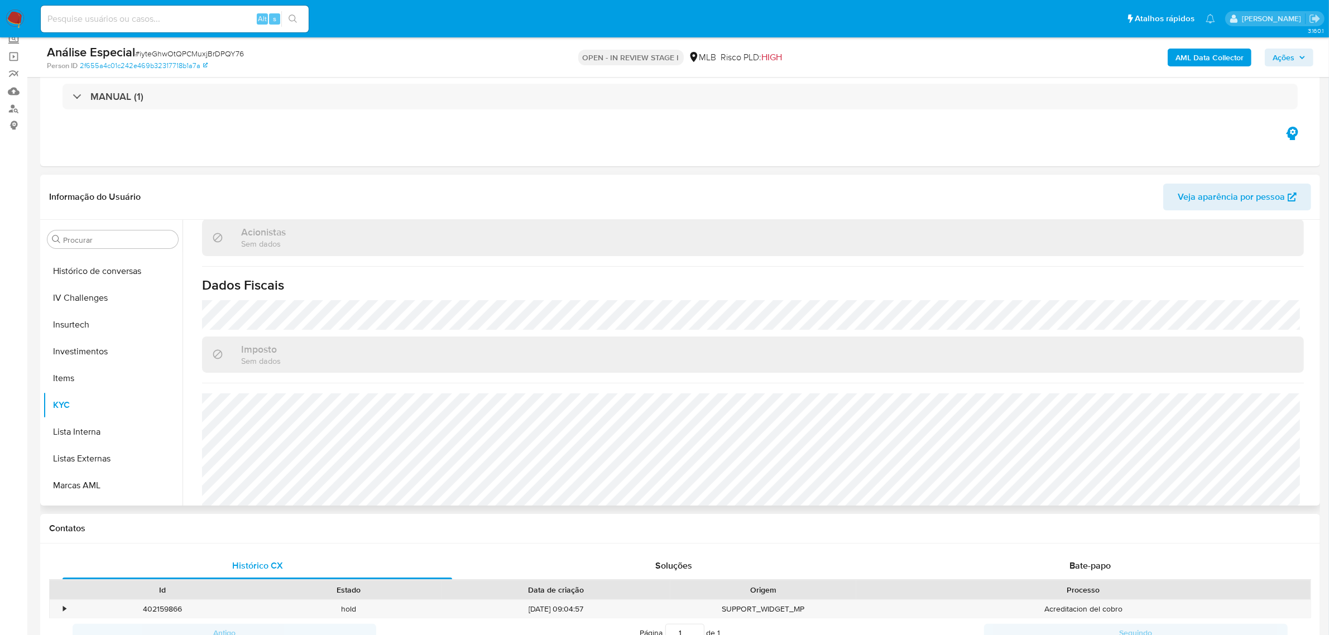
scroll to position [578, 0]
drag, startPoint x: 93, startPoint y: 447, endPoint x: 62, endPoint y: 479, distance: 44.2
click at [93, 447] on button "Restrições Novo Mundo" at bounding box center [113, 438] width 140 height 27
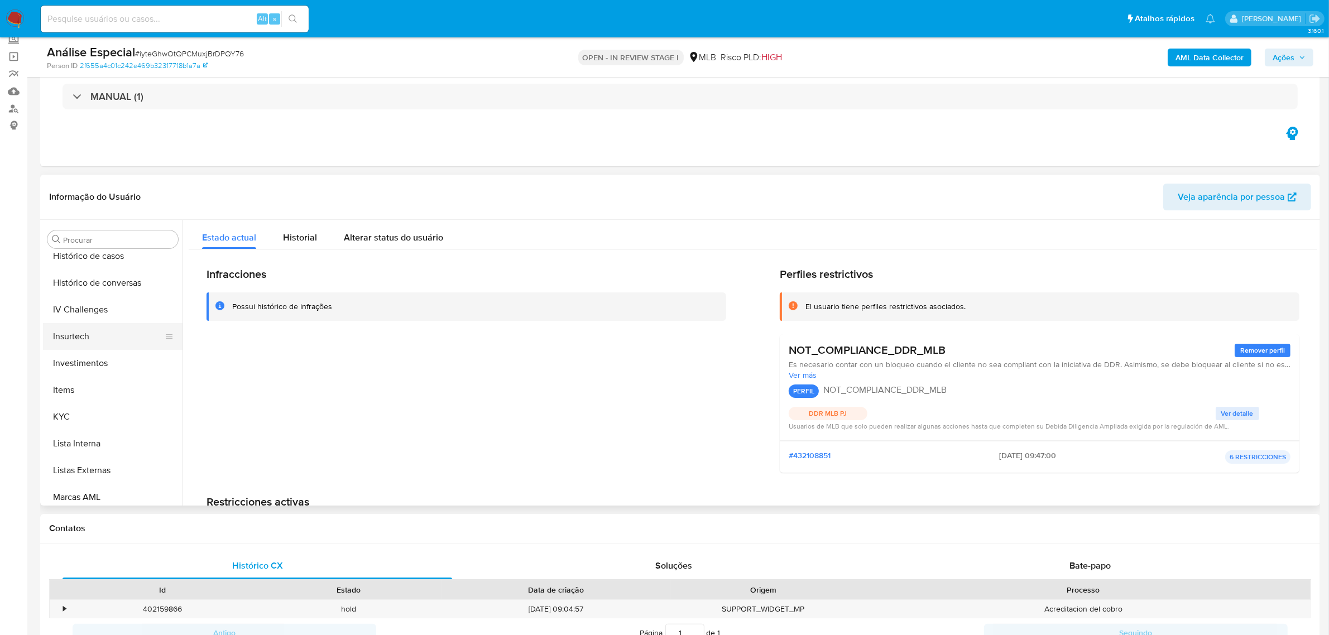
scroll to position [369, 0]
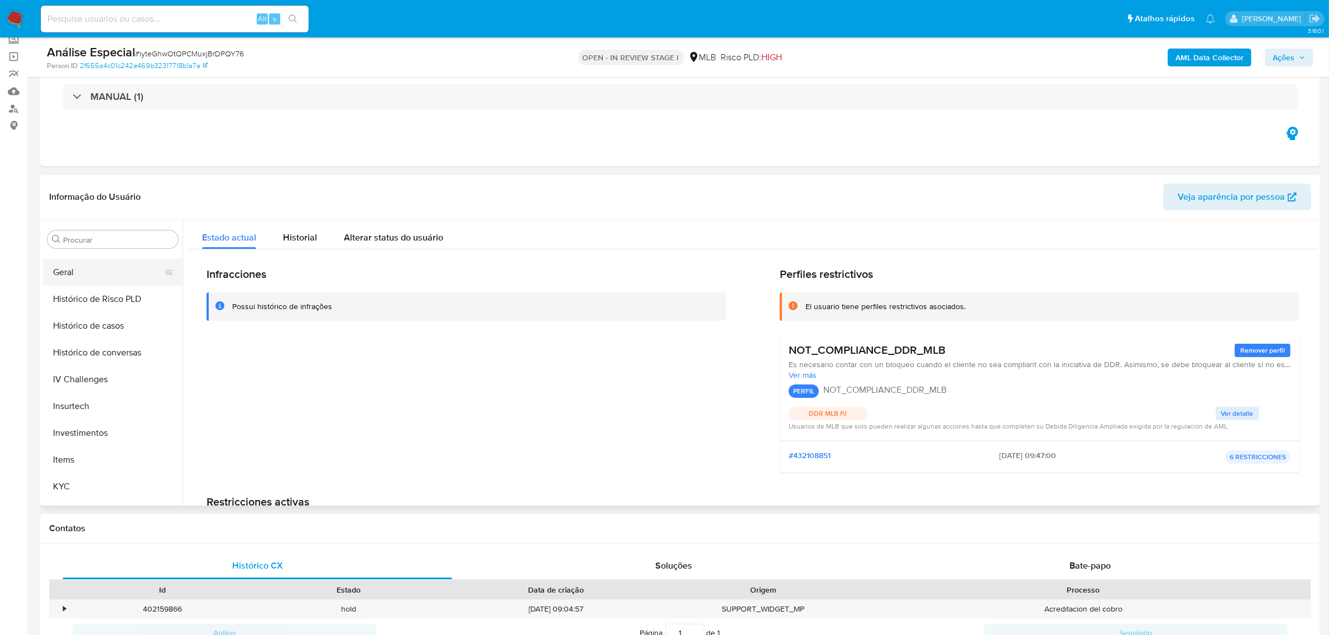
drag, startPoint x: 112, startPoint y: 275, endPoint x: 109, endPoint y: 280, distance: 5.7
click at [112, 275] on button "Geral" at bounding box center [108, 272] width 131 height 27
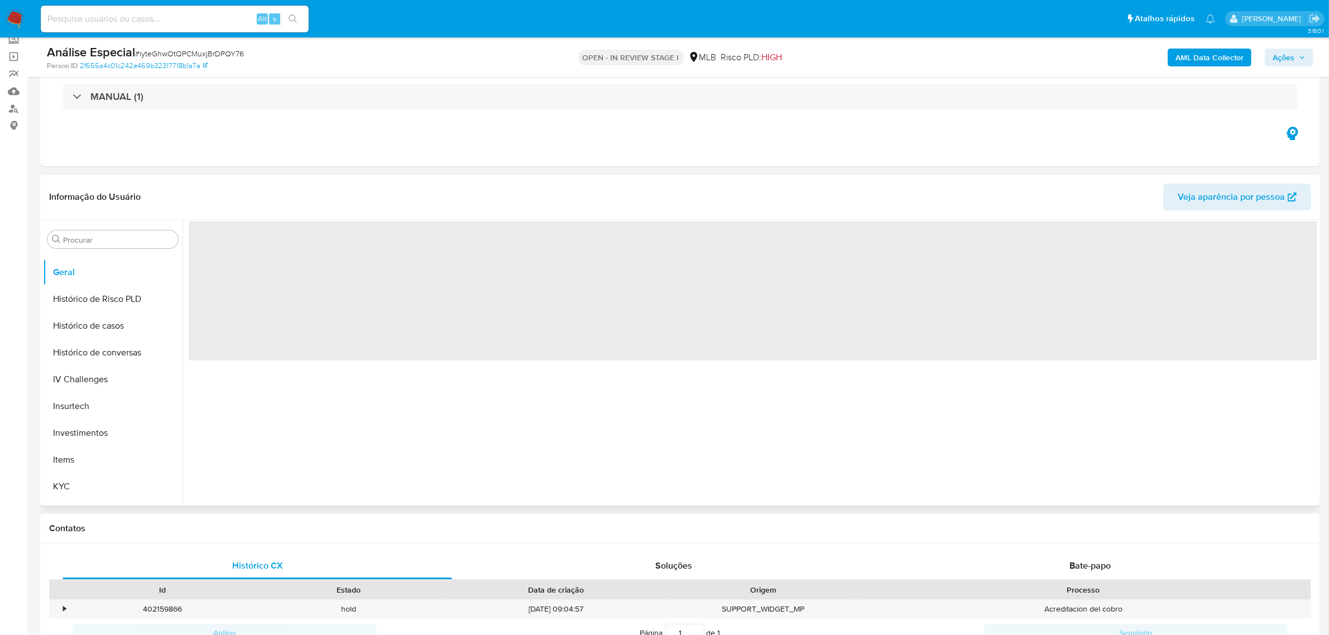
drag, startPoint x: 107, startPoint y: 285, endPoint x: 576, endPoint y: 420, distance: 487.7
click at [663, 356] on span "‌" at bounding box center [753, 291] width 1129 height 140
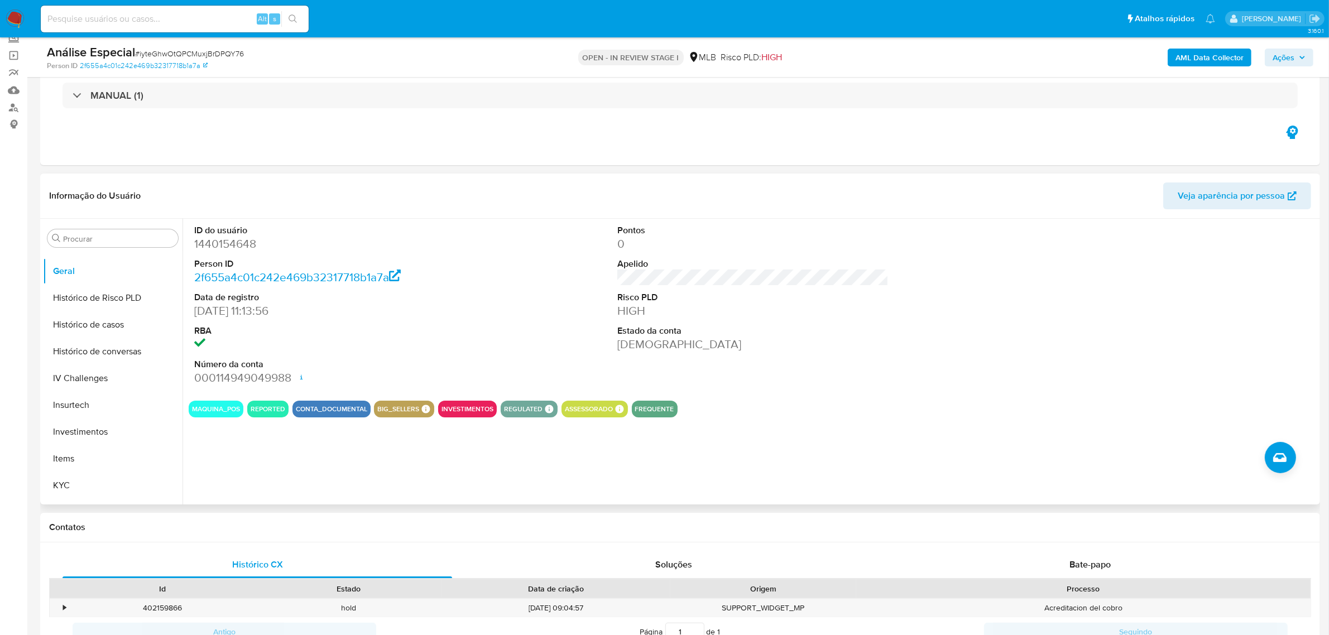
scroll to position [70, 0]
drag, startPoint x: 85, startPoint y: 484, endPoint x: 12, endPoint y: 487, distance: 73.8
click at [85, 483] on button "KYC" at bounding box center [113, 486] width 140 height 27
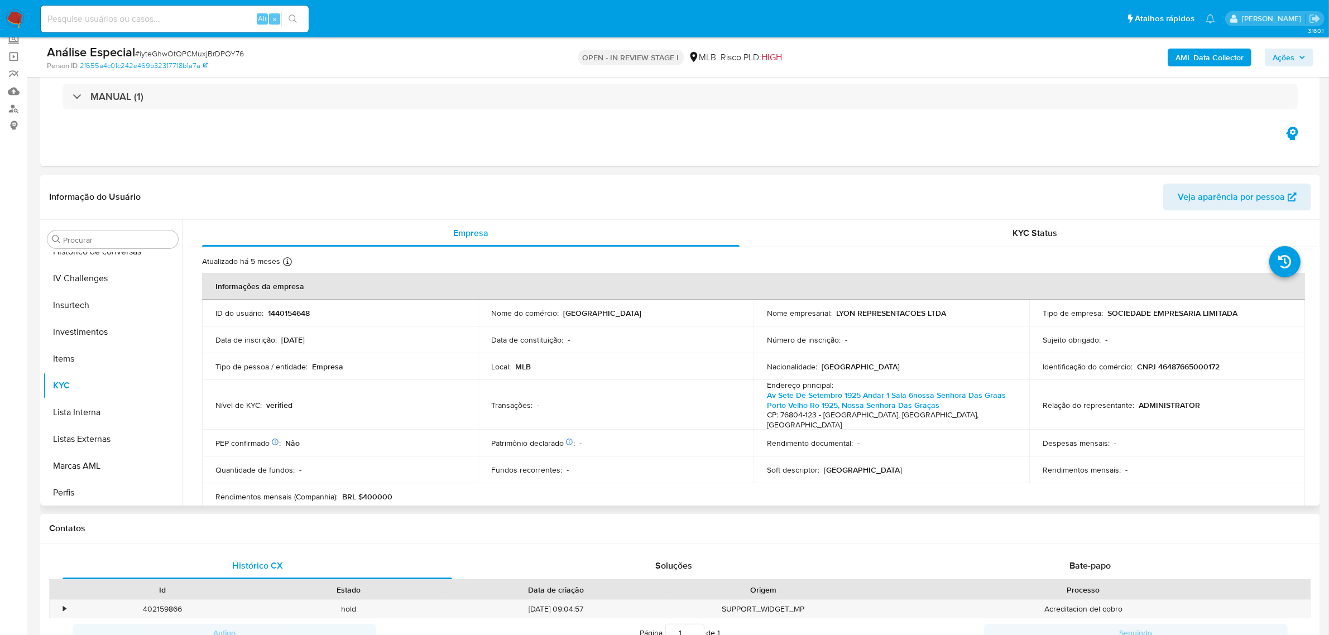
scroll to position [578, 0]
drag, startPoint x: 123, startPoint y: 429, endPoint x: 113, endPoint y: 462, distance: 34.8
click at [123, 429] on button "Restrições Novo Mundo" at bounding box center [113, 438] width 140 height 27
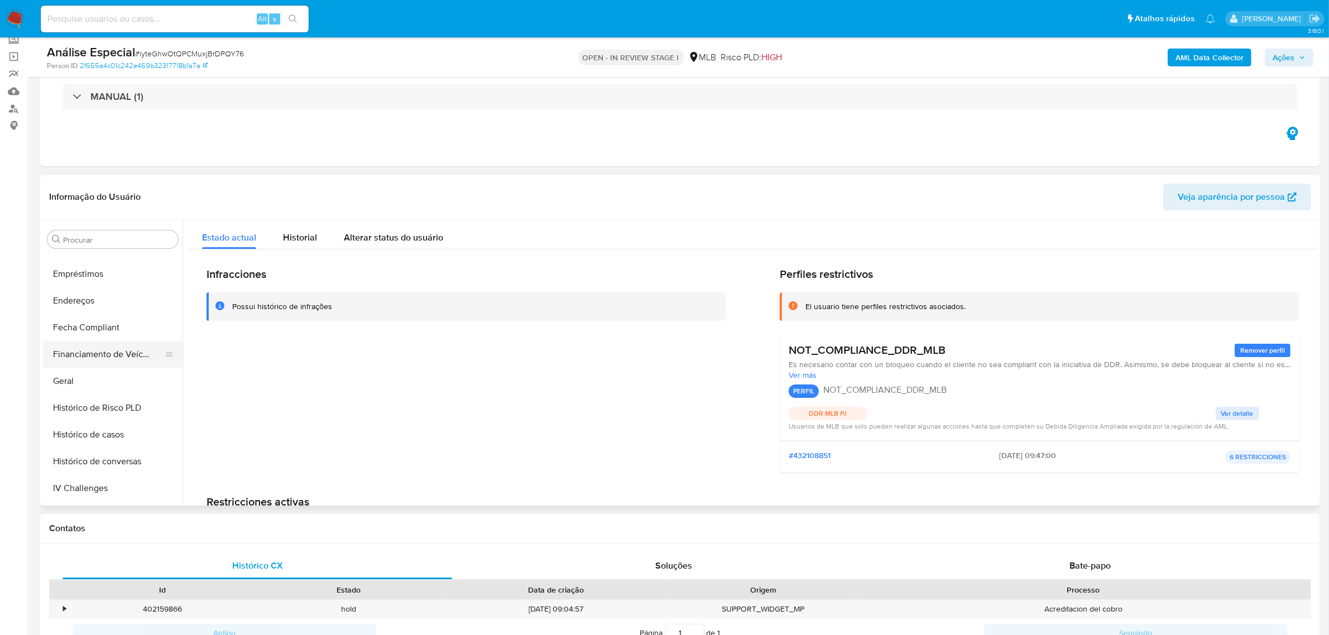
scroll to position [229, 0]
click at [107, 265] on button "Documentação" at bounding box center [108, 278] width 131 height 27
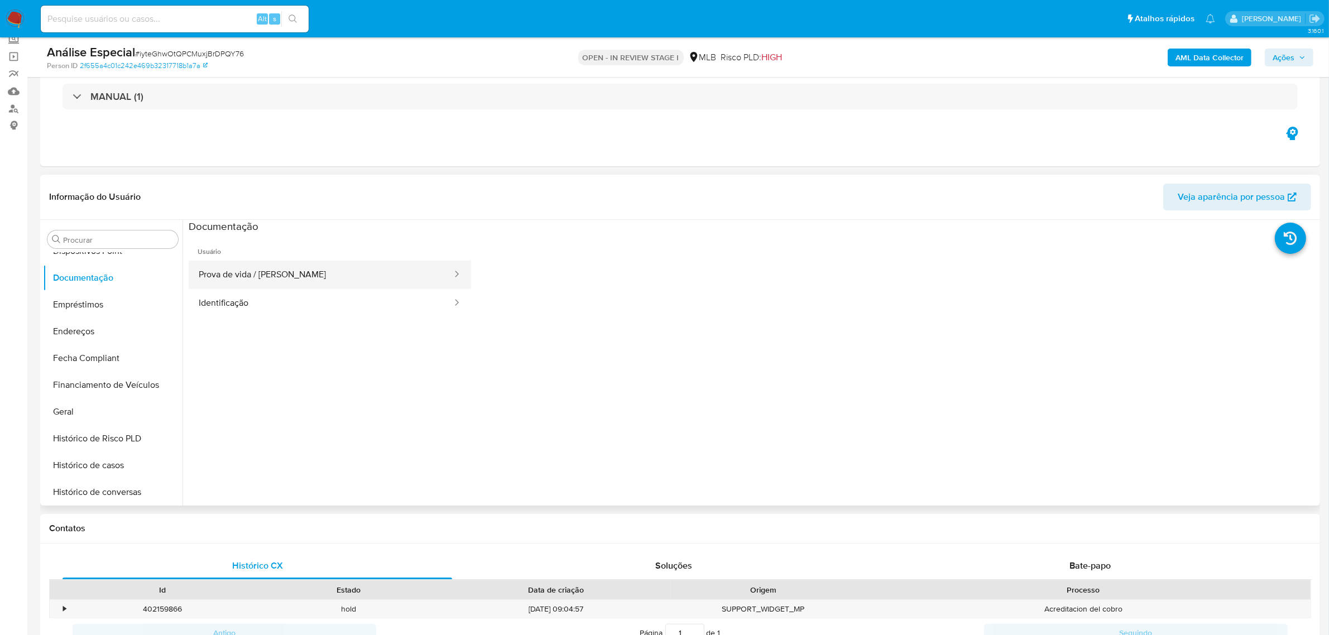
click at [358, 276] on button "Prova de vida / Selfie" at bounding box center [321, 275] width 265 height 28
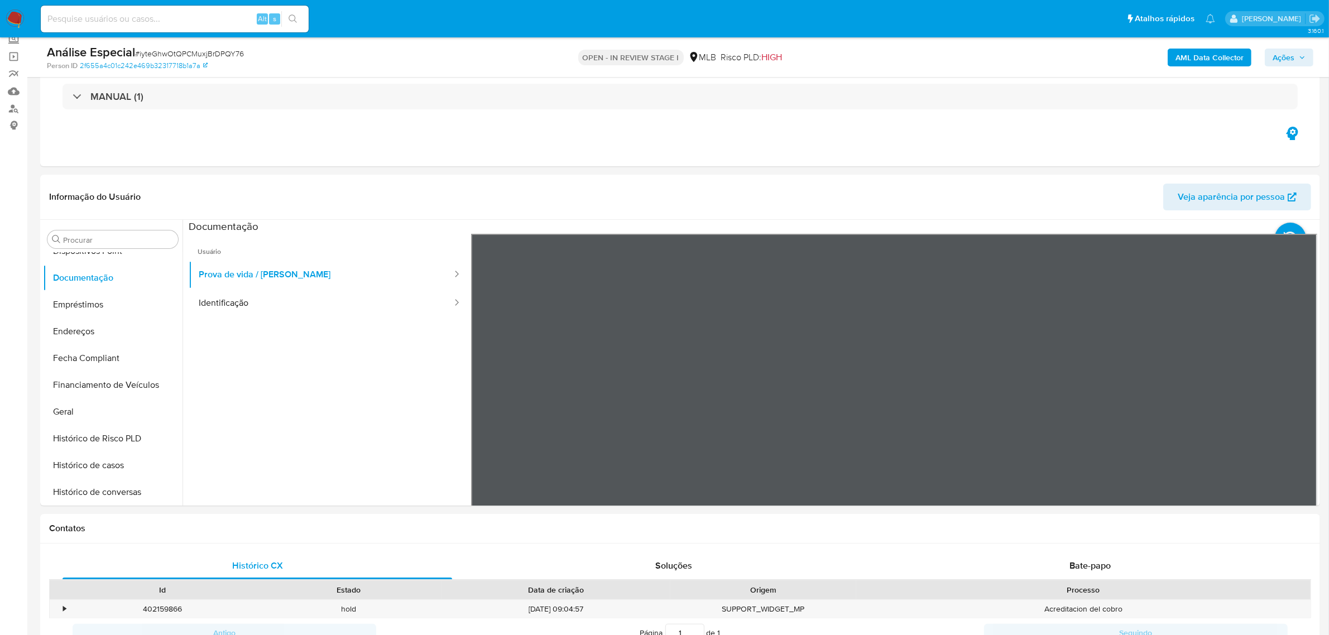
drag, startPoint x: 368, startPoint y: 315, endPoint x: 15, endPoint y: 497, distance: 397.8
click at [368, 314] on button "Identificação" at bounding box center [321, 303] width 265 height 28
click at [123, 330] on button "Endereços" at bounding box center [108, 331] width 131 height 27
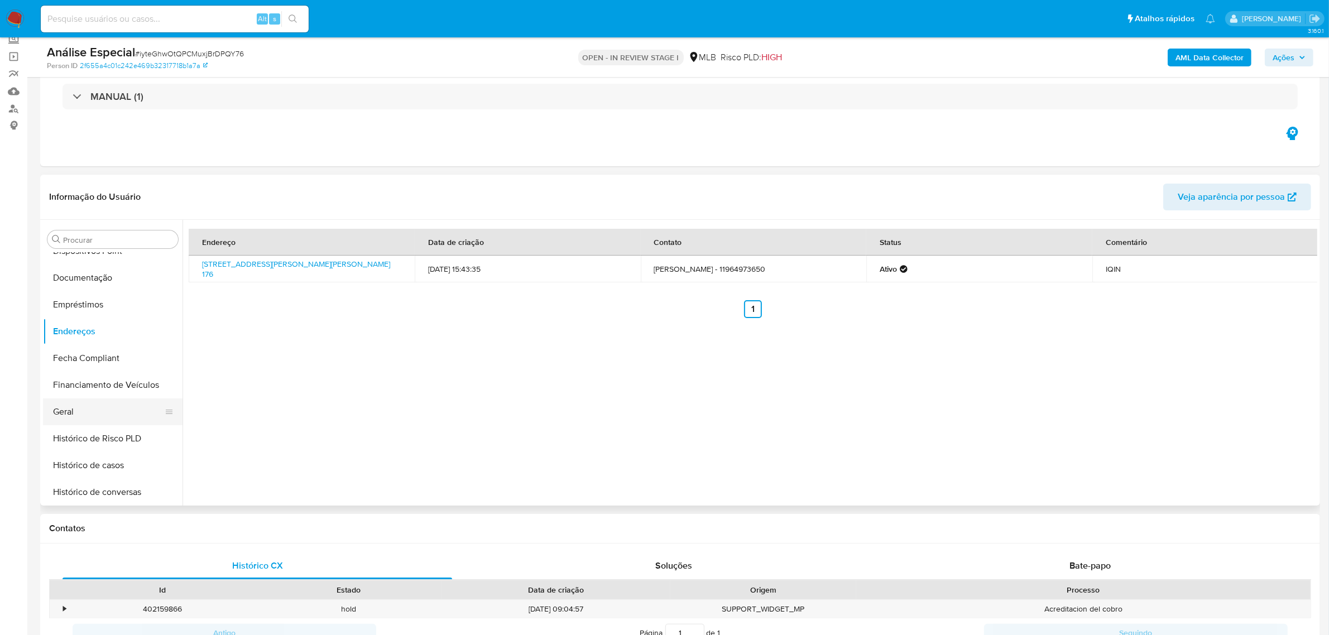
click at [78, 413] on button "Geral" at bounding box center [108, 412] width 131 height 27
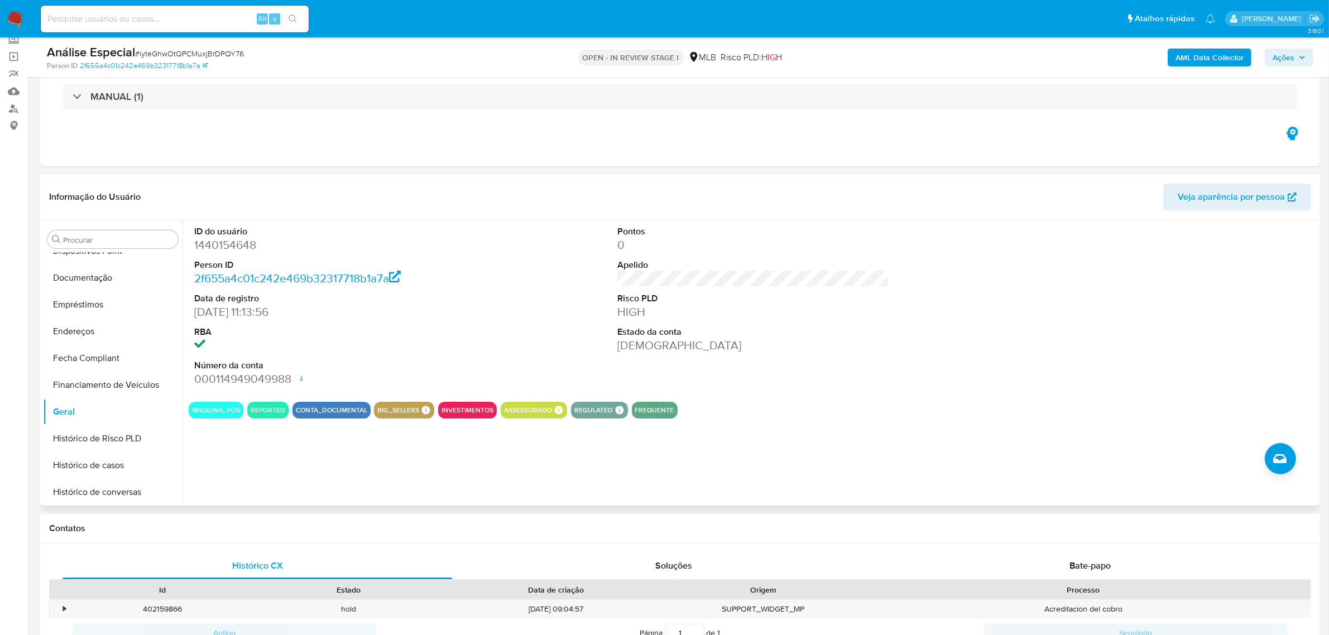
click at [205, 240] on dd "1440154648" at bounding box center [329, 245] width 271 height 16
copy dd "1440154648"
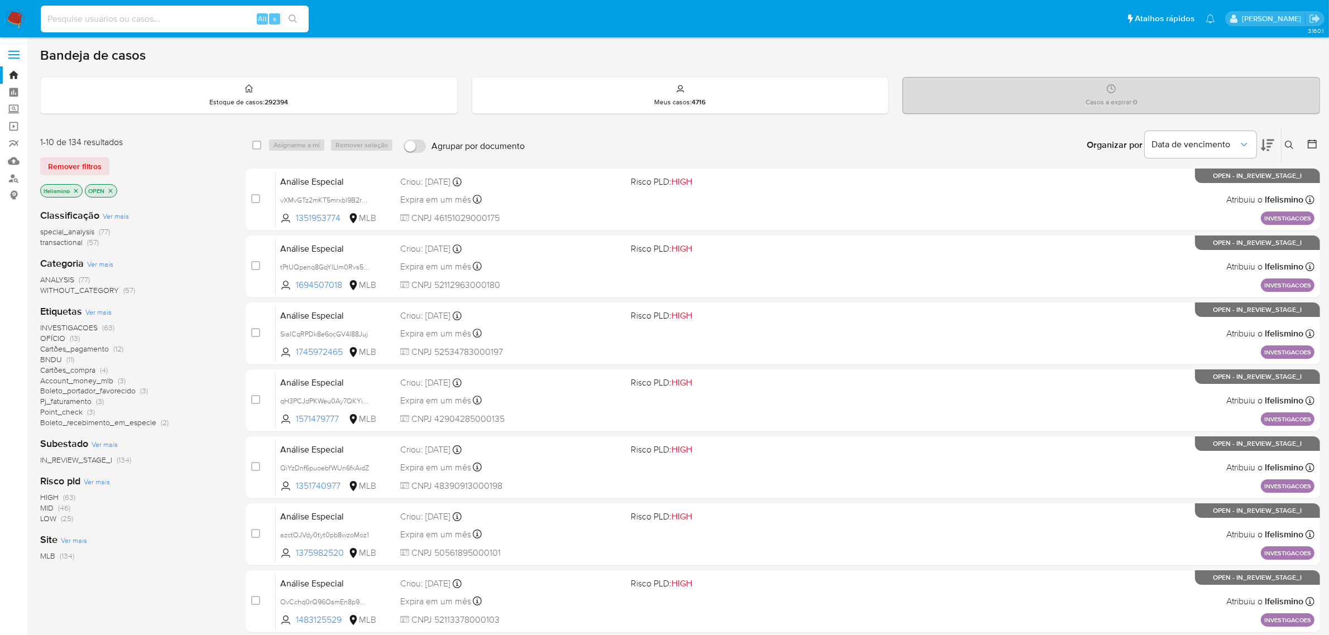
click at [180, 12] on input at bounding box center [175, 19] width 268 height 15
paste input "190987758"
type input "190987758"
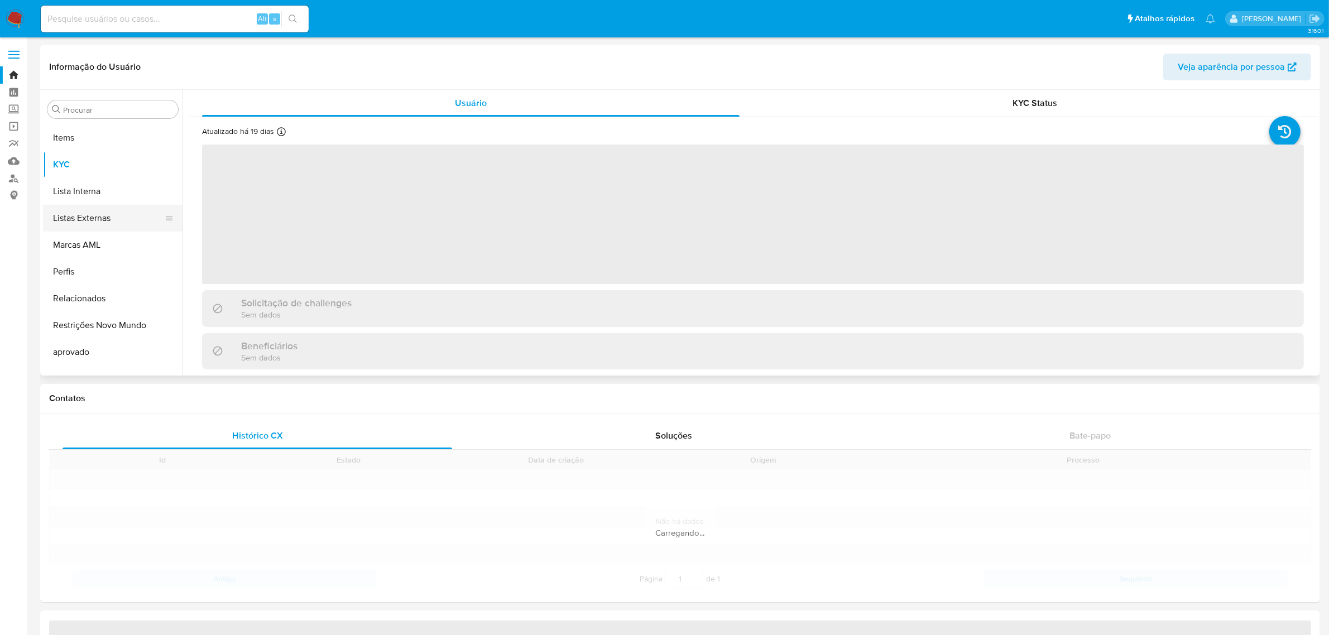
scroll to position [578, 0]
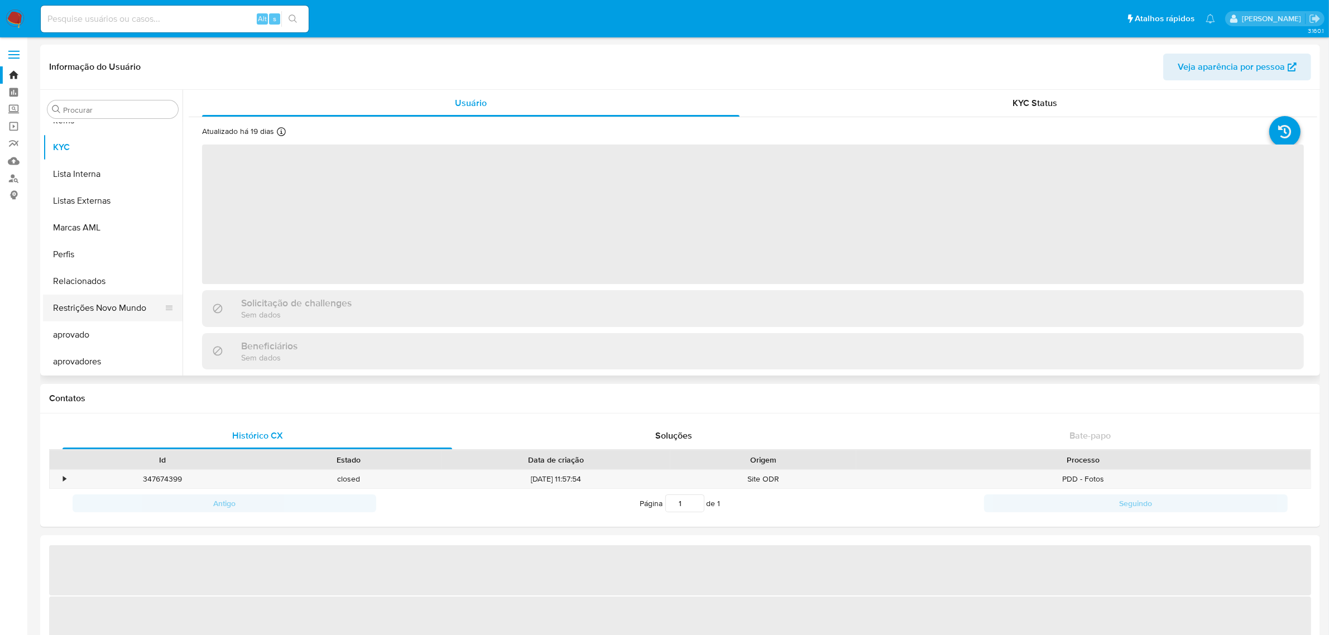
select select "10"
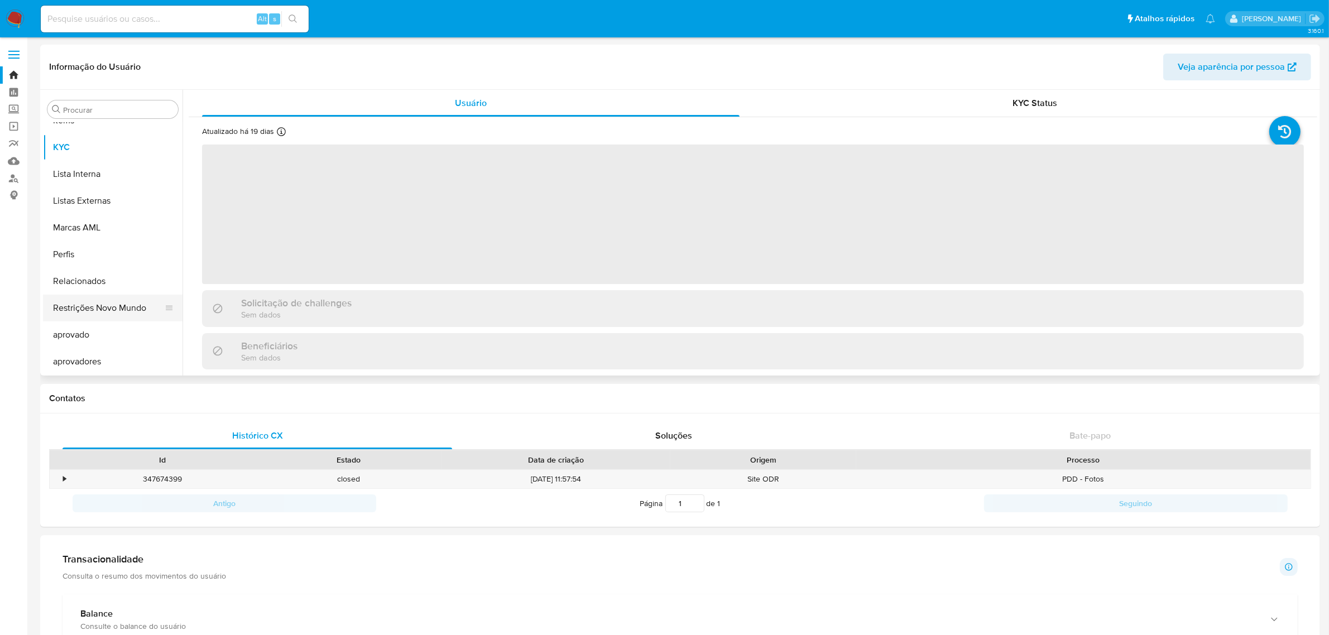
click at [120, 306] on button "Restrições Novo Mundo" at bounding box center [108, 308] width 131 height 27
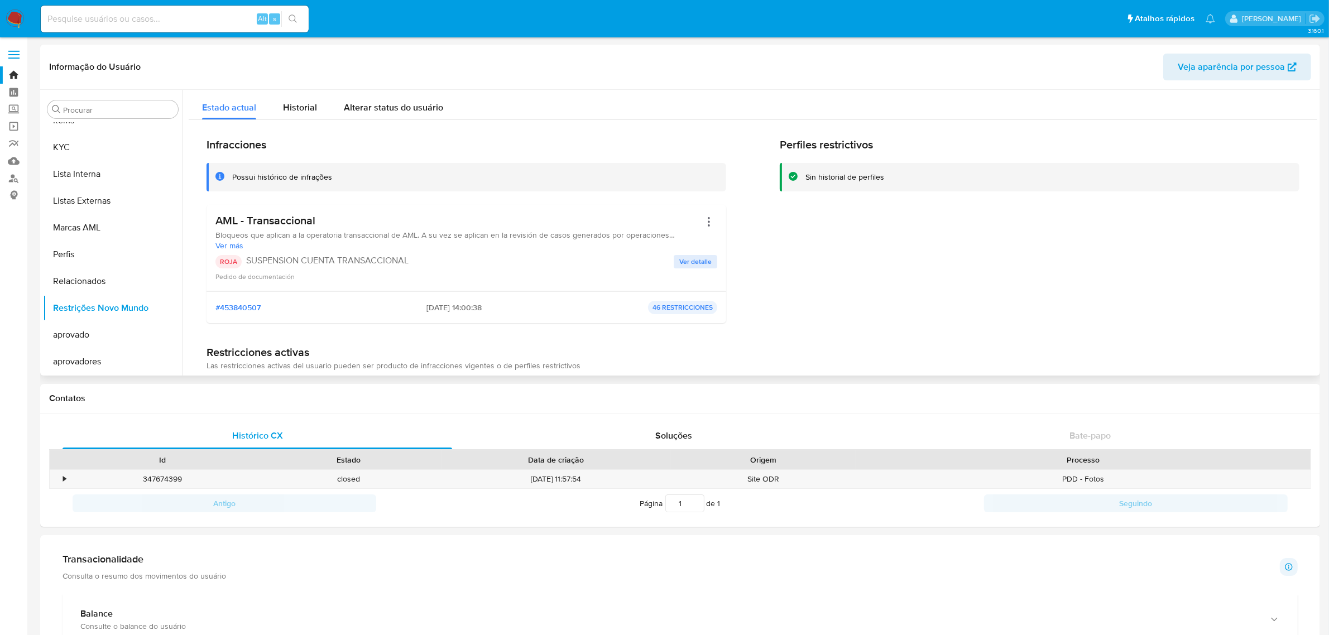
click at [692, 266] on span "Ver detalle" at bounding box center [695, 261] width 32 height 11
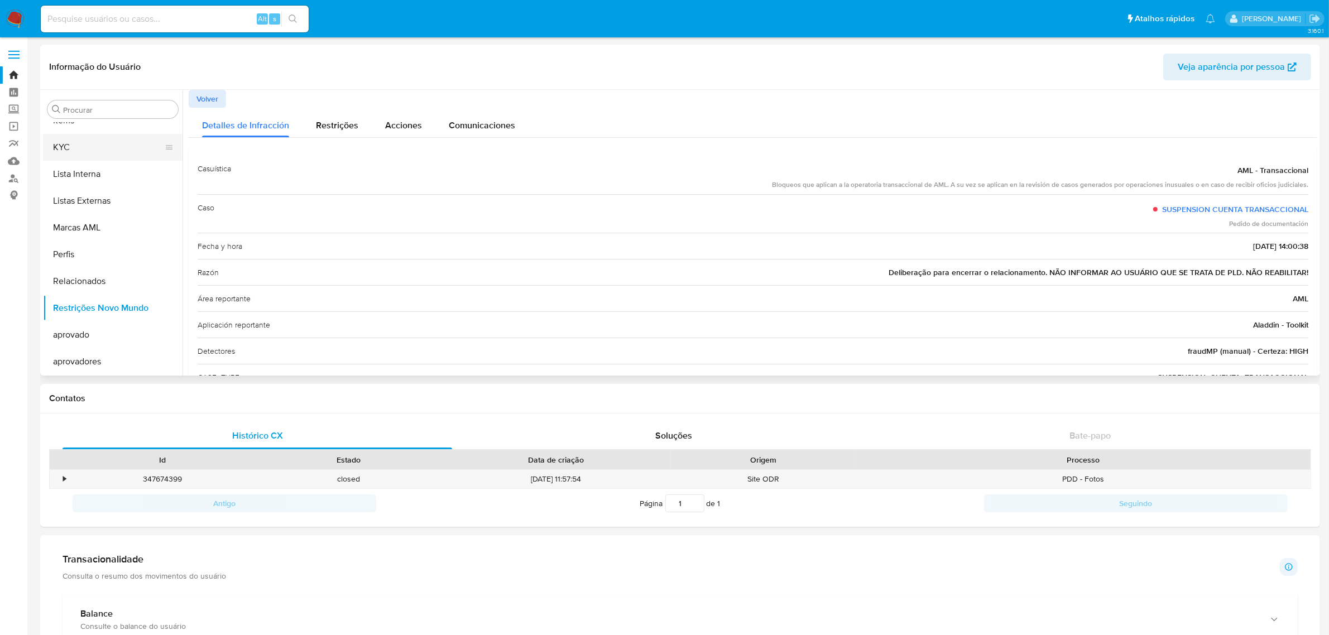
click at [123, 148] on button "KYC" at bounding box center [108, 147] width 131 height 27
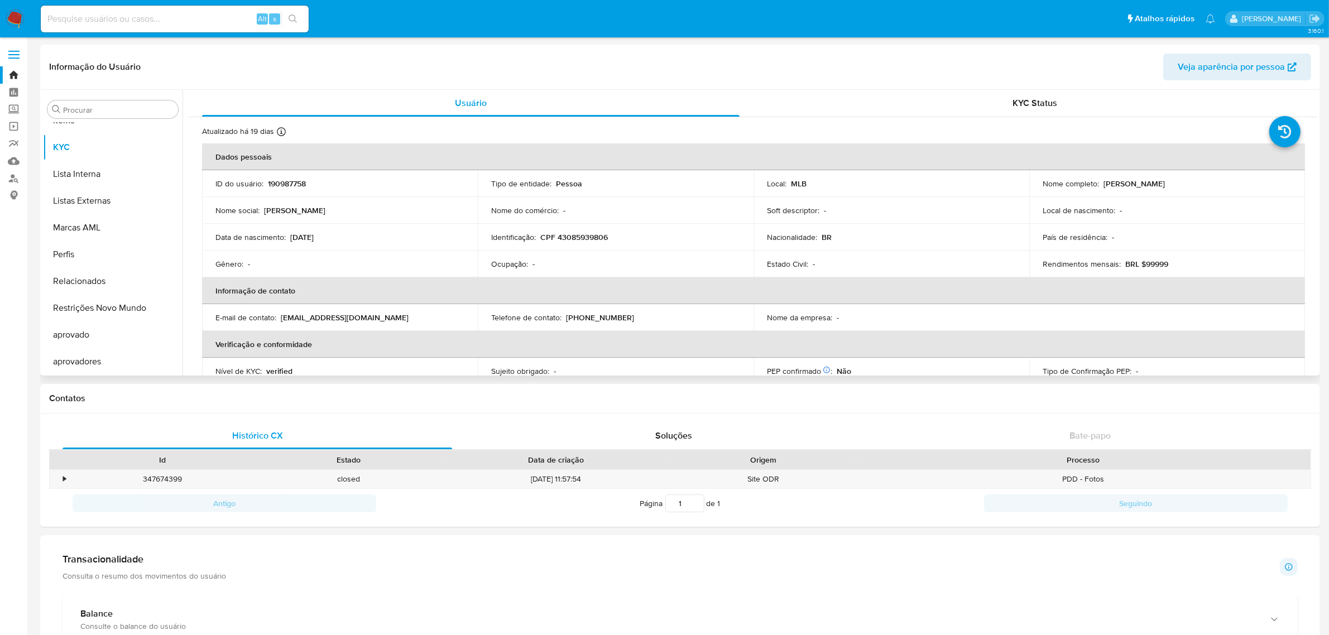
click at [1135, 180] on p "[PERSON_NAME]" at bounding box center [1134, 184] width 61 height 10
copy p "Cepeda"
